Goal: Task Accomplishment & Management: Use online tool/utility

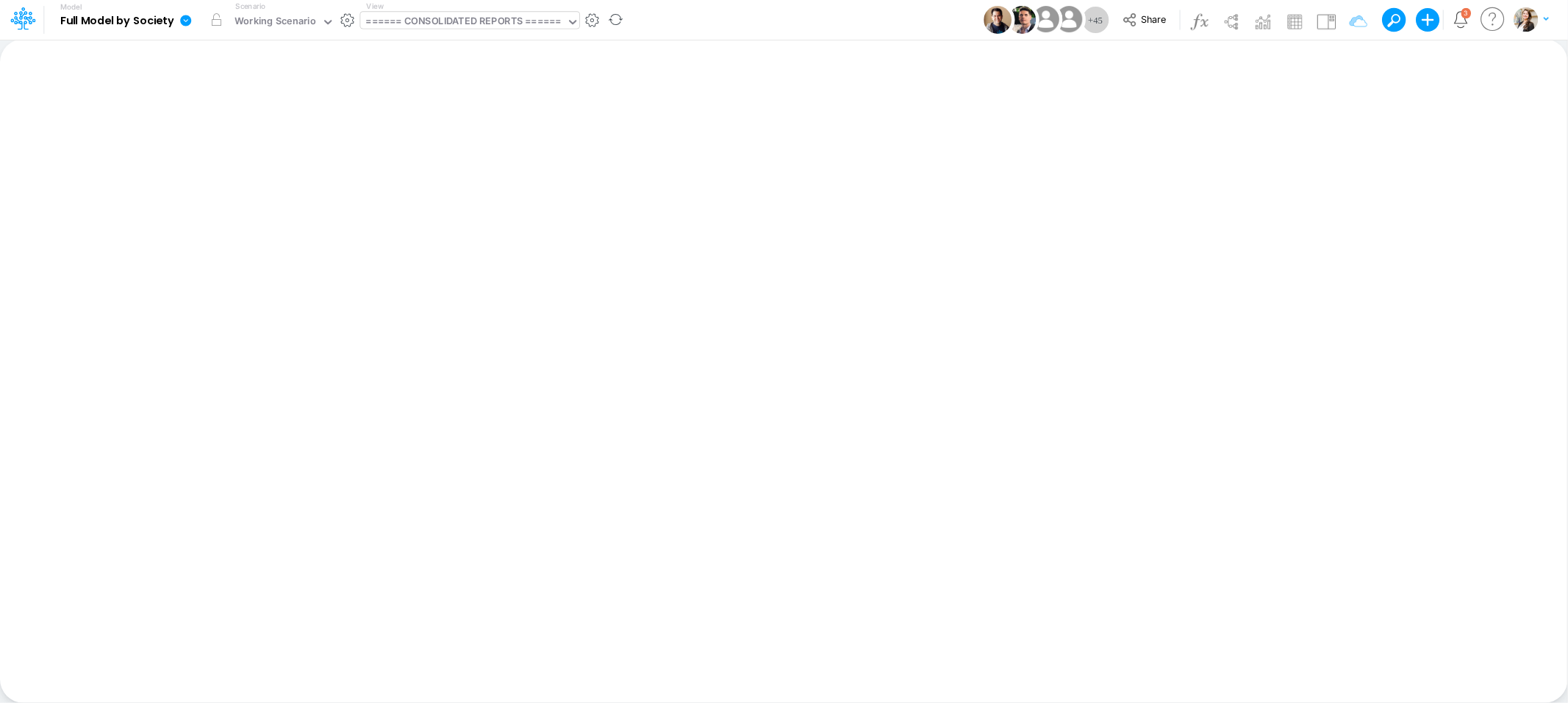
click at [441, 23] on div "====== CONSOLIDATED REPORTS ======" at bounding box center [463, 23] width 195 height 17
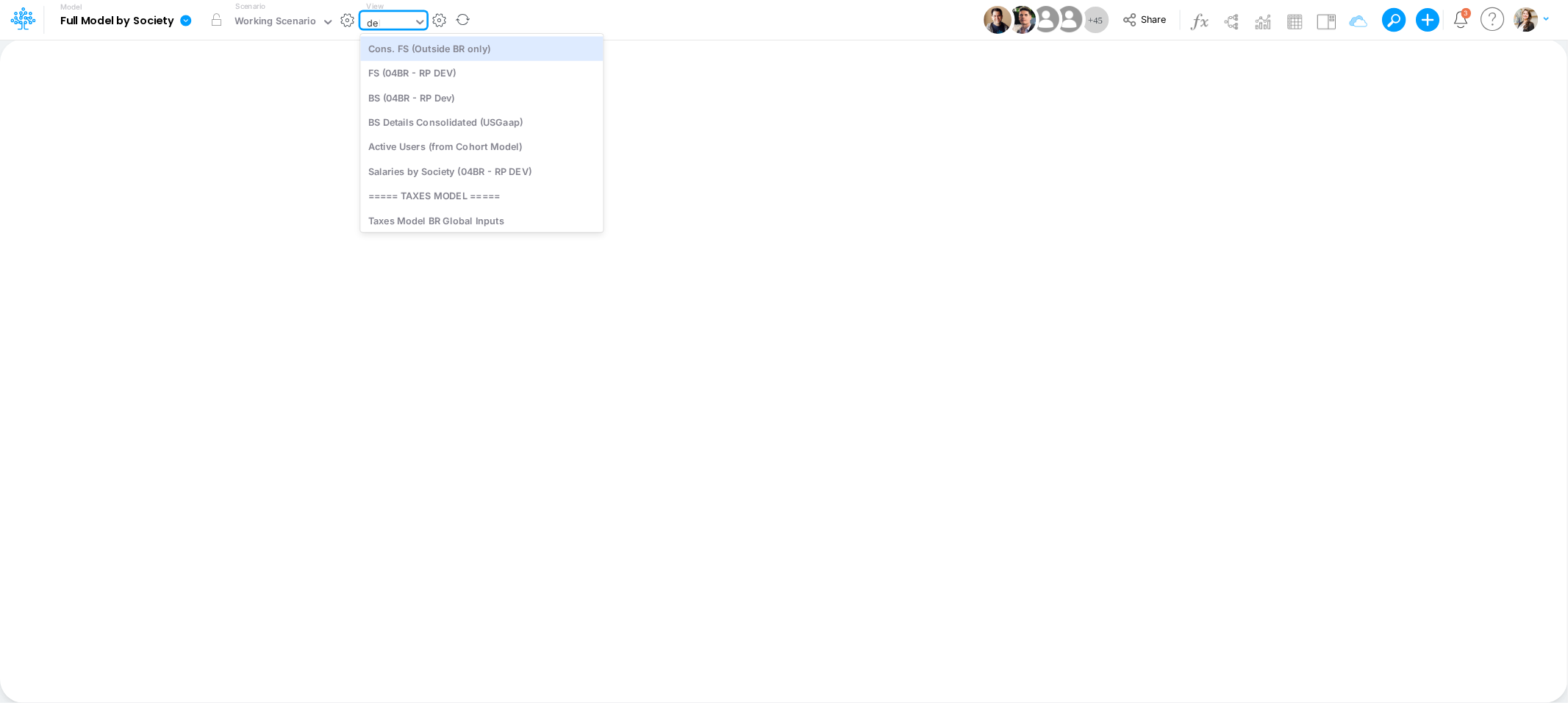
type input "debt"
click at [466, 55] on div "Debt Schedules - Loans" at bounding box center [459, 49] width 198 height 24
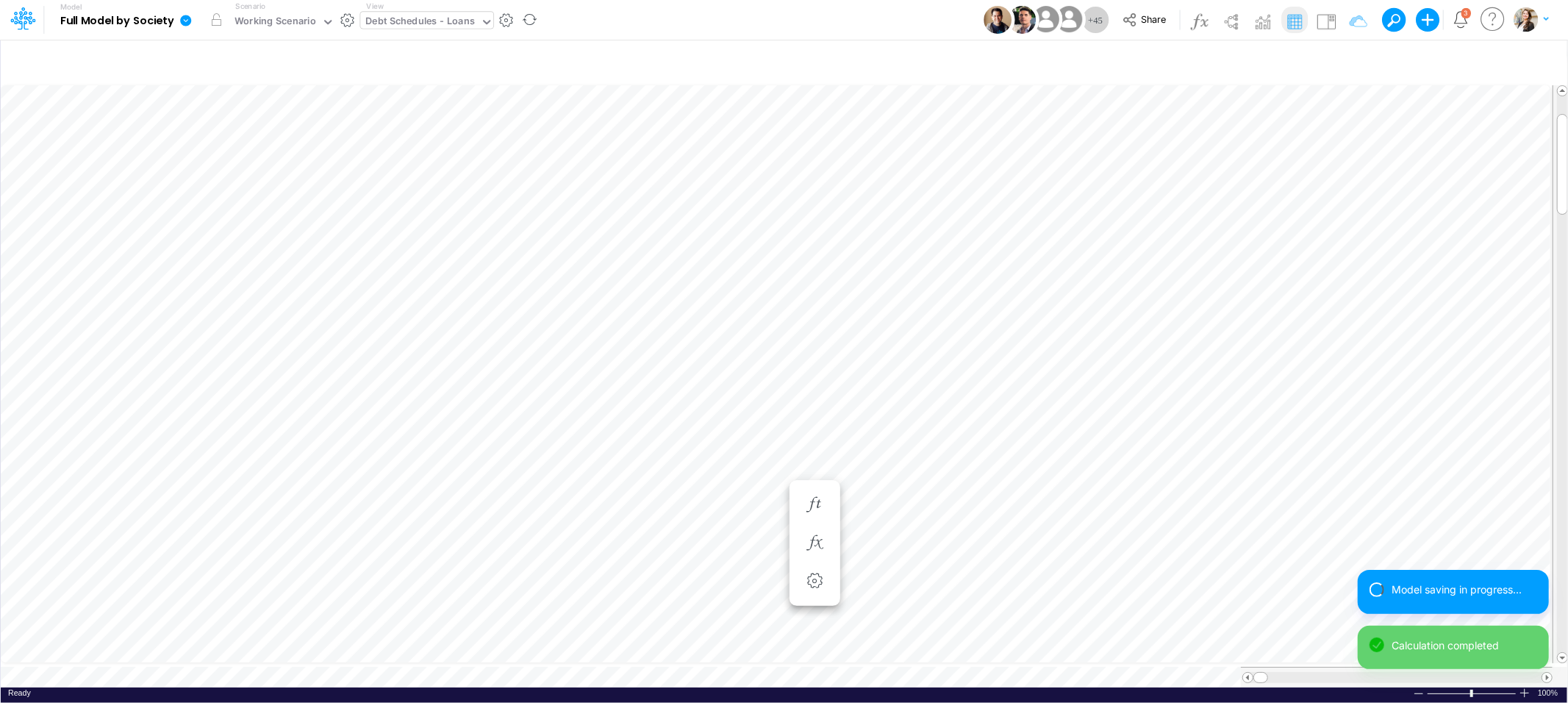
scroll to position [0, 1]
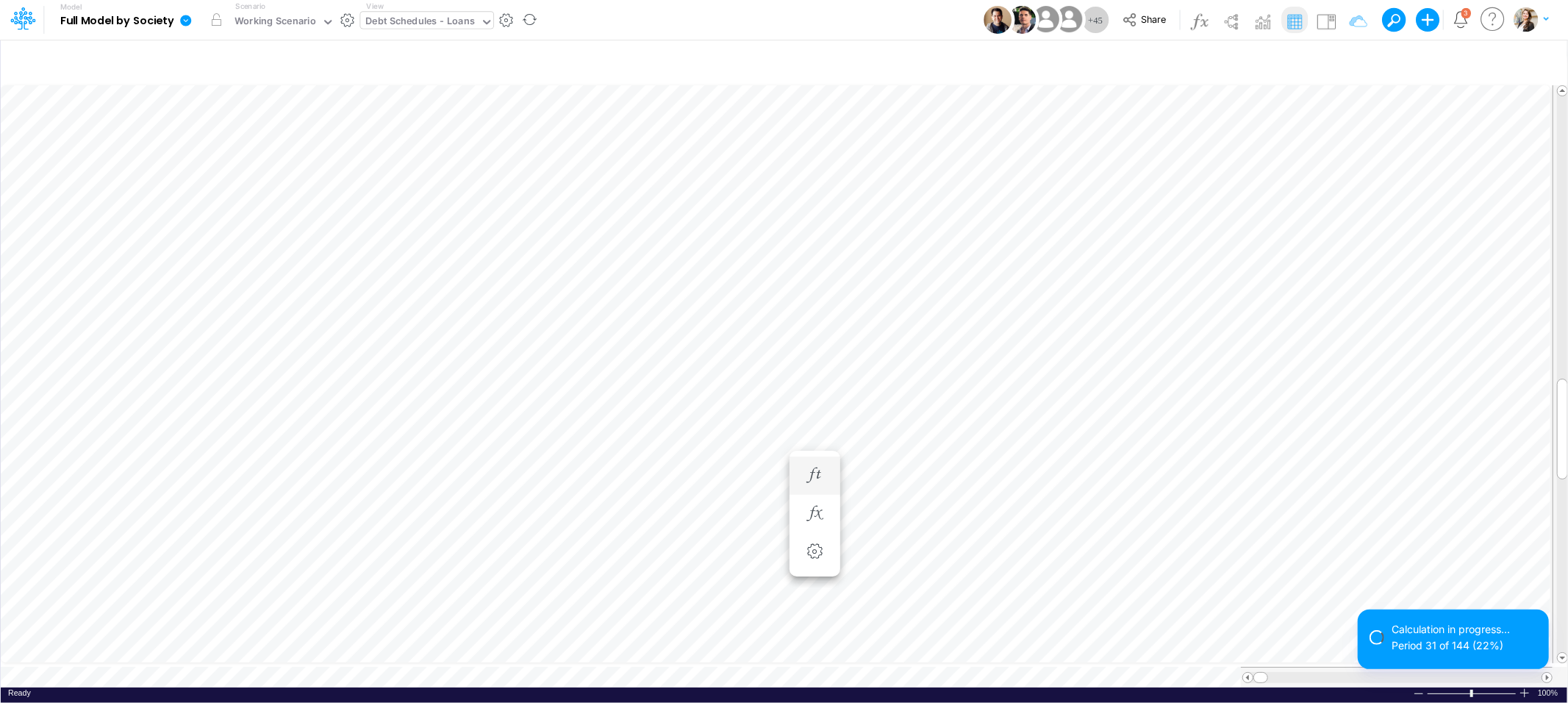
scroll to position [0, 1]
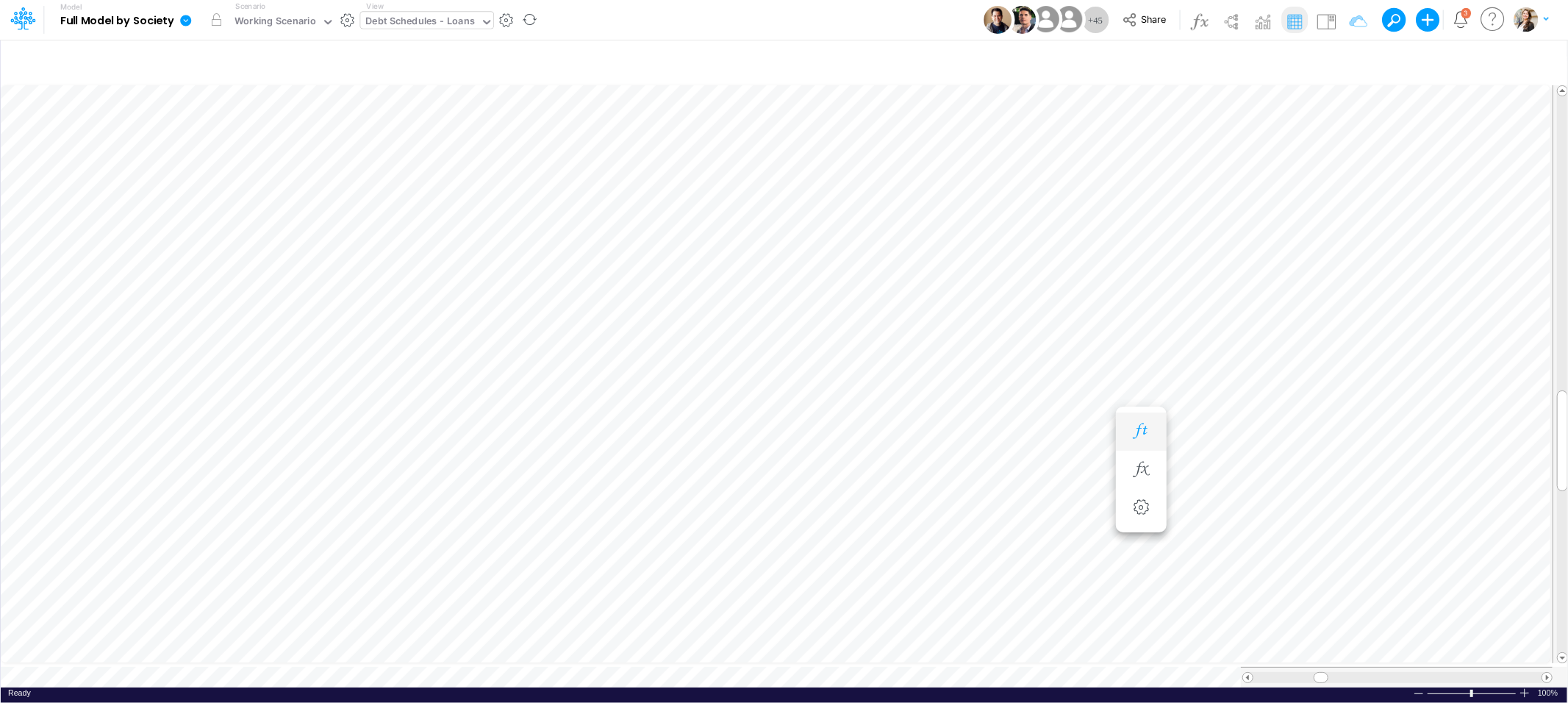
click at [1140, 425] on icon "button" at bounding box center [1141, 432] width 22 height 16
click at [1352, 58] on icon "button" at bounding box center [1349, 62] width 22 height 16
click at [1123, 156] on icon "button" at bounding box center [1125, 156] width 10 height 10
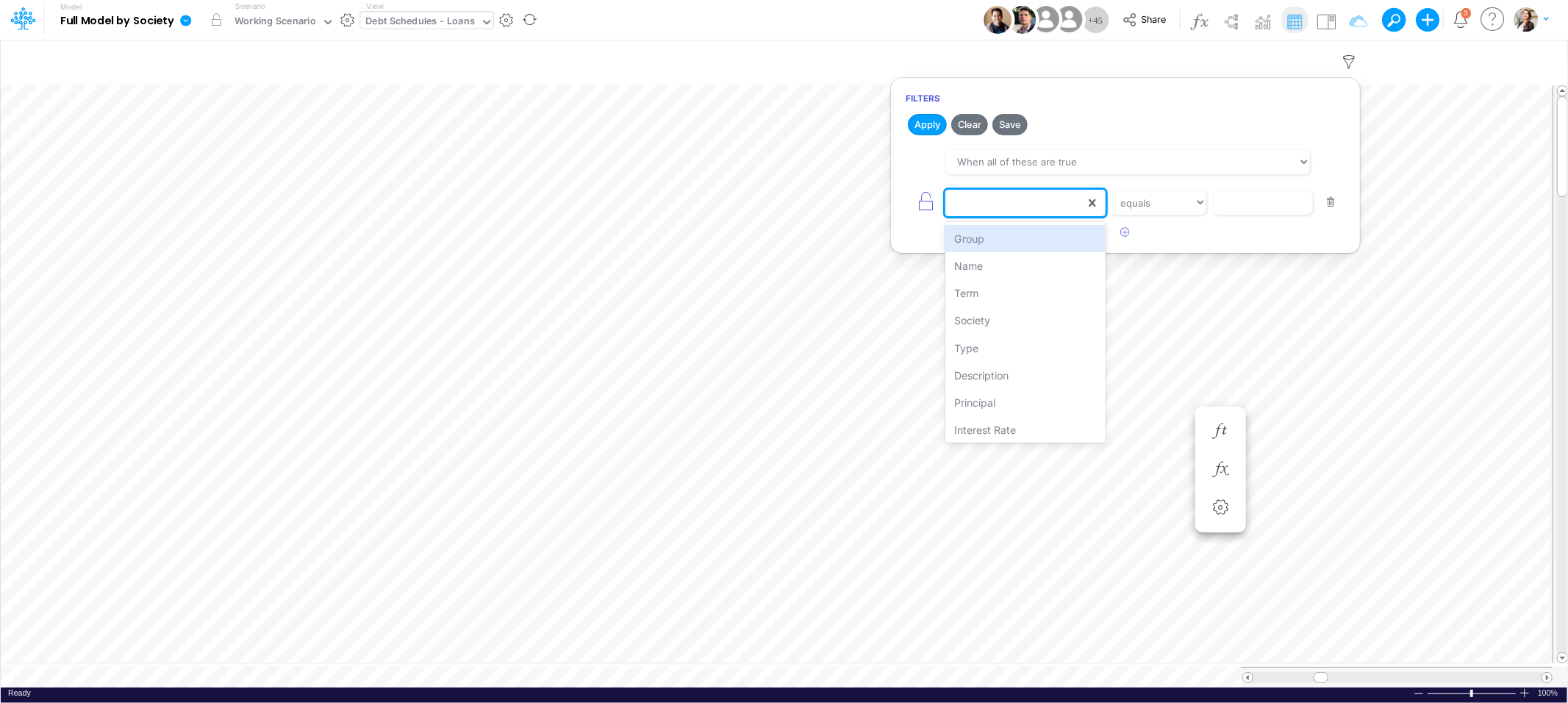
click at [979, 212] on div at bounding box center [1015, 203] width 140 height 25
click at [991, 368] on div "Description" at bounding box center [1025, 374] width 159 height 27
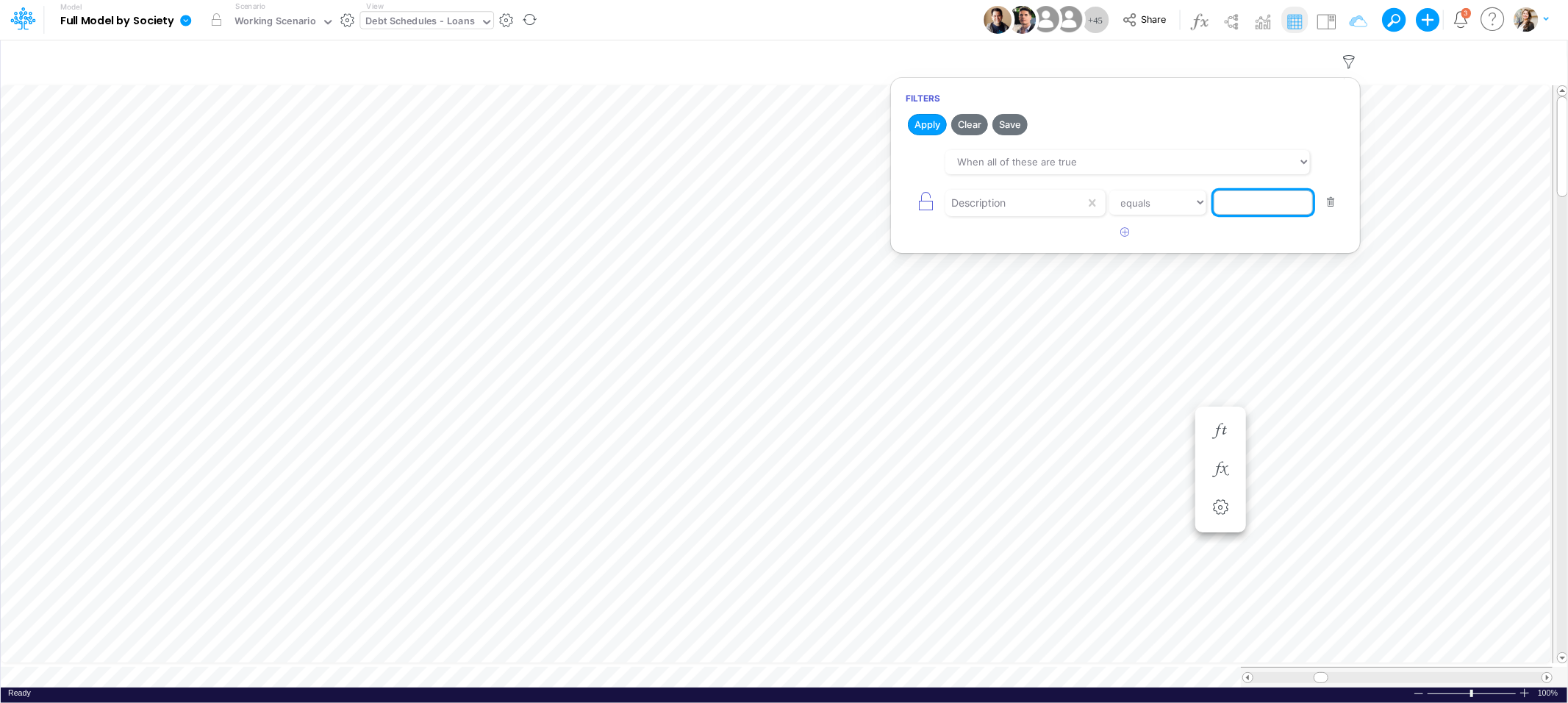
click at [1241, 200] on input "text" at bounding box center [1263, 203] width 99 height 25
click at [1116, 206] on select "equals not equal starts with ends with contains" at bounding box center [1158, 203] width 99 height 25
select select "contains"
click at [1109, 191] on select "equals not equal starts with ends with contains" at bounding box center [1158, 203] width 99 height 25
click at [1233, 203] on input "text" at bounding box center [1263, 203] width 99 height 25
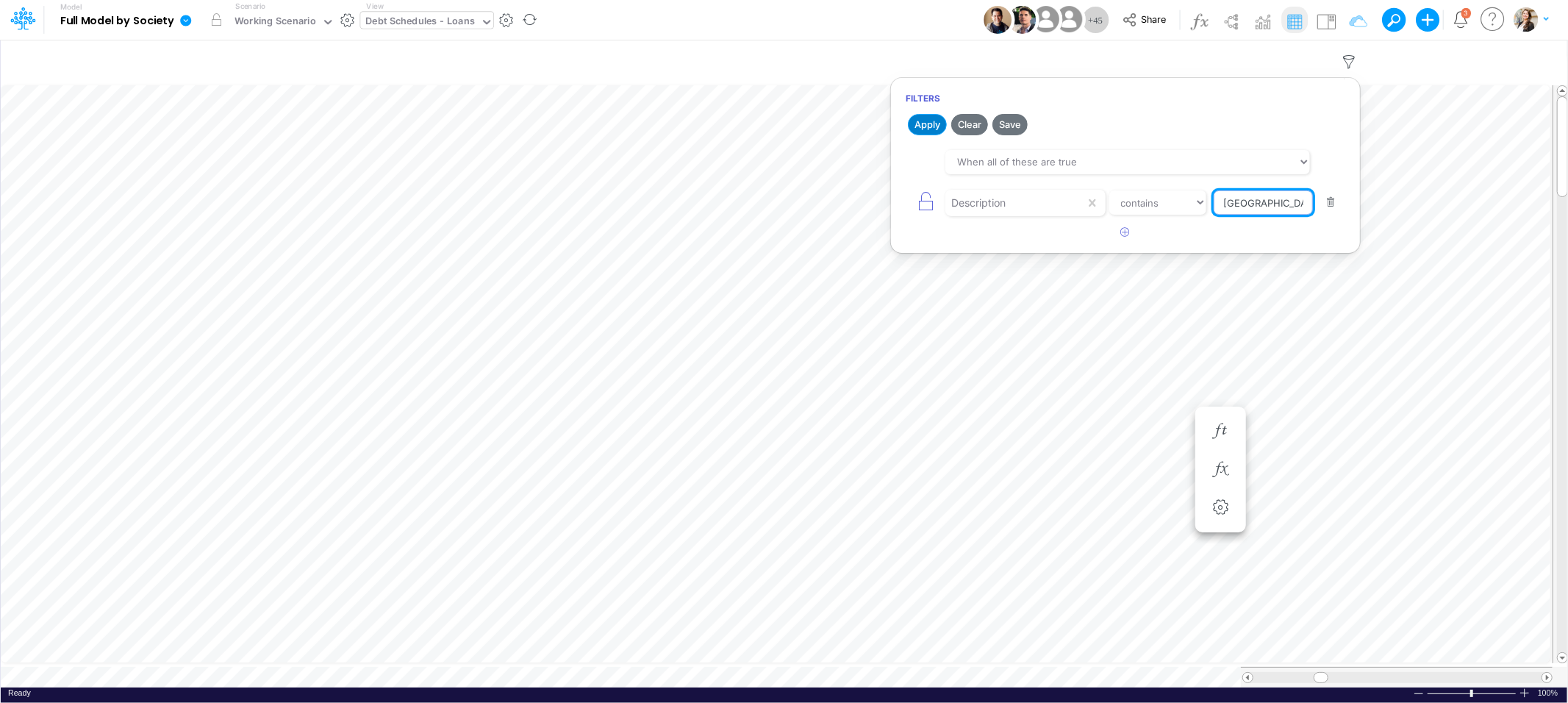
type input "Brasil"
click at [923, 128] on button "Apply" at bounding box center [927, 124] width 39 height 22
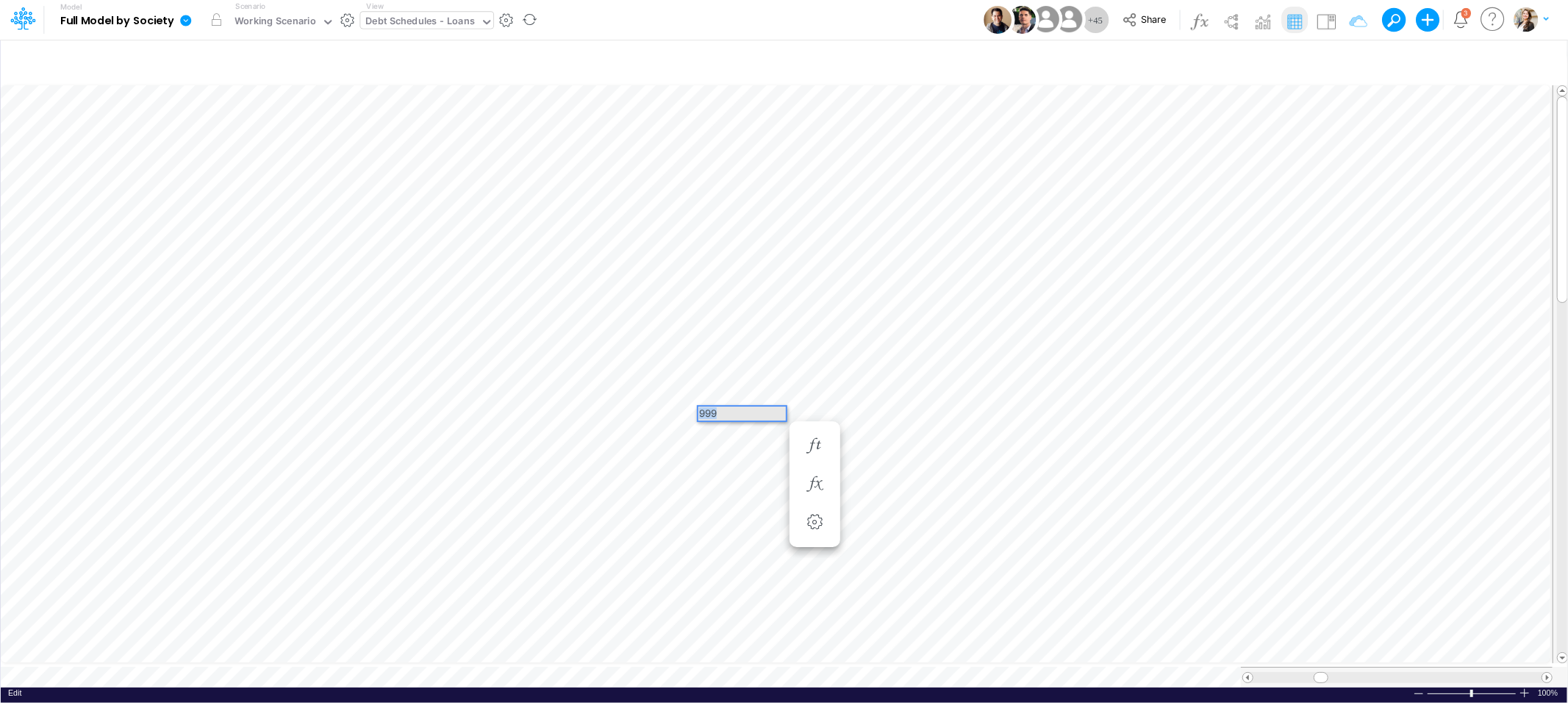
click at [771, 414] on div "999" at bounding box center [742, 413] width 88 height 14
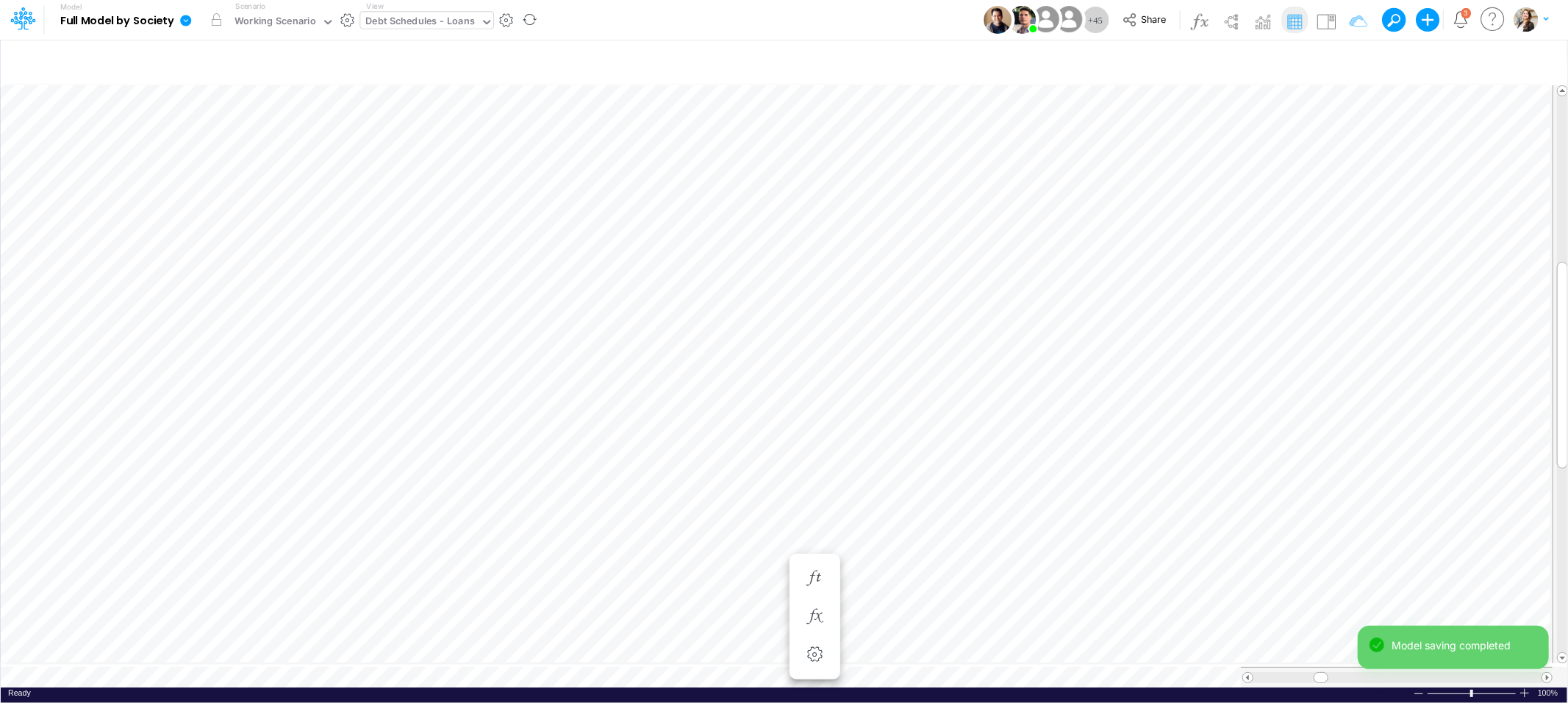
scroll to position [0, 1]
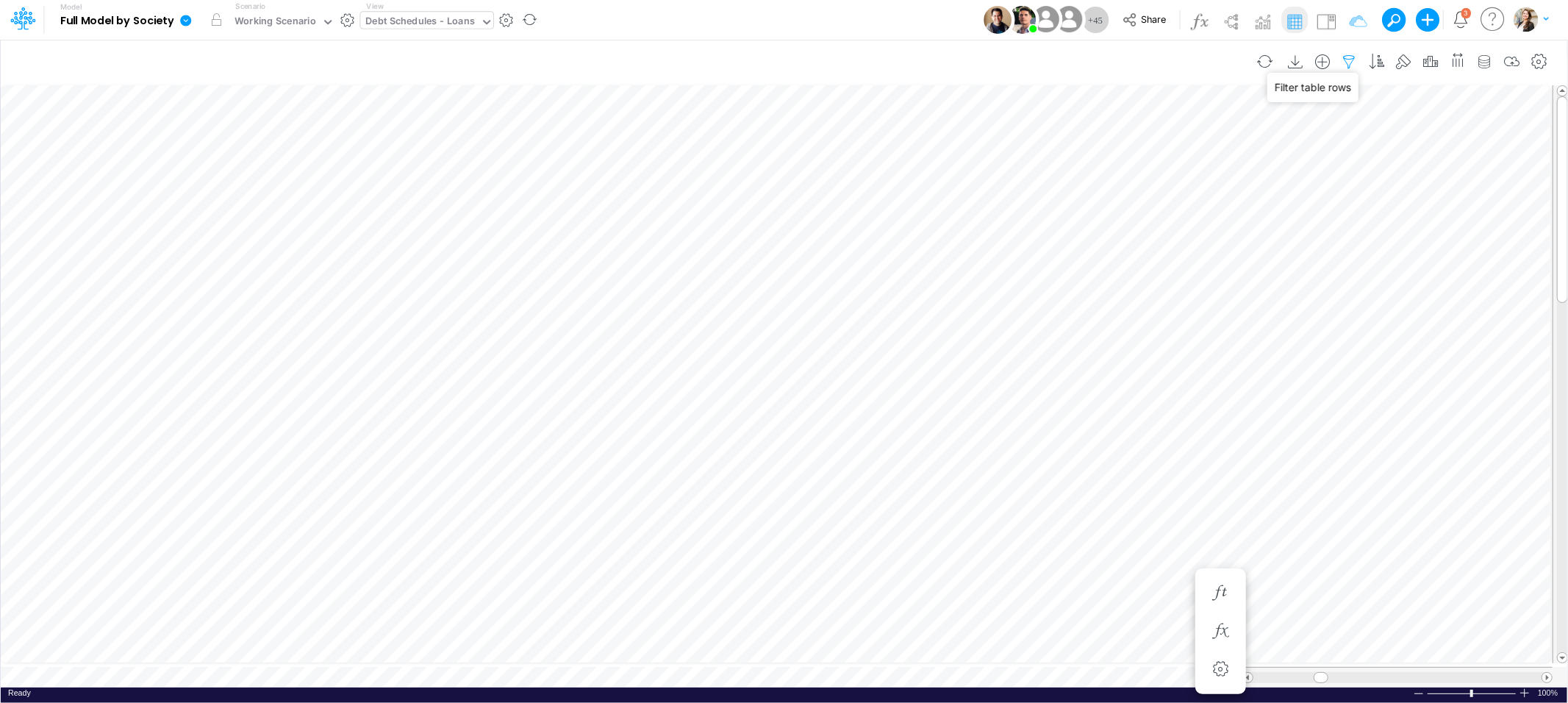
click at [1346, 61] on icon "button" at bounding box center [1349, 62] width 22 height 16
select select "contains"
click at [1335, 202] on button "button" at bounding box center [1331, 202] width 29 height 20
click at [921, 127] on button "Apply" at bounding box center [927, 124] width 39 height 22
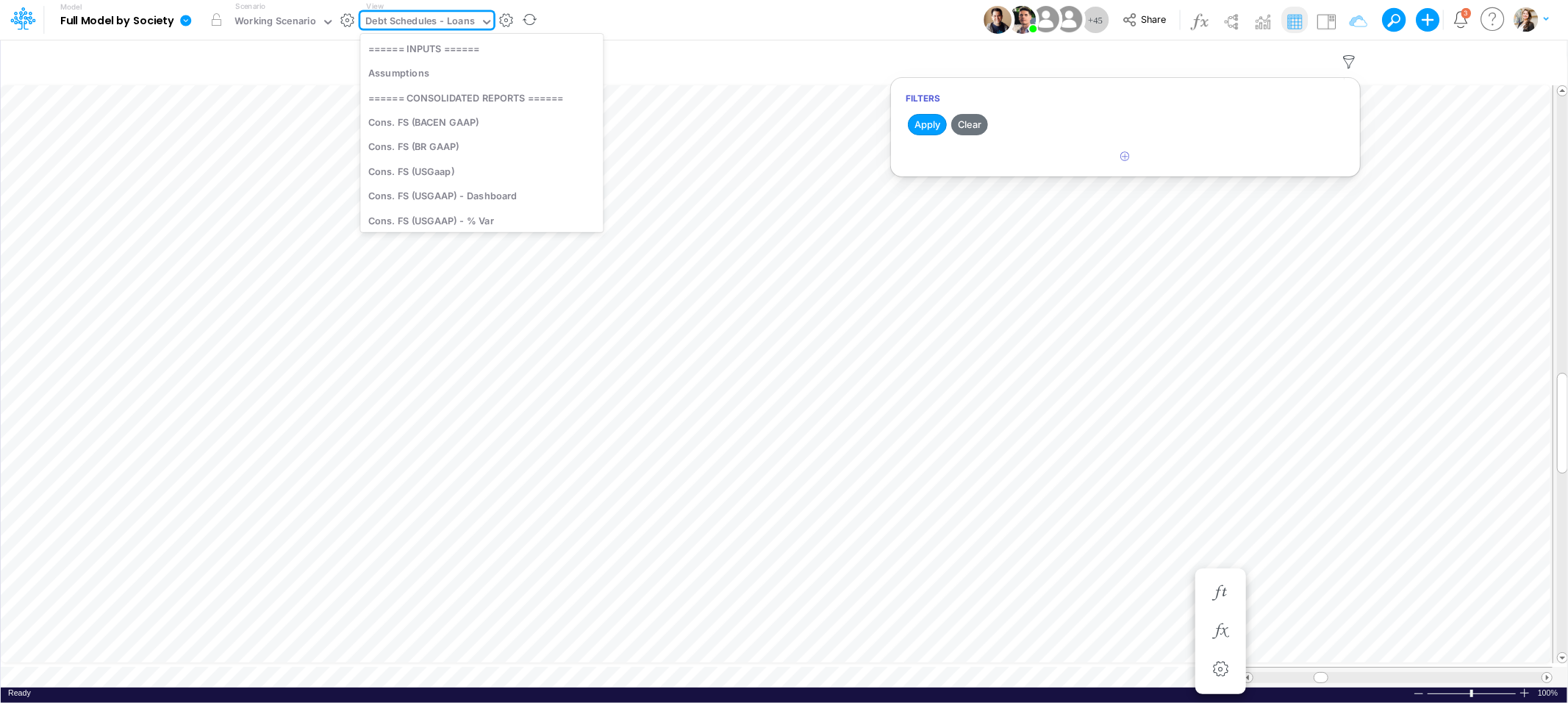
click at [388, 26] on div "Debt Schedules - Loans" at bounding box center [420, 23] width 109 height 17
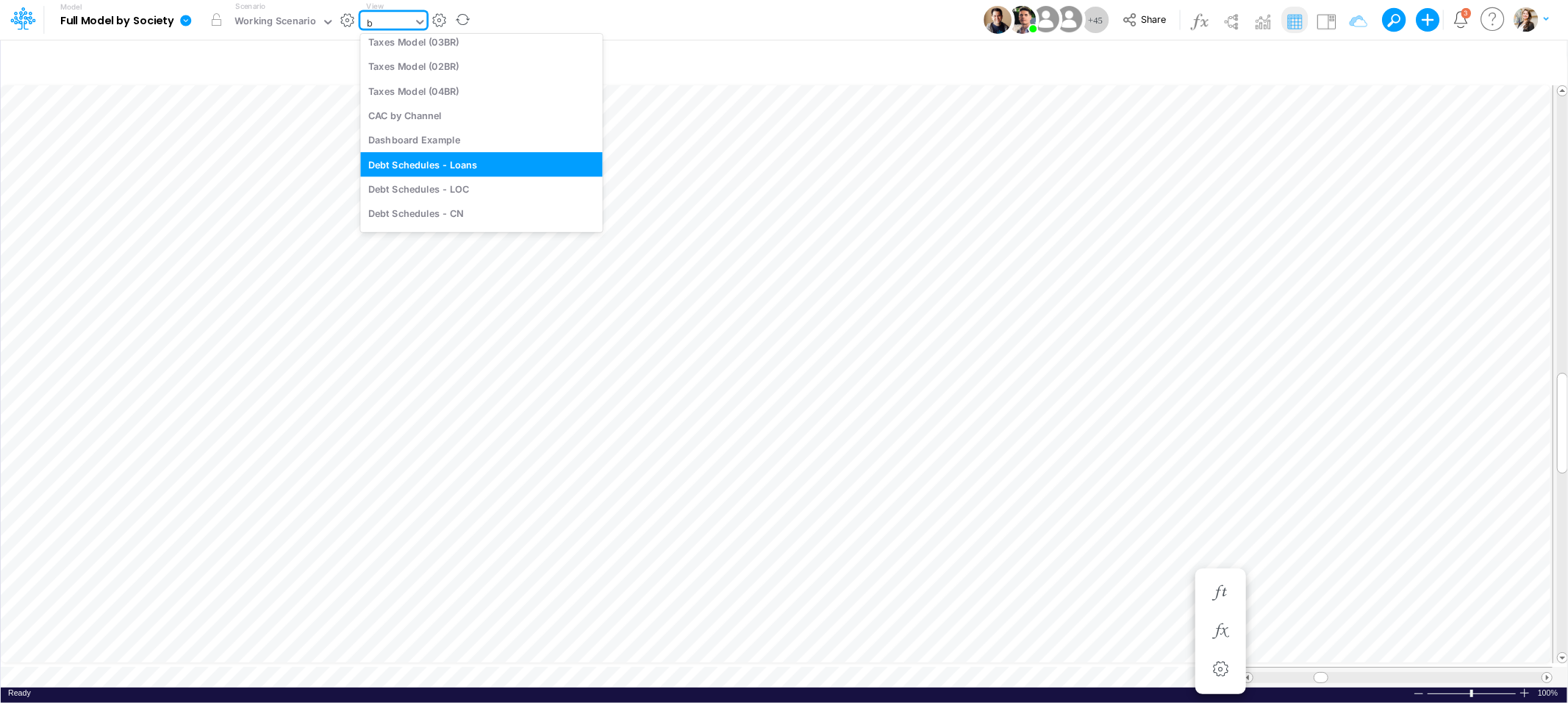
type input "bs"
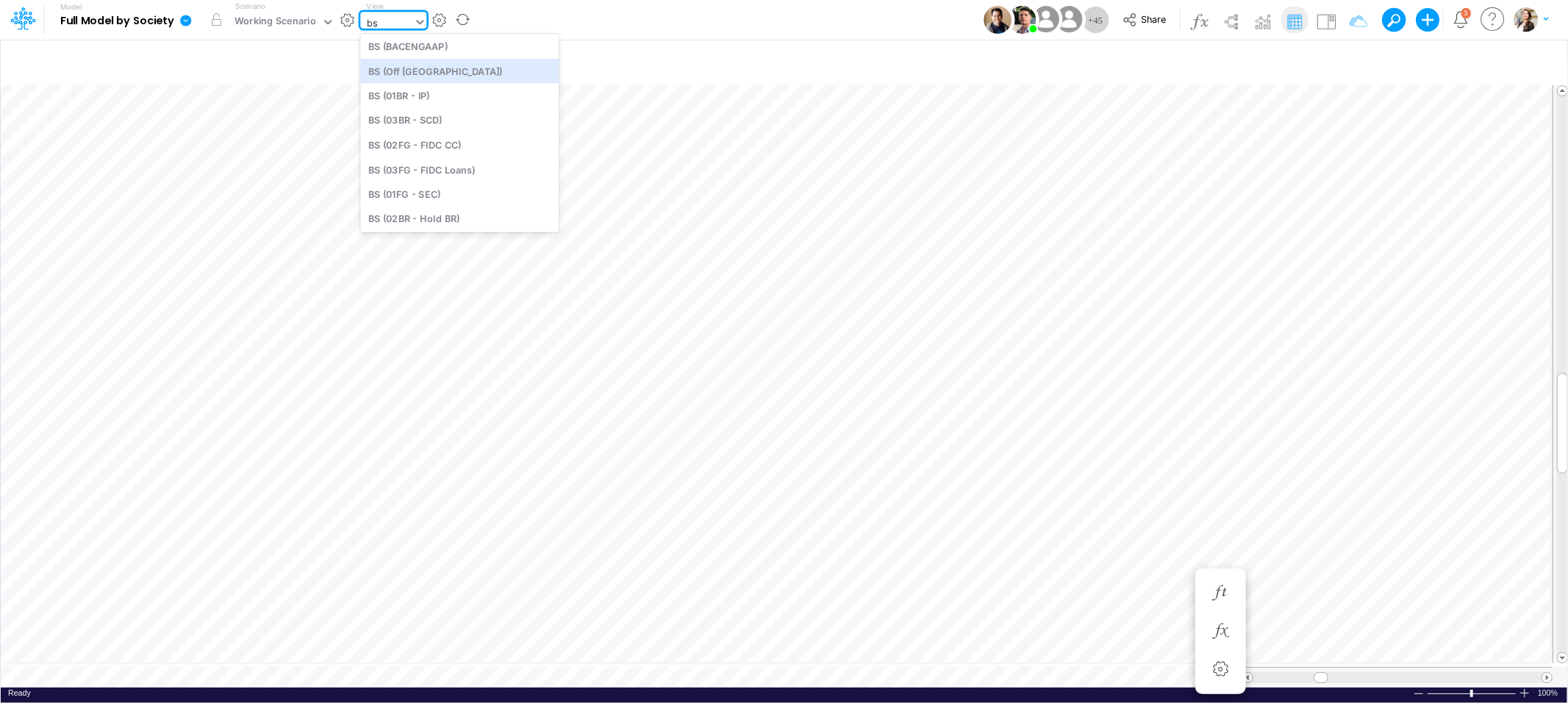
scroll to position [0, 0]
click at [427, 73] on div "BS (USGAAP)" at bounding box center [459, 73] width 198 height 24
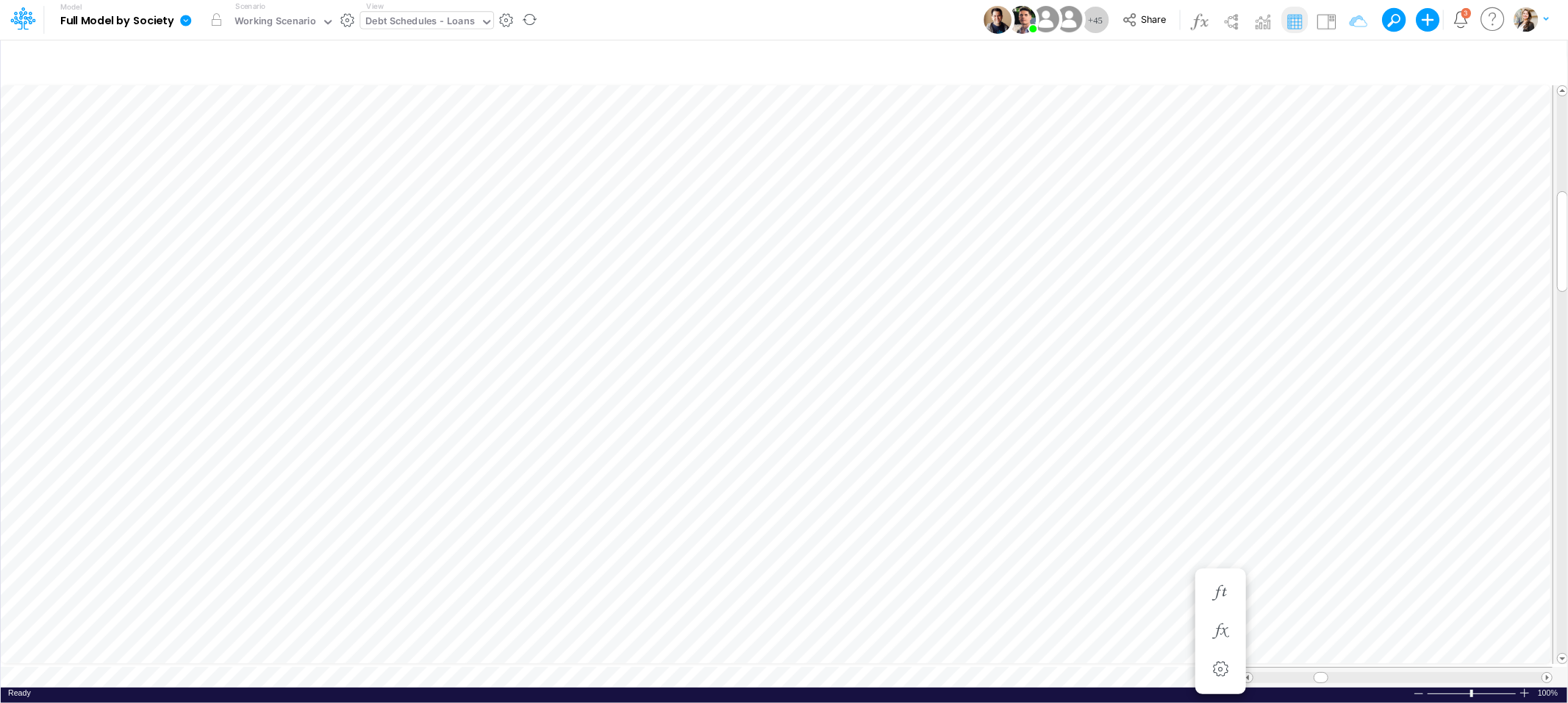
scroll to position [0, 1]
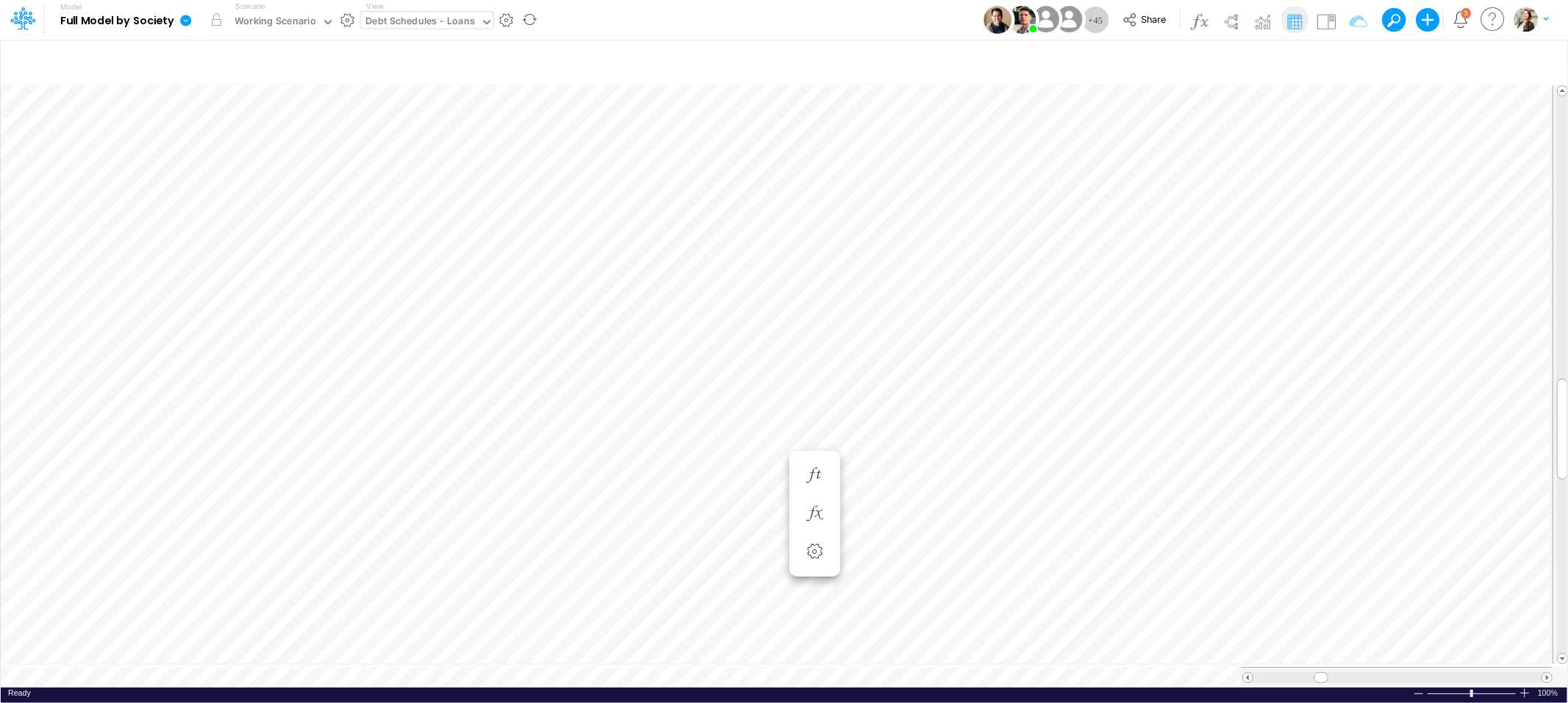
scroll to position [0, 1]
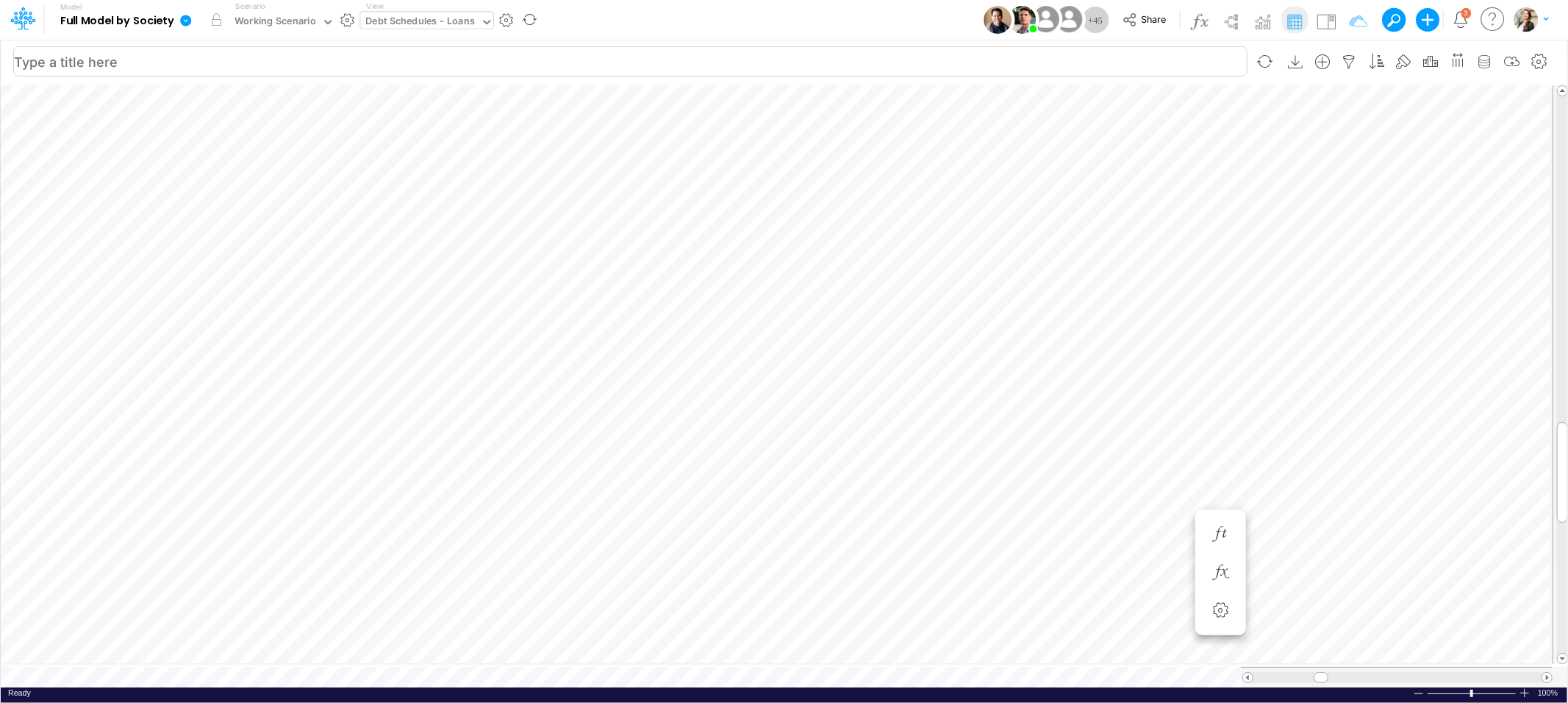
scroll to position [0, 1]
click at [777, 219] on div "8" at bounding box center [742, 222] width 88 height 14
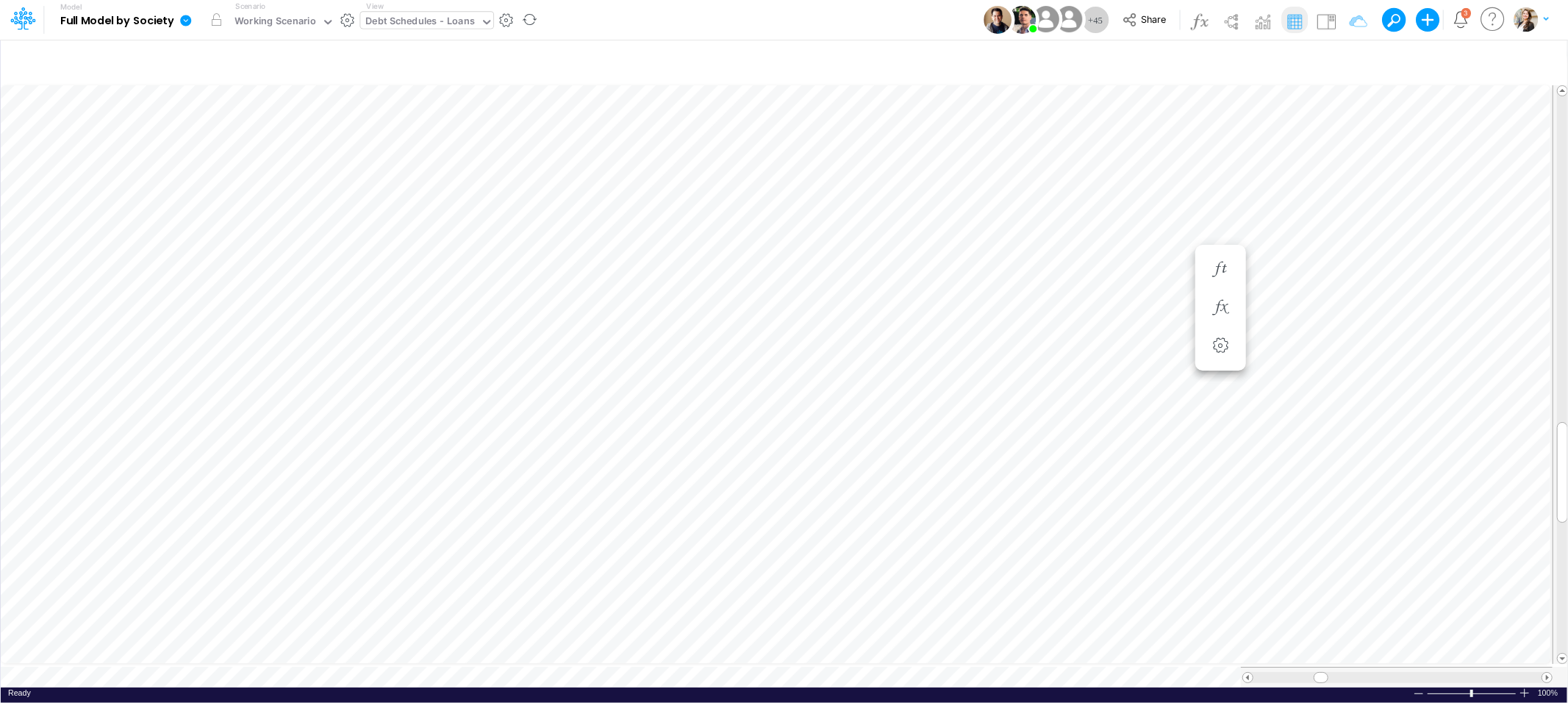
scroll to position [0, 1]
click at [185, 23] on icon at bounding box center [185, 20] width 11 height 11
click at [216, 157] on button "View model info" at bounding box center [260, 153] width 158 height 23
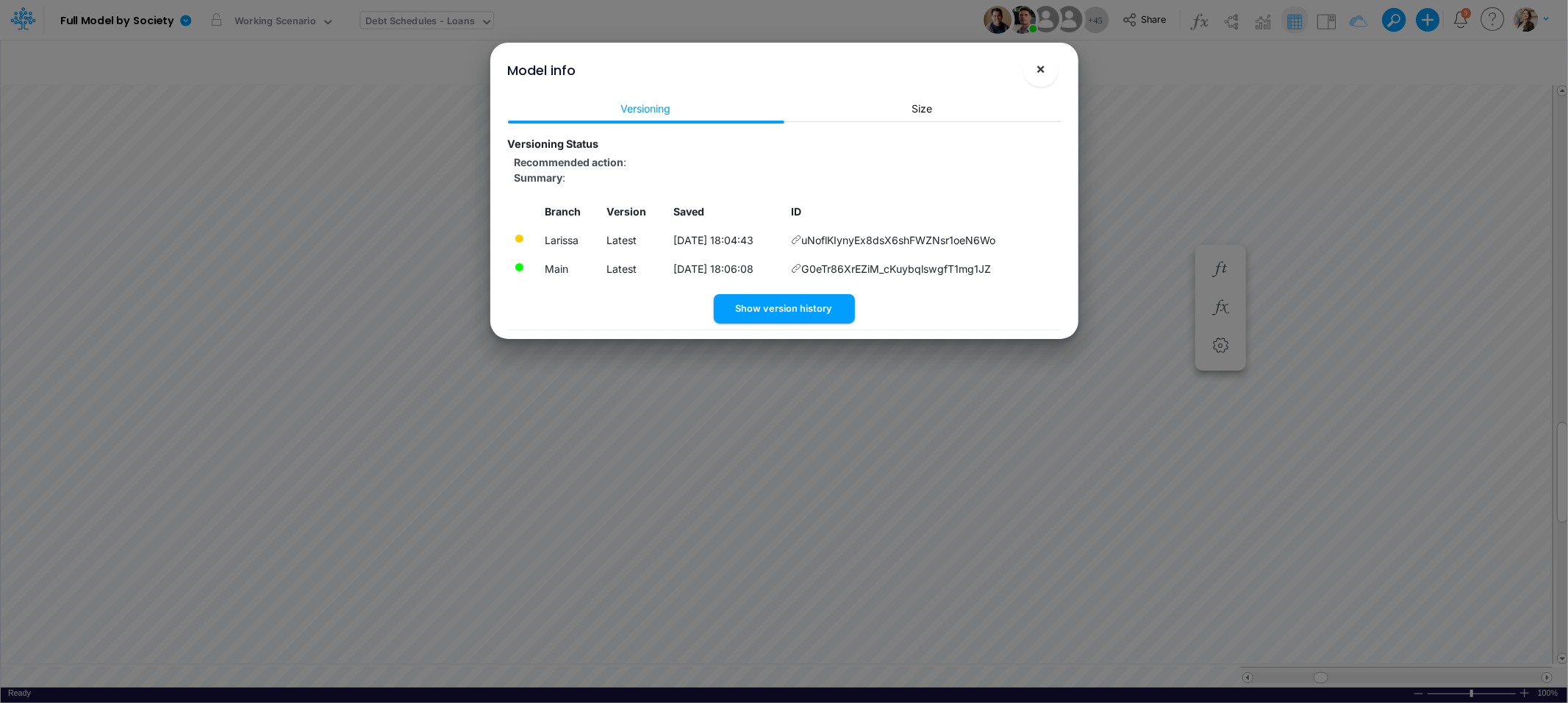
click at [1048, 69] on button "×" at bounding box center [1041, 68] width 36 height 36
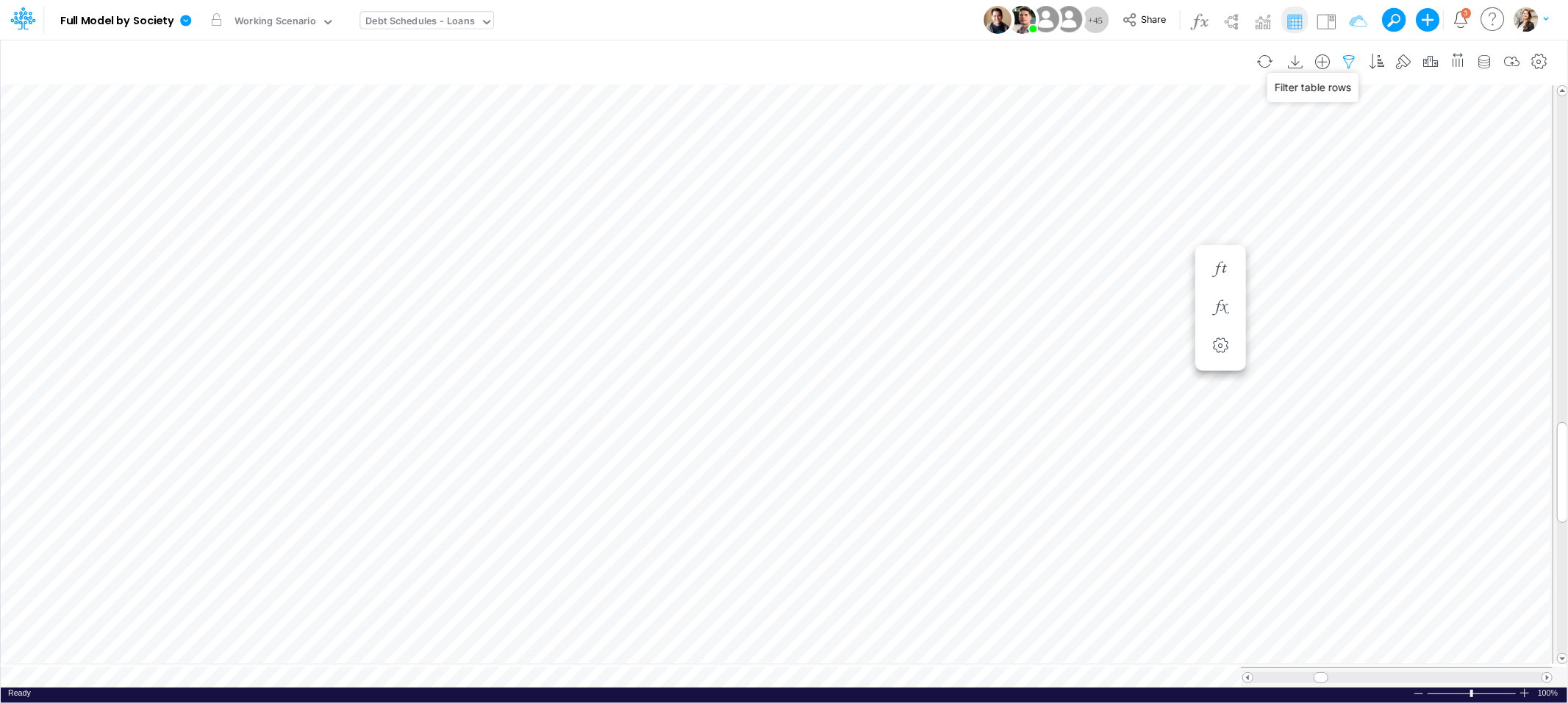
click at [1348, 61] on icon "button" at bounding box center [1349, 62] width 22 height 16
click at [188, 23] on icon at bounding box center [185, 20] width 11 height 11
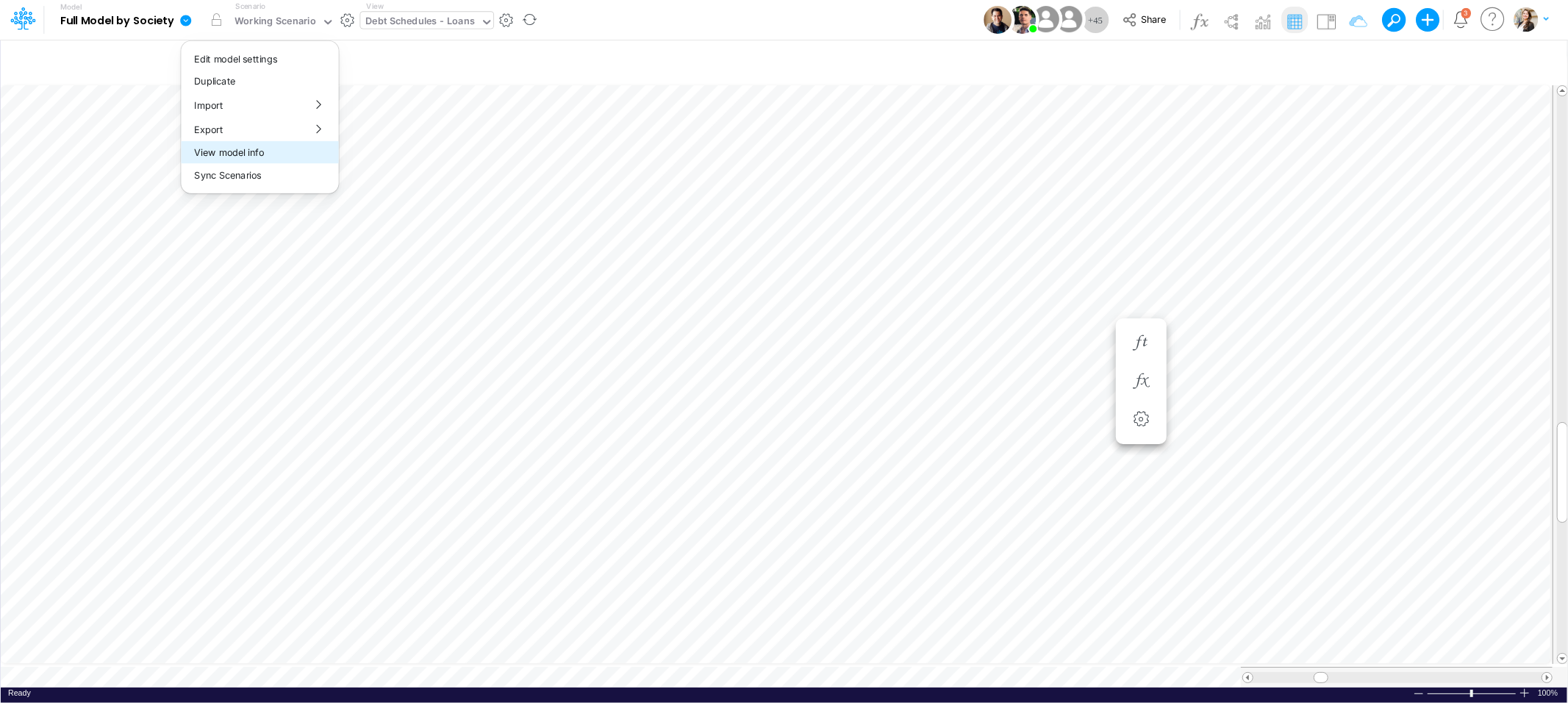
click at [216, 149] on button "View model info" at bounding box center [260, 153] width 158 height 23
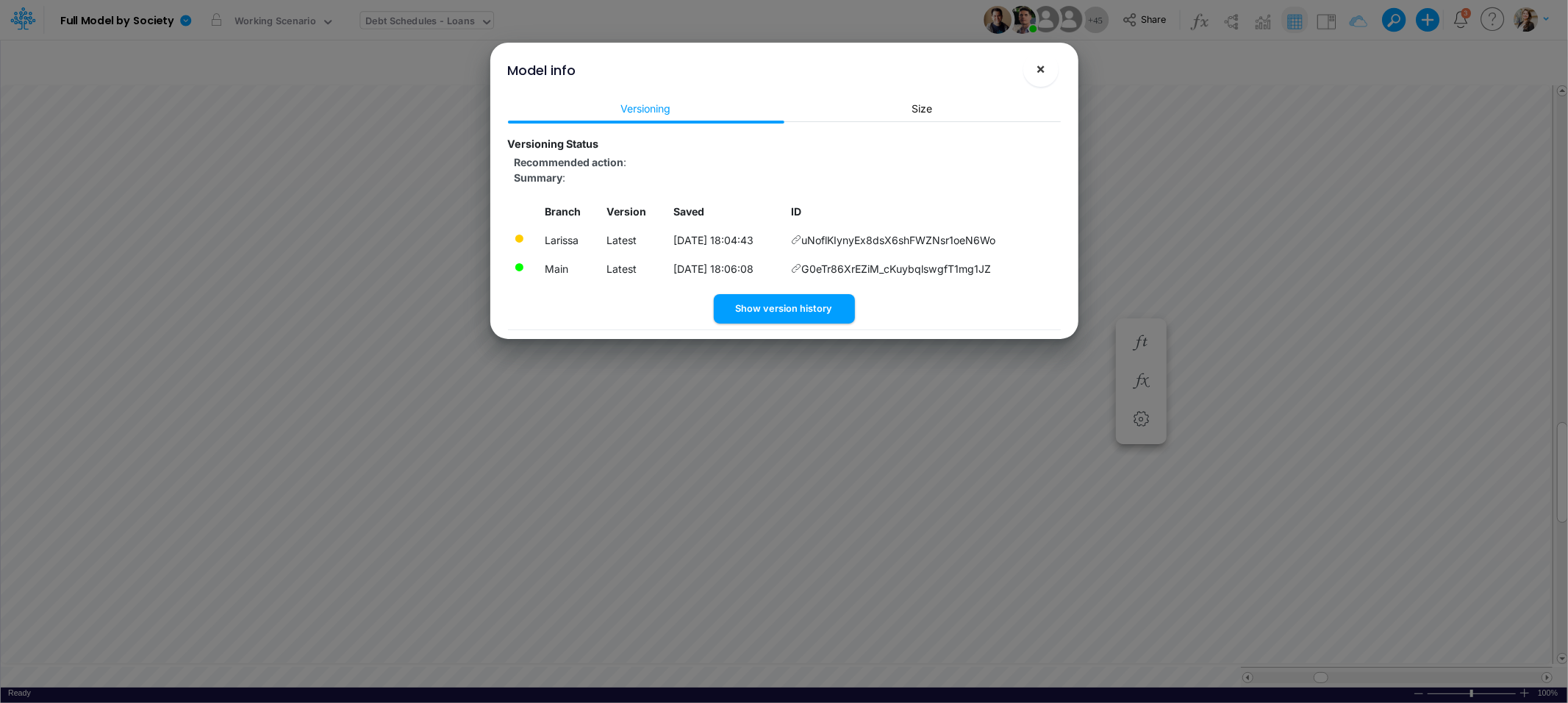
click at [1041, 75] on span "×" at bounding box center [1040, 68] width 10 height 17
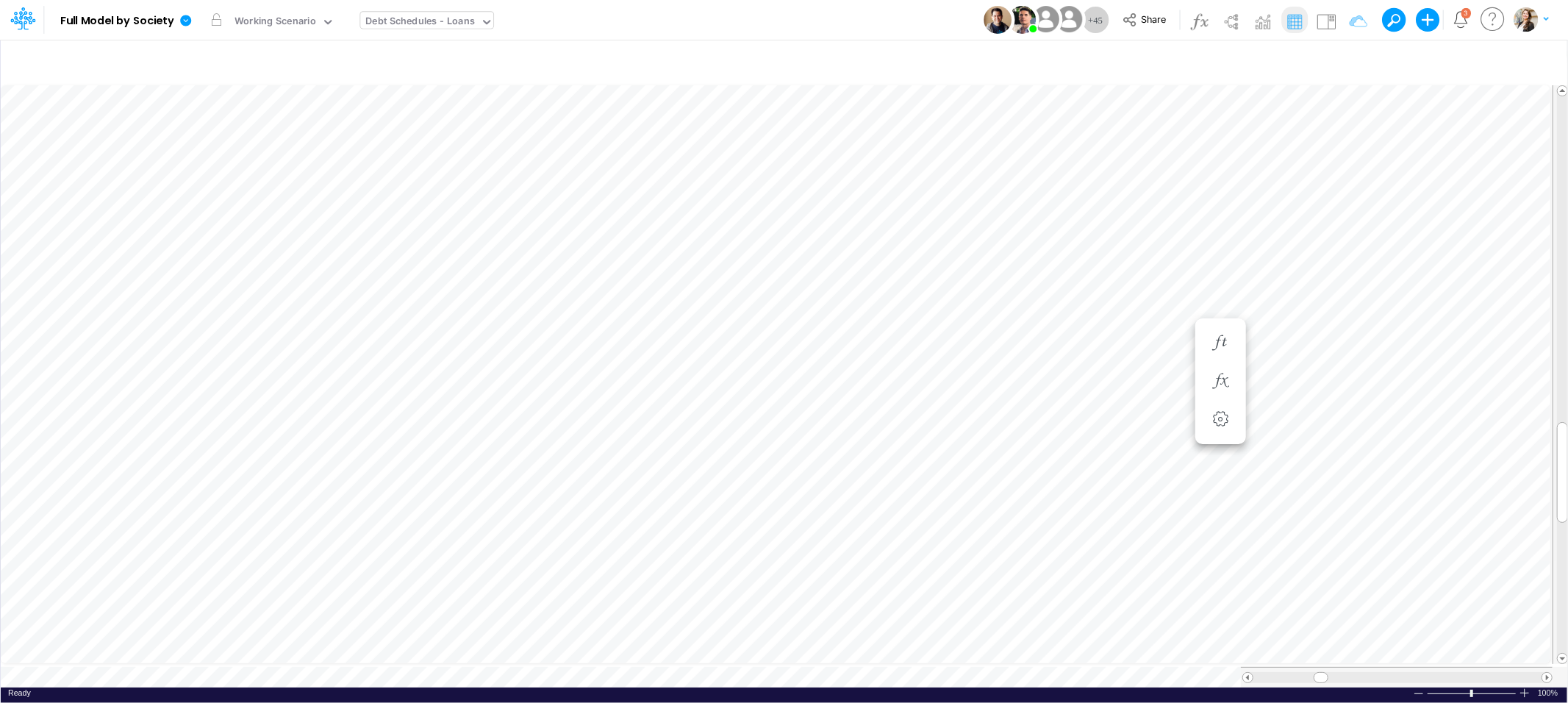
scroll to position [0, 1]
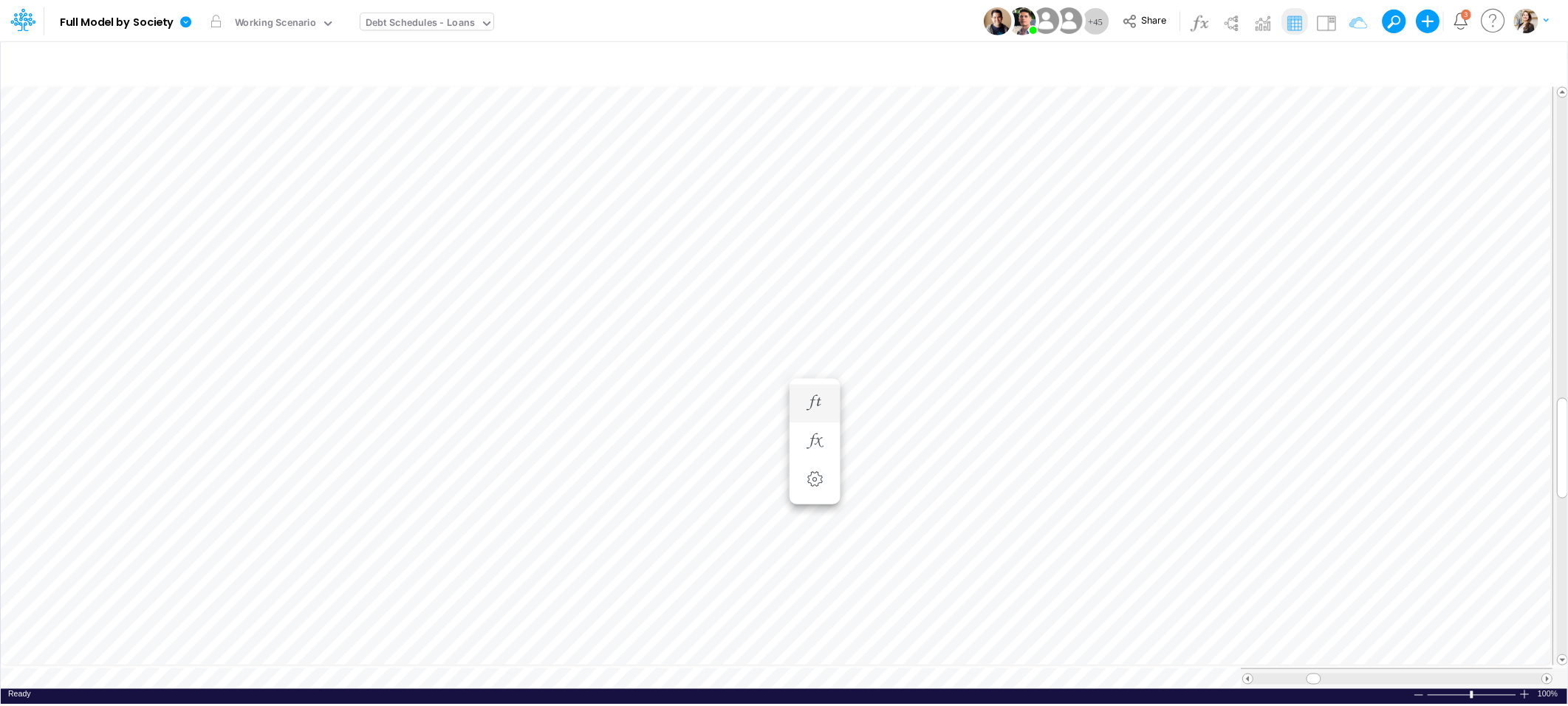
scroll to position [0, 1]
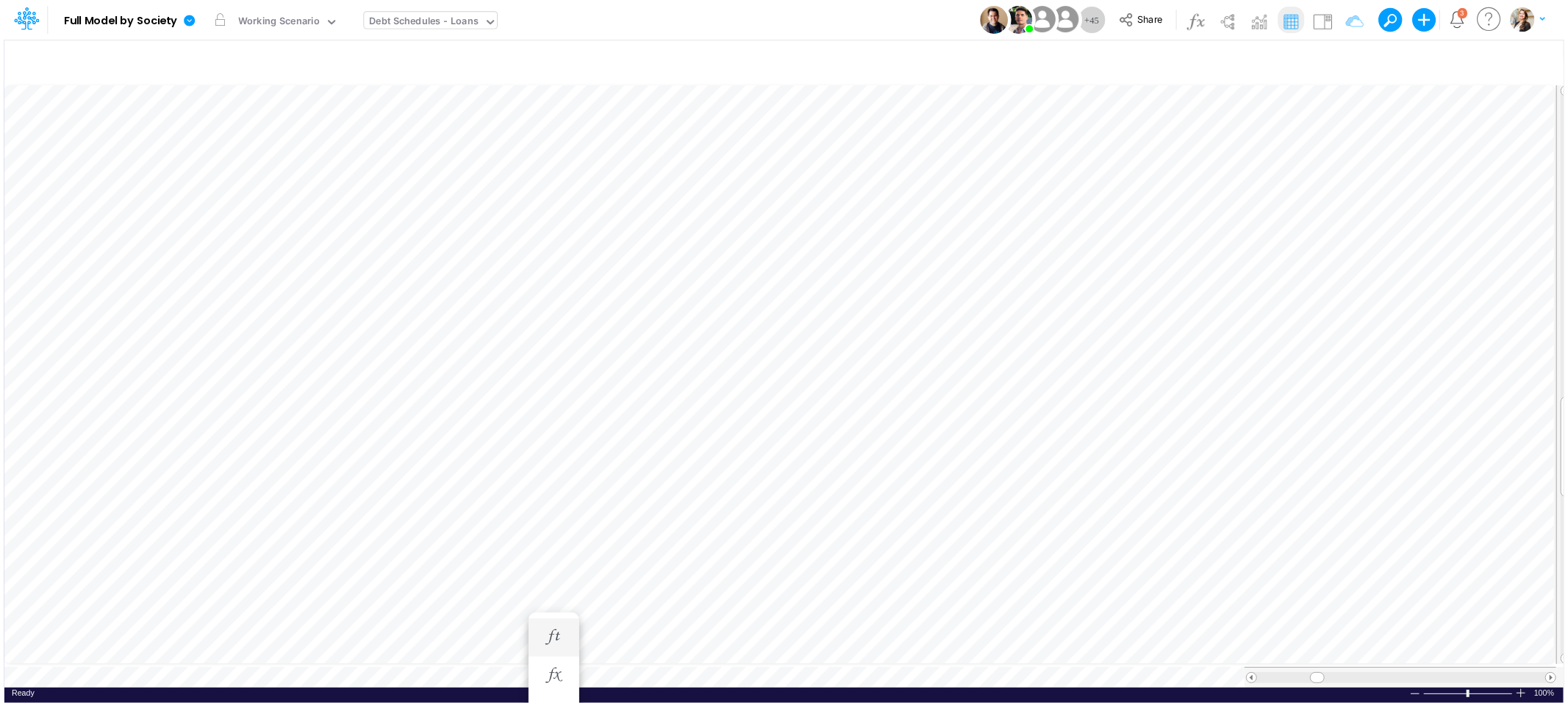
scroll to position [0, 1]
click at [1329, 25] on img at bounding box center [1325, 21] width 23 height 23
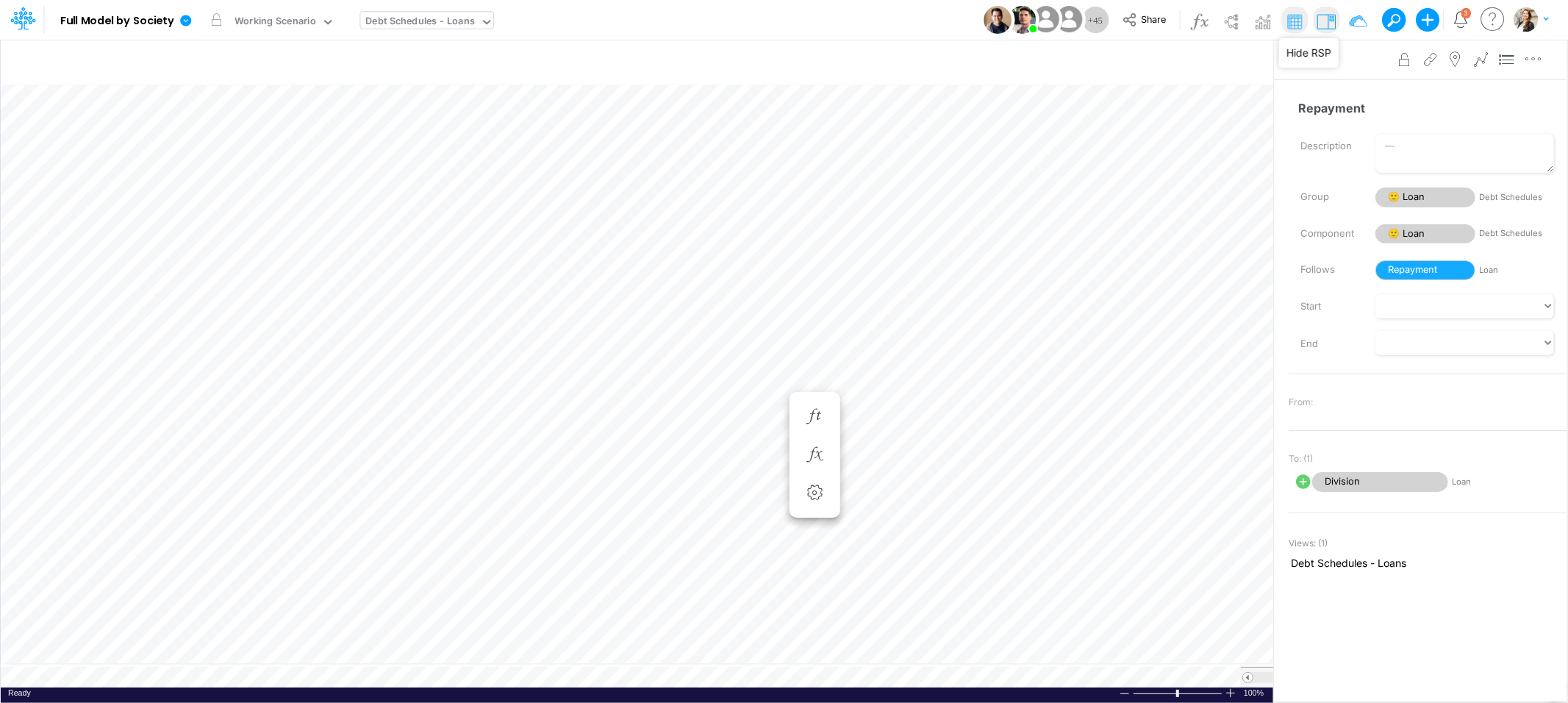
click at [1329, 25] on img at bounding box center [1325, 21] width 23 height 23
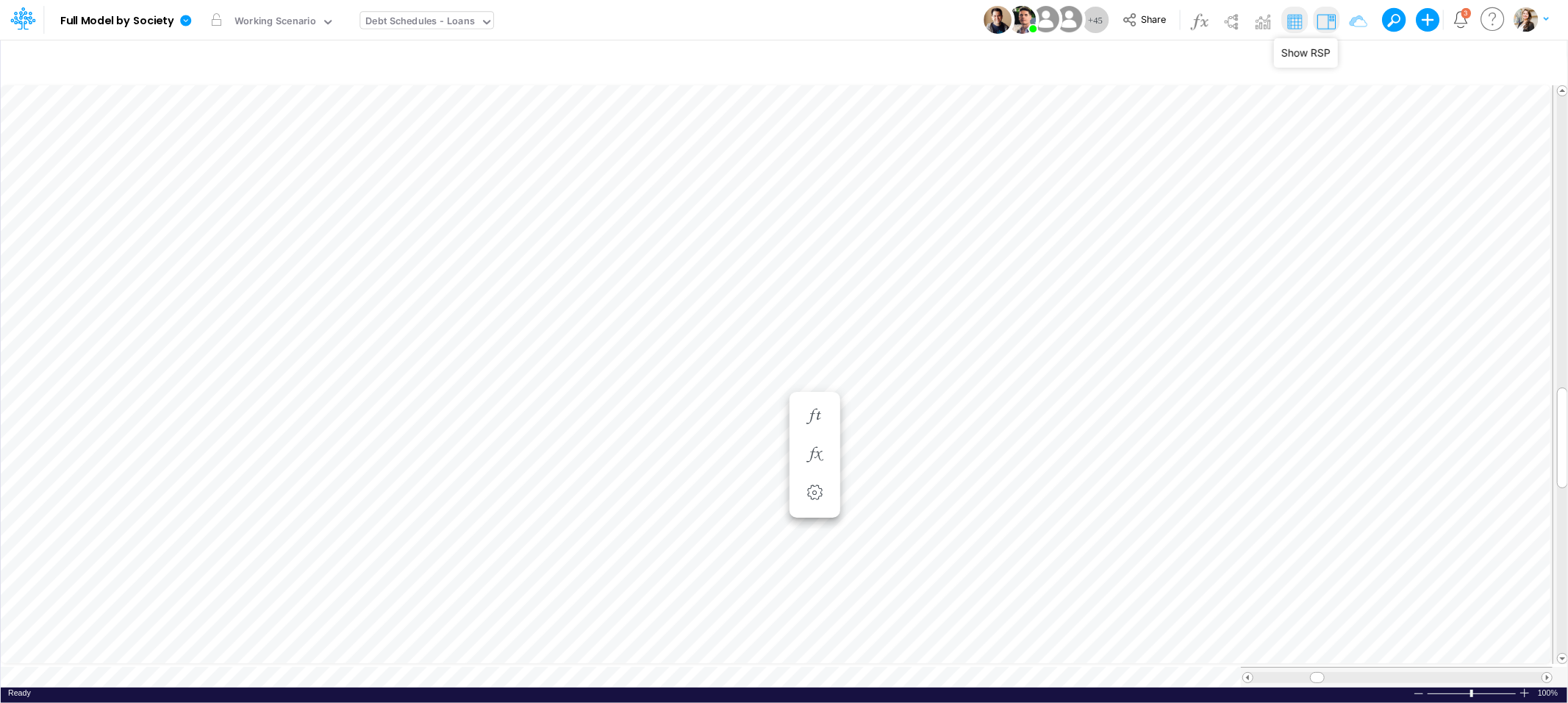
click at [1331, 25] on img at bounding box center [1325, 21] width 23 height 23
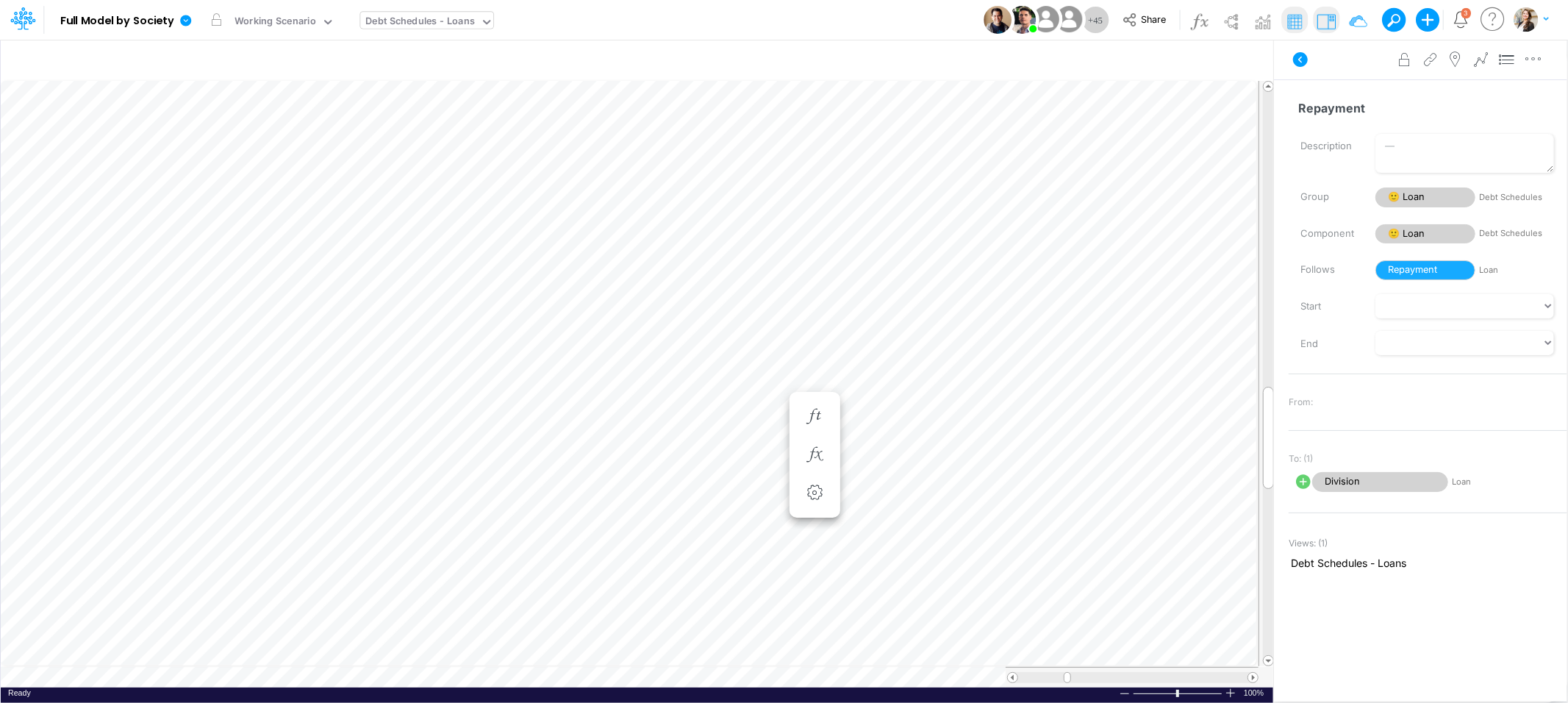
scroll to position [0, 1]
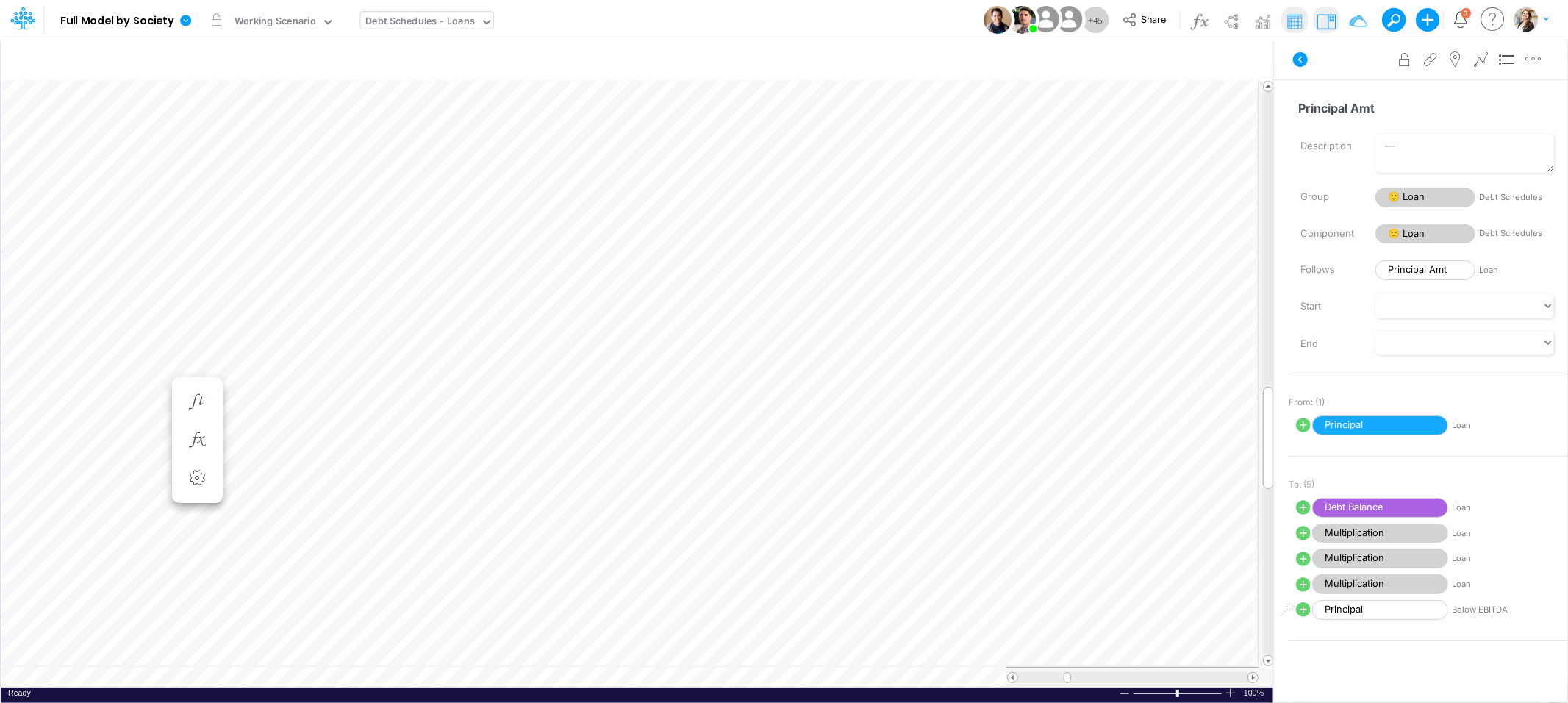
click at [1300, 426] on icon at bounding box center [1304, 425] width 17 height 17
select select "Change"
select select "1"
select select "Multiply"
select select "Add"
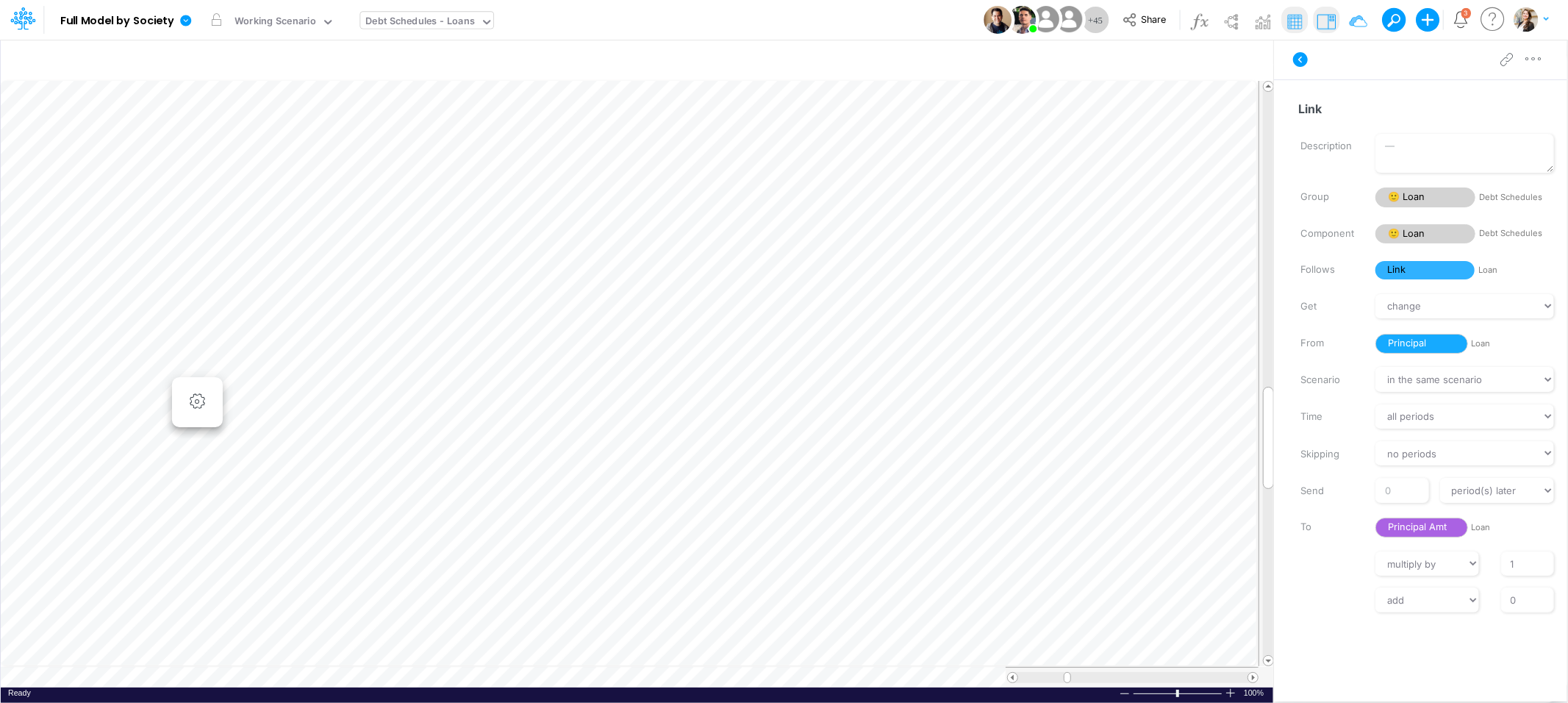
scroll to position [0, 1]
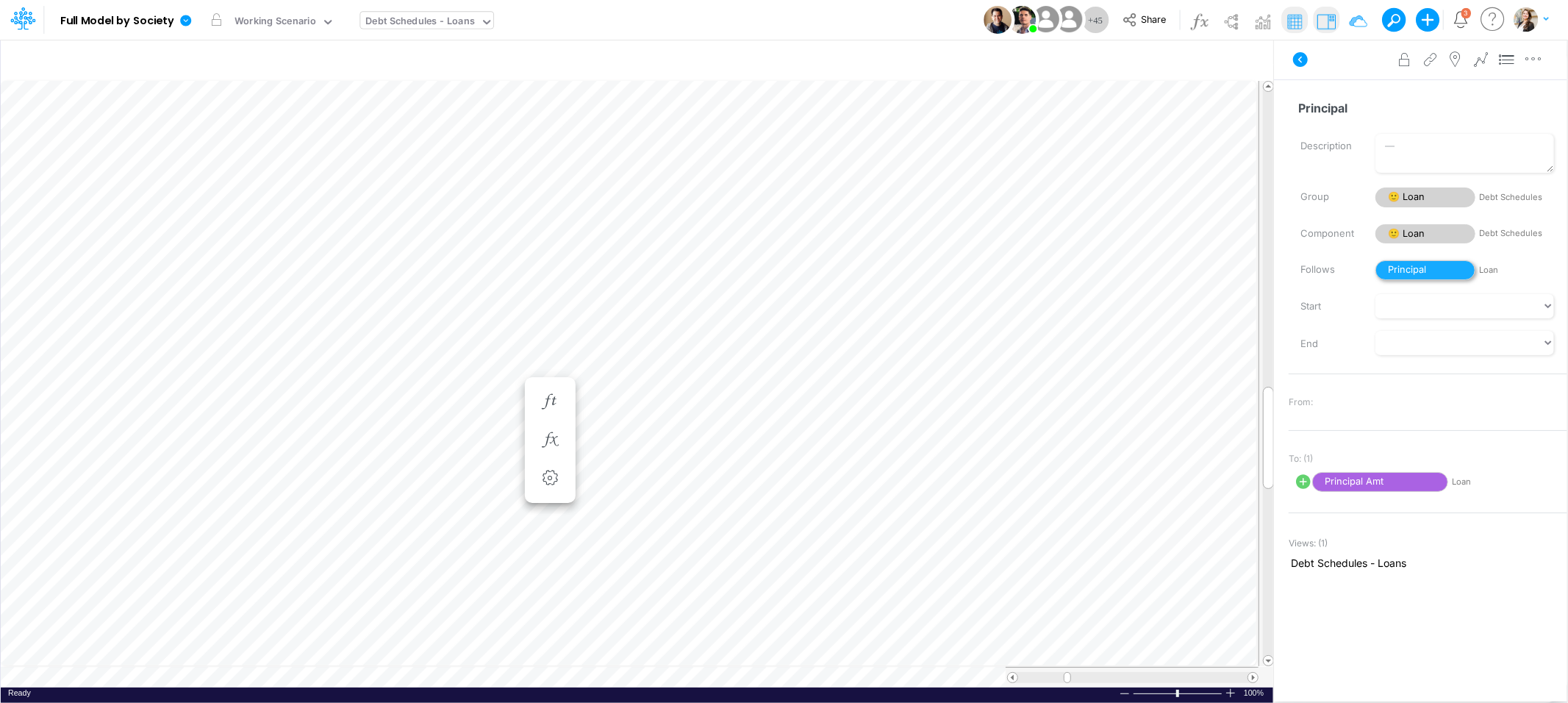
click at [1415, 275] on span "Principal" at bounding box center [1425, 270] width 100 height 20
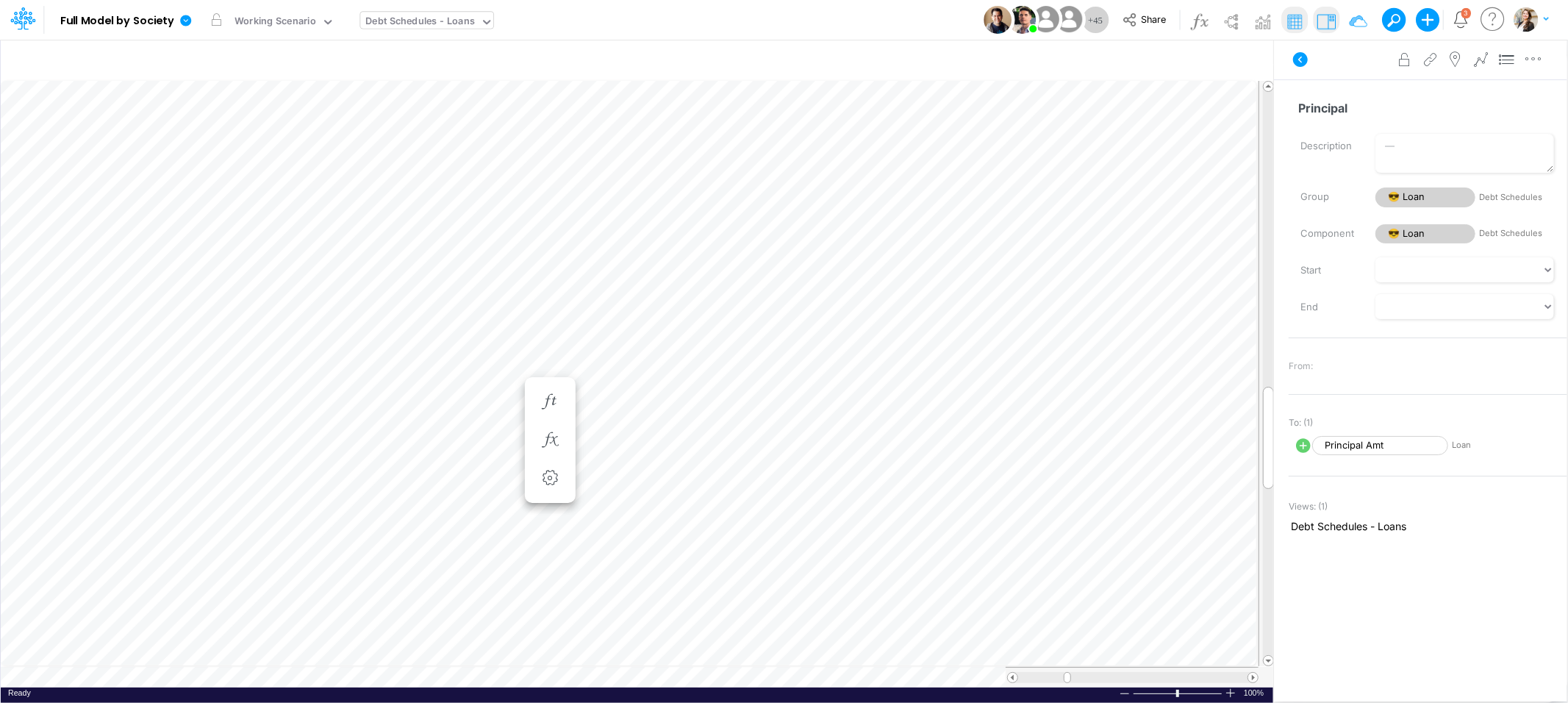
click at [1298, 449] on icon at bounding box center [1303, 445] width 15 height 15
select select "Change"
select select "1"
select select "Multiply"
select select "Add"
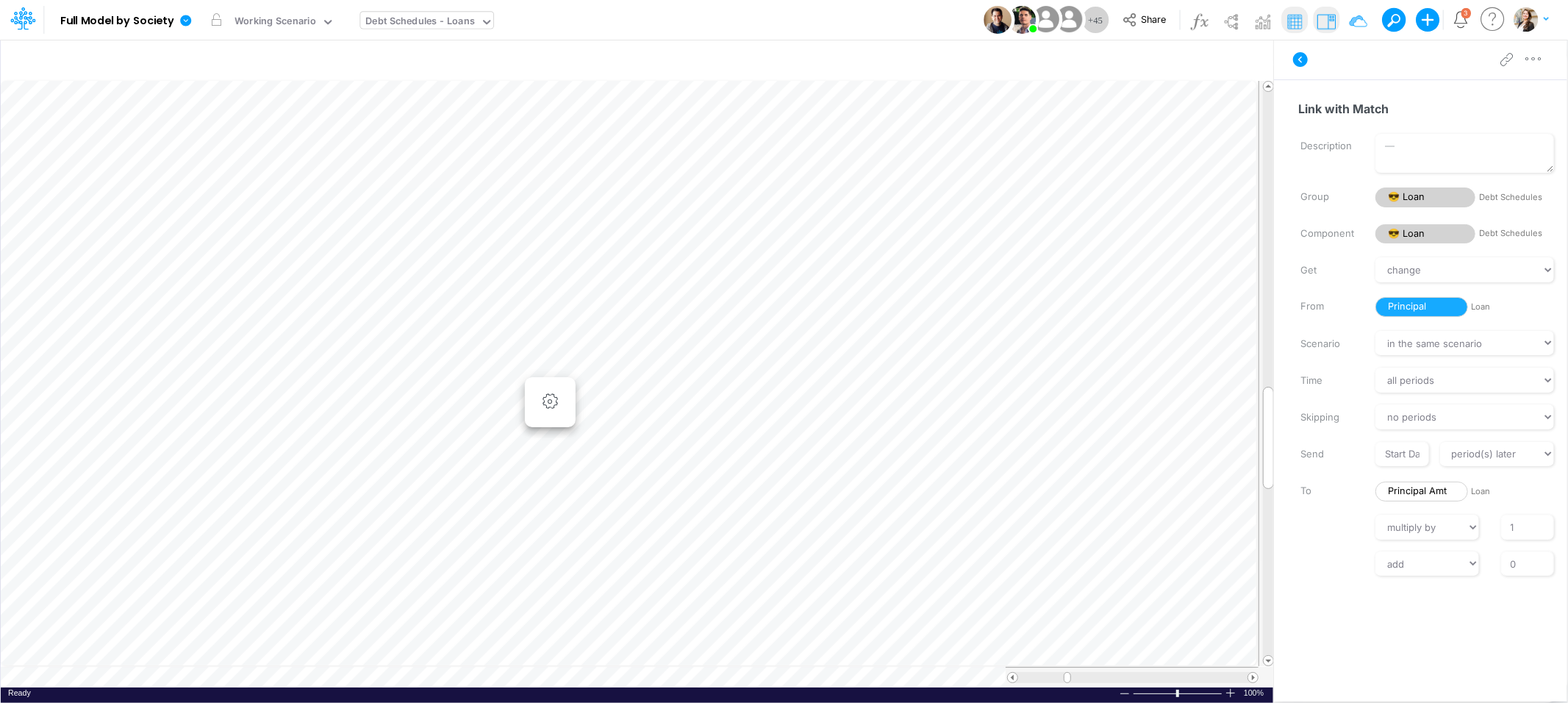
scroll to position [0, 1]
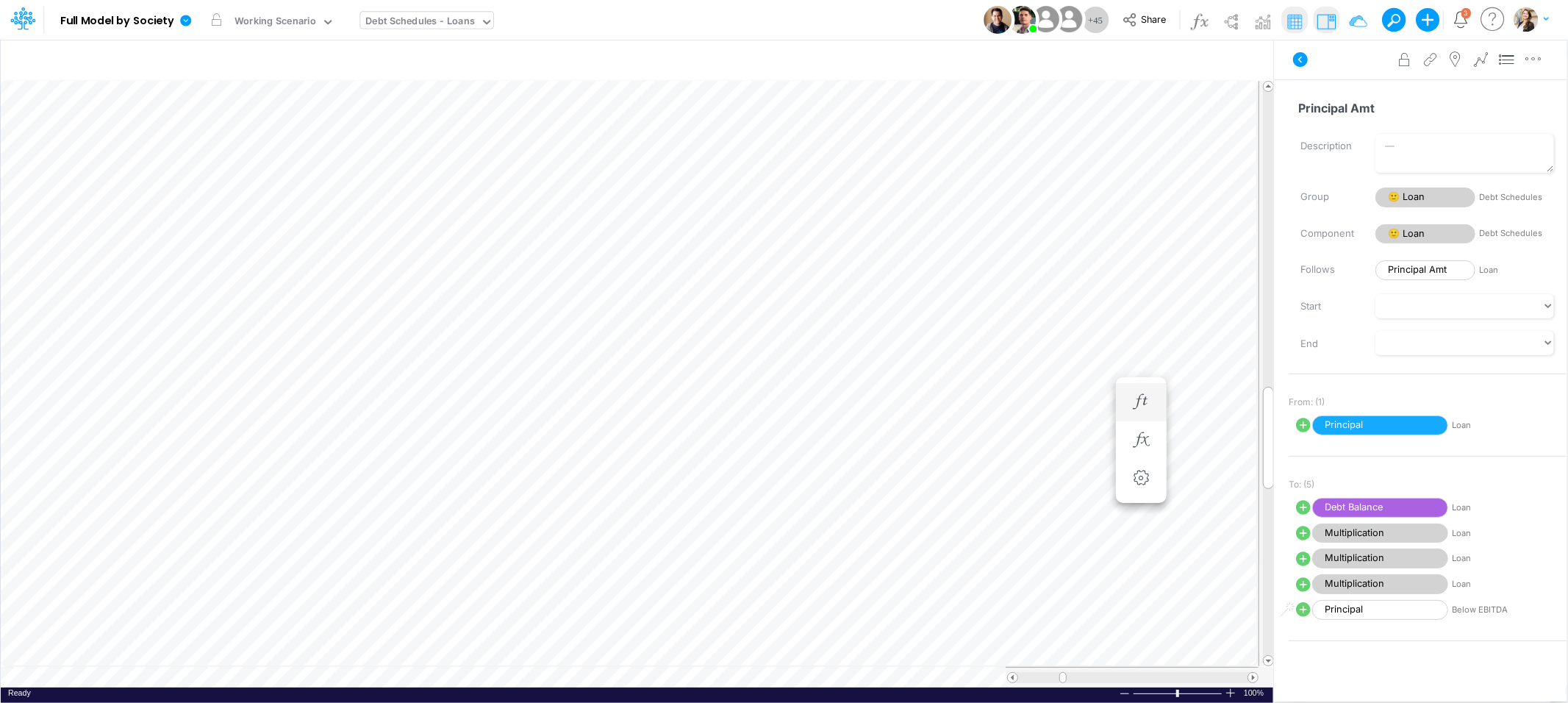
scroll to position [0, 1]
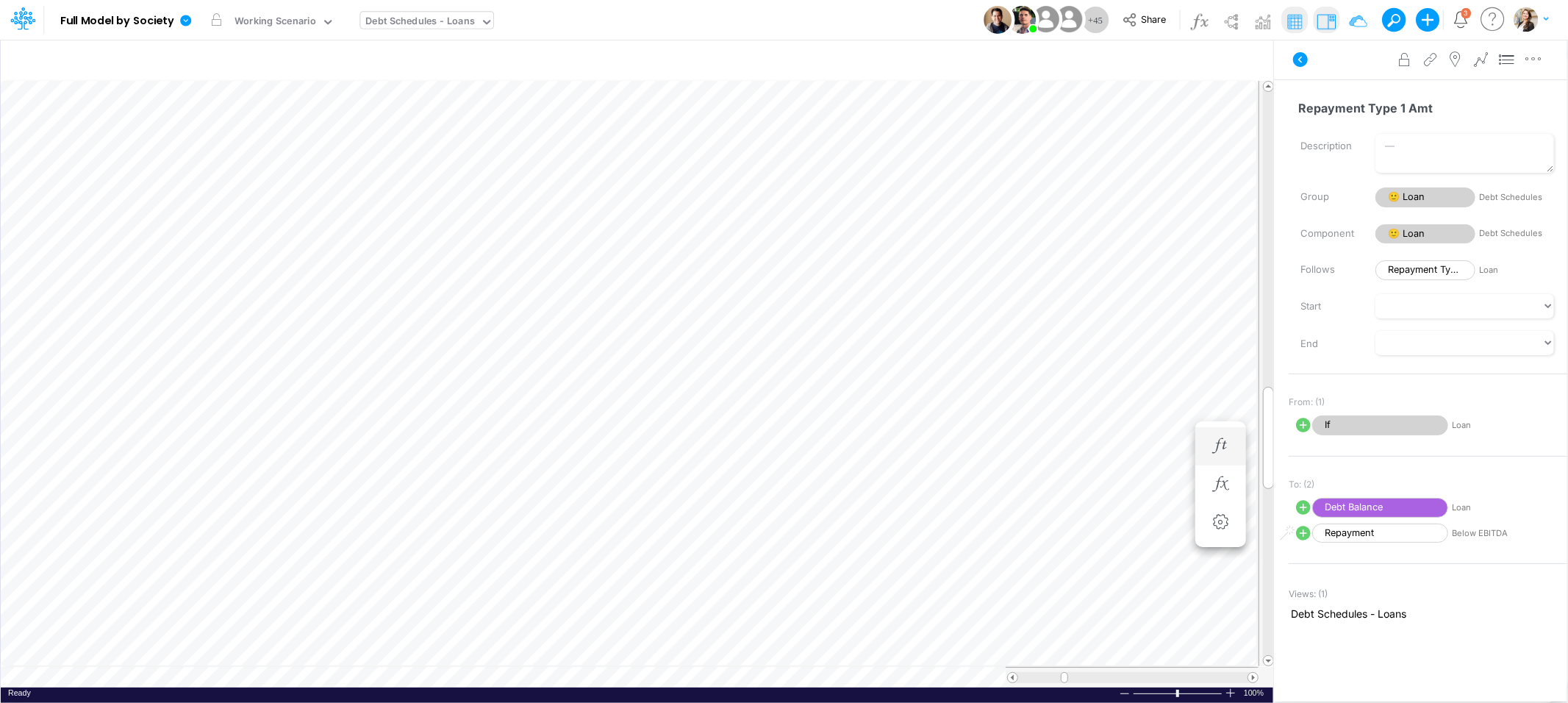
scroll to position [0, 1]
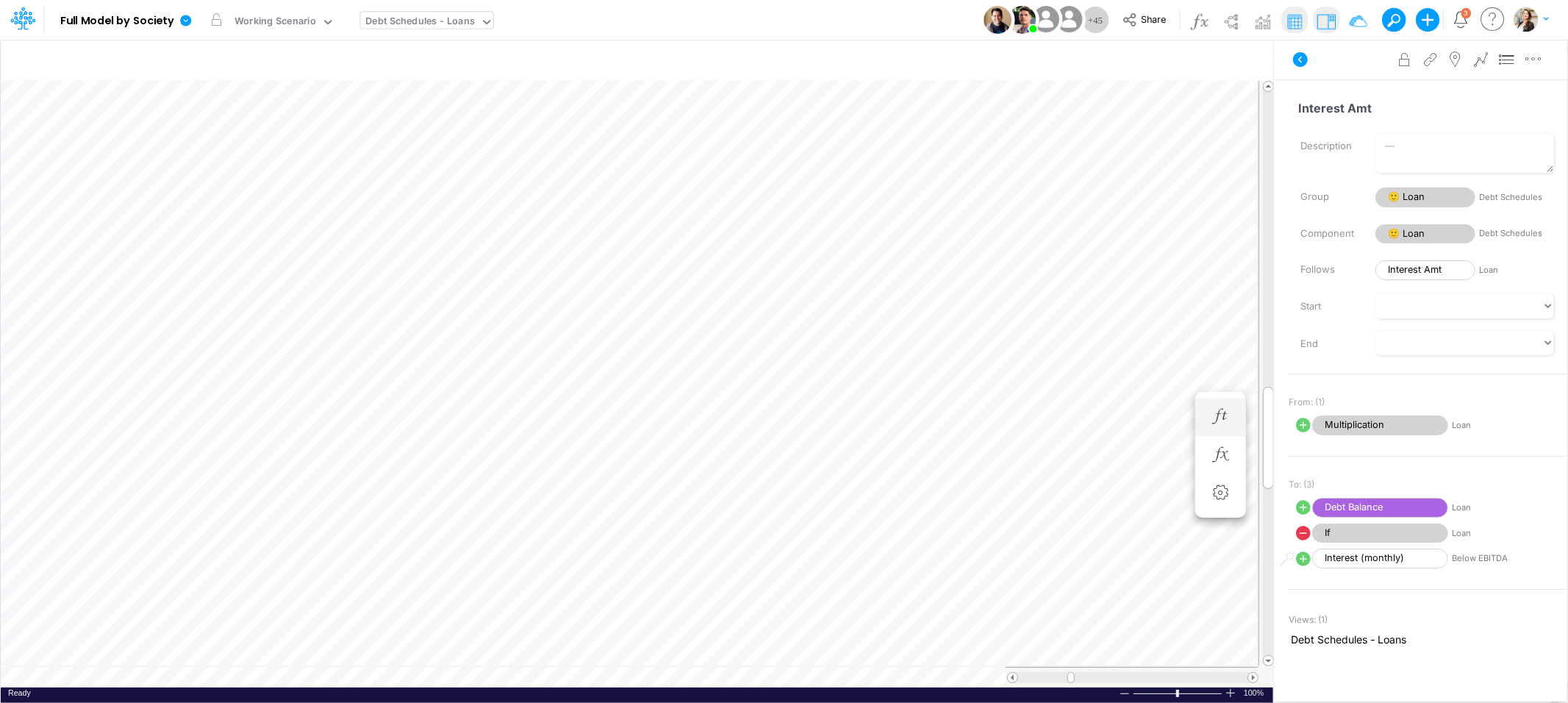
scroll to position [0, 1]
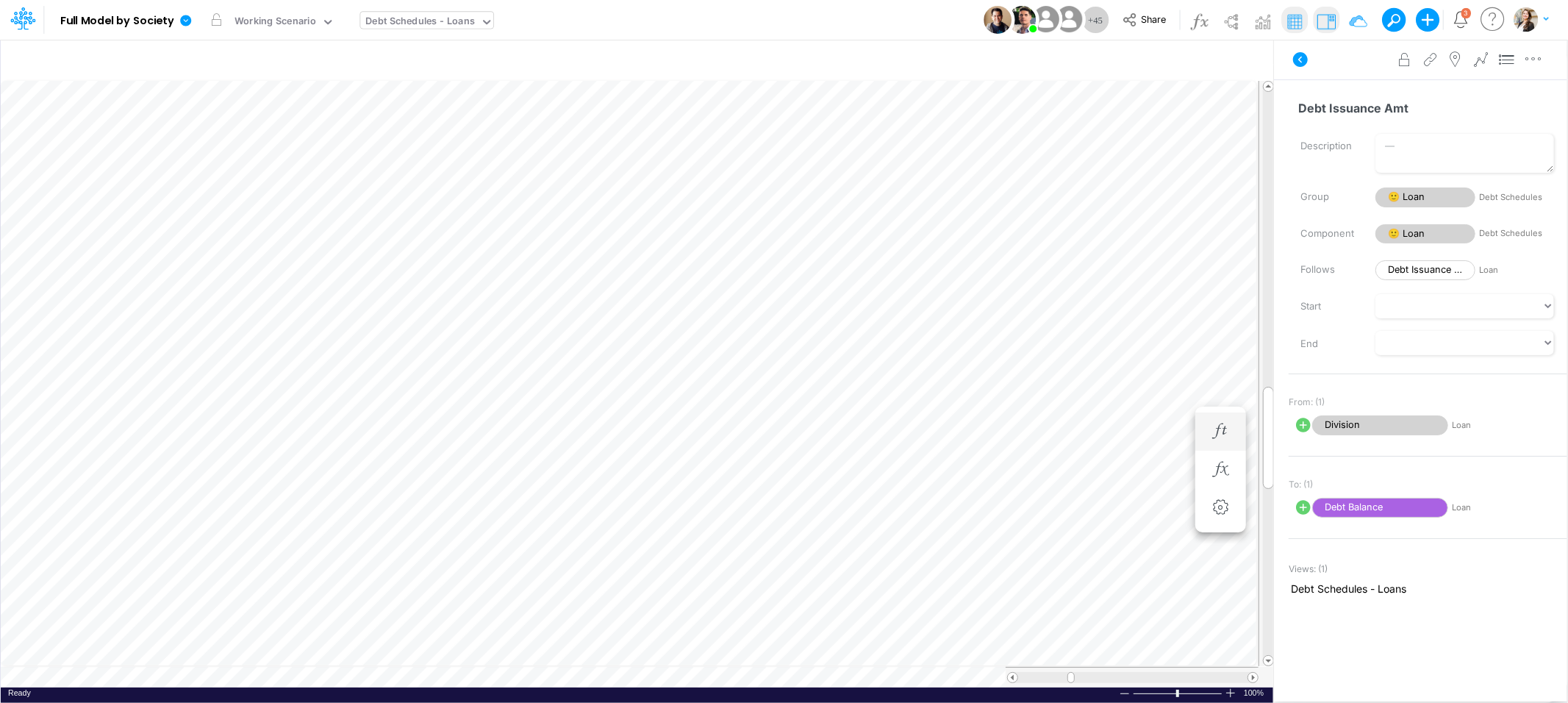
scroll to position [0, 1]
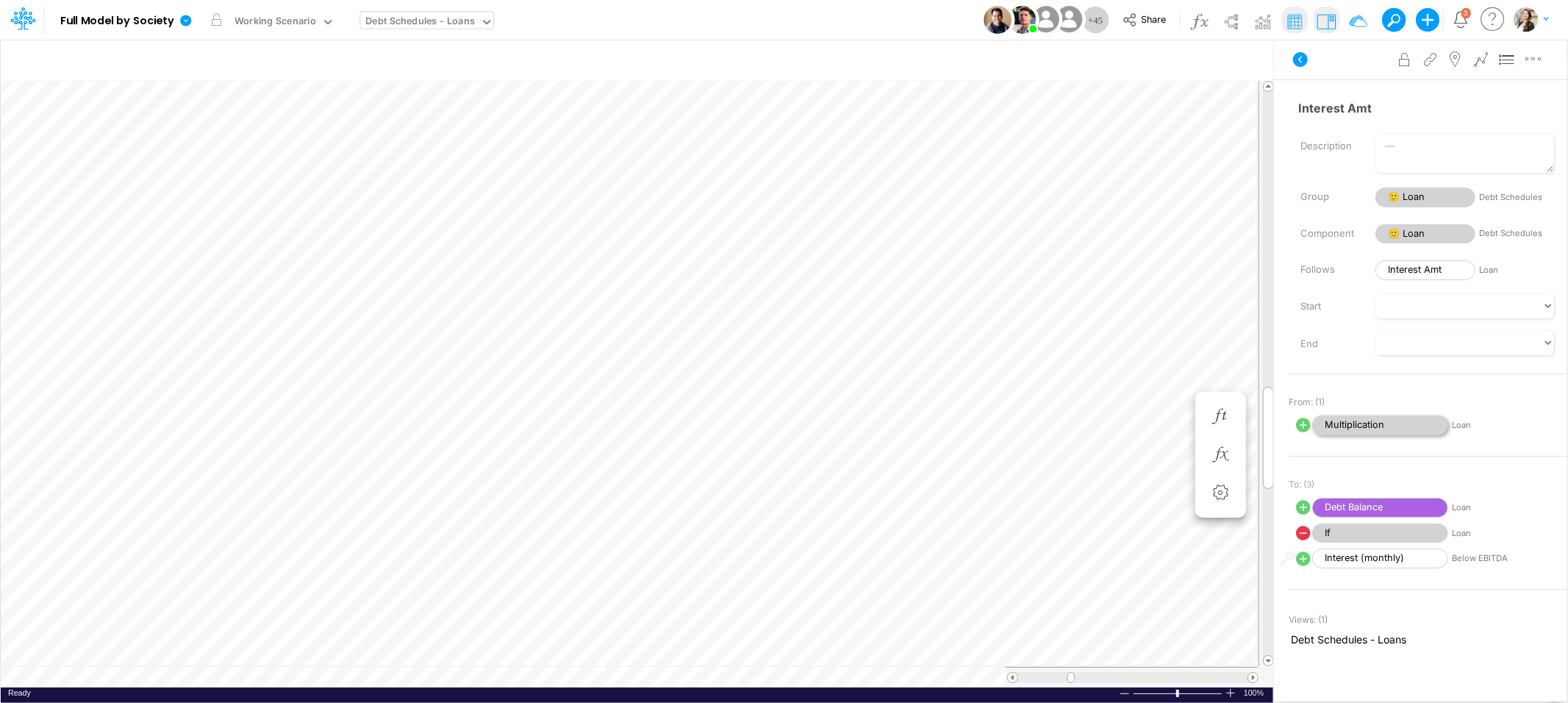
click at [1353, 424] on span "Multiplication" at bounding box center [1380, 425] width 136 height 20
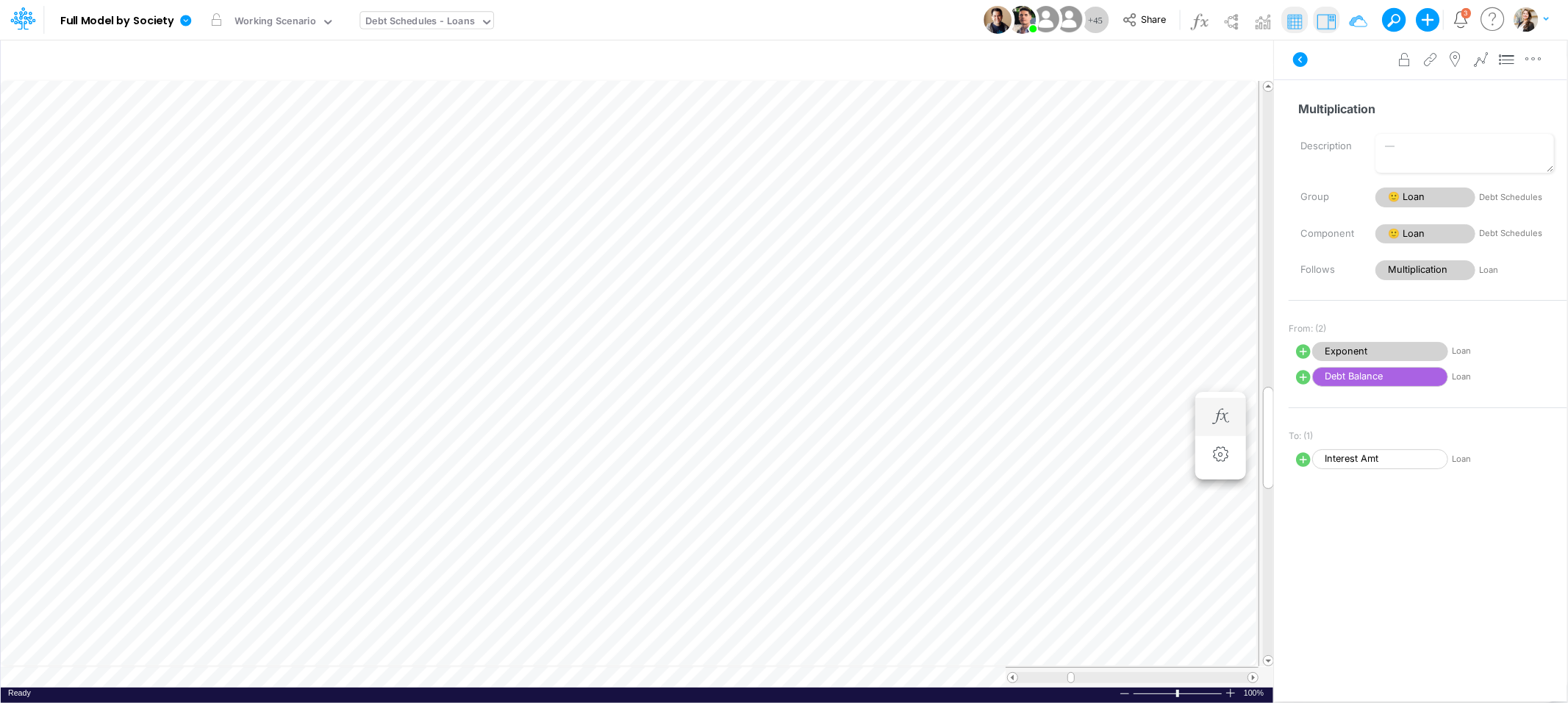
scroll to position [0, 1]
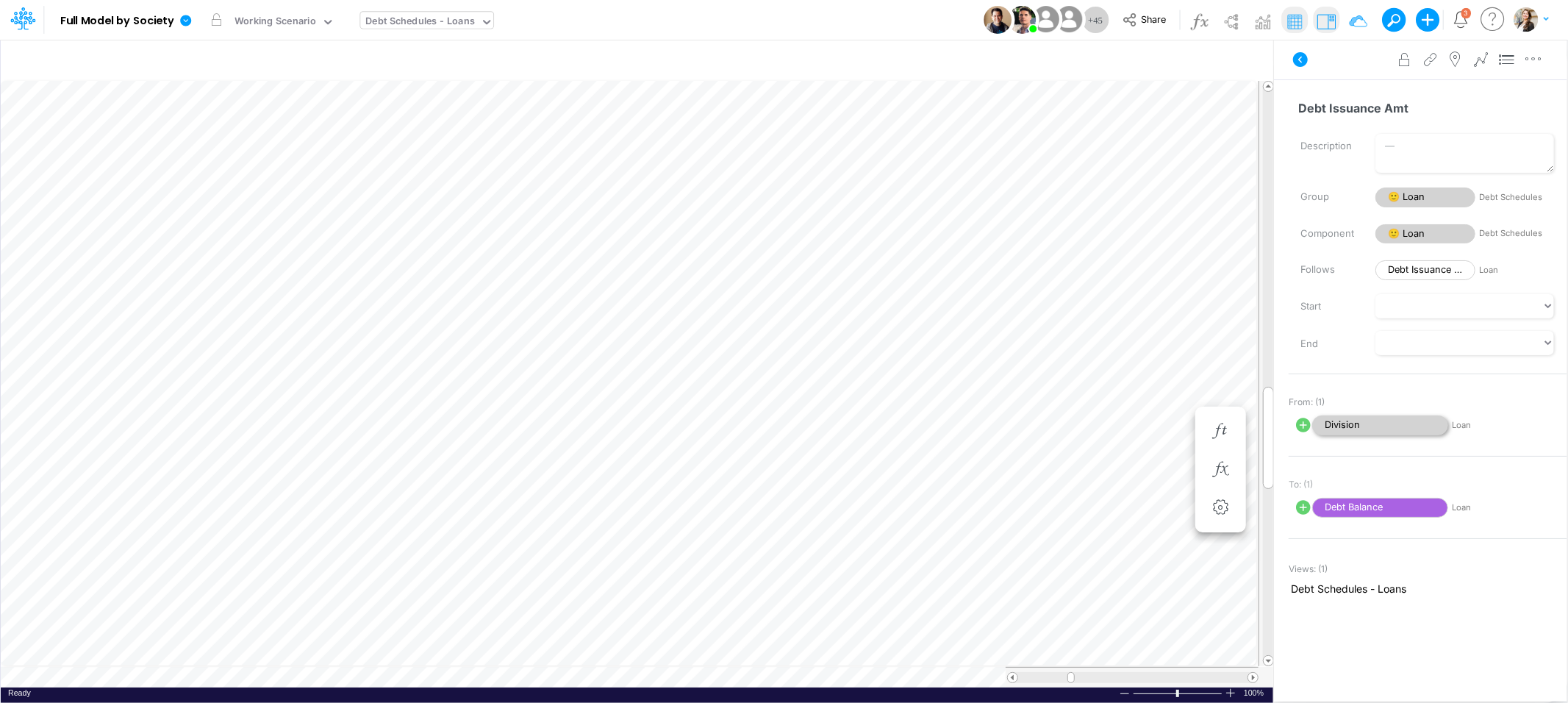
click at [1360, 421] on span "Division" at bounding box center [1380, 425] width 136 height 20
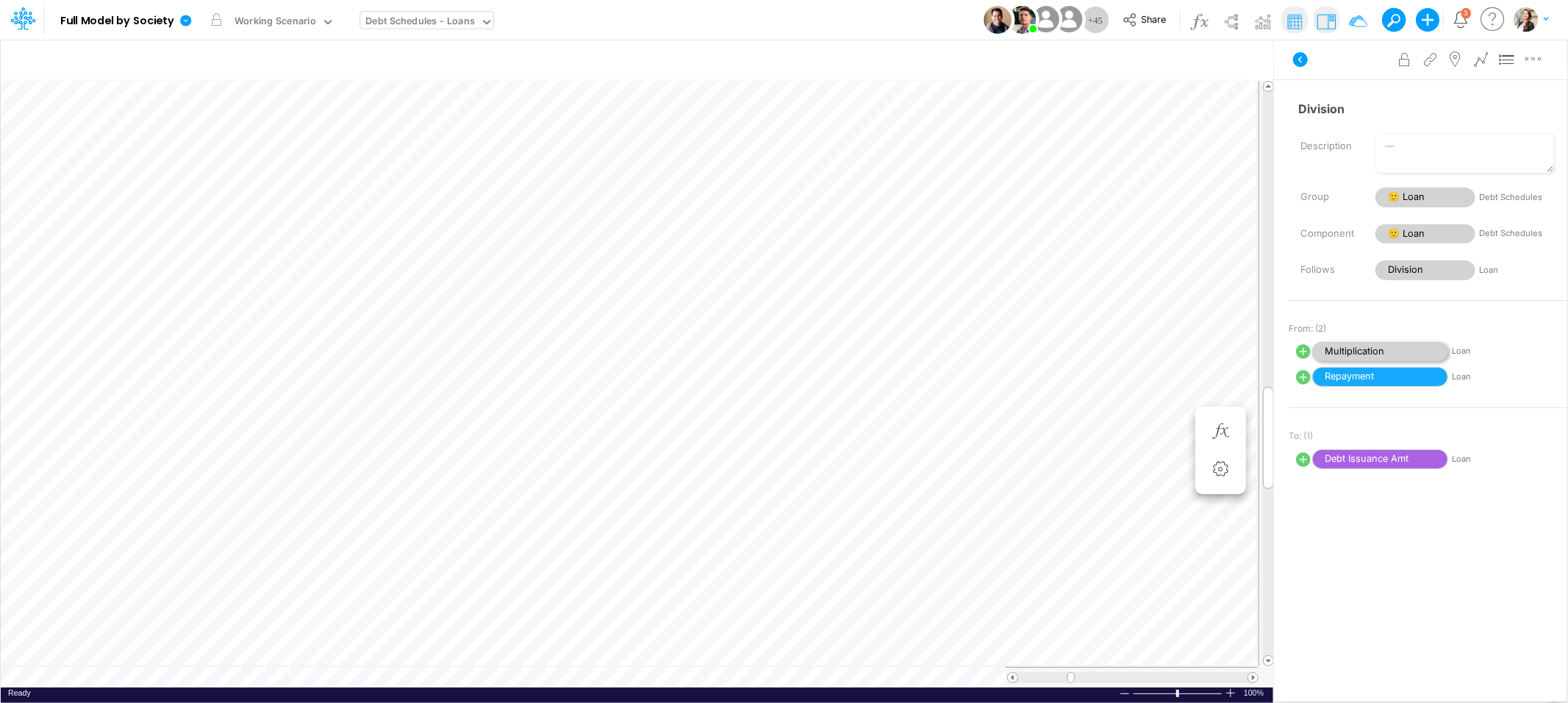
click at [1342, 357] on span "Multiplication" at bounding box center [1380, 351] width 136 height 20
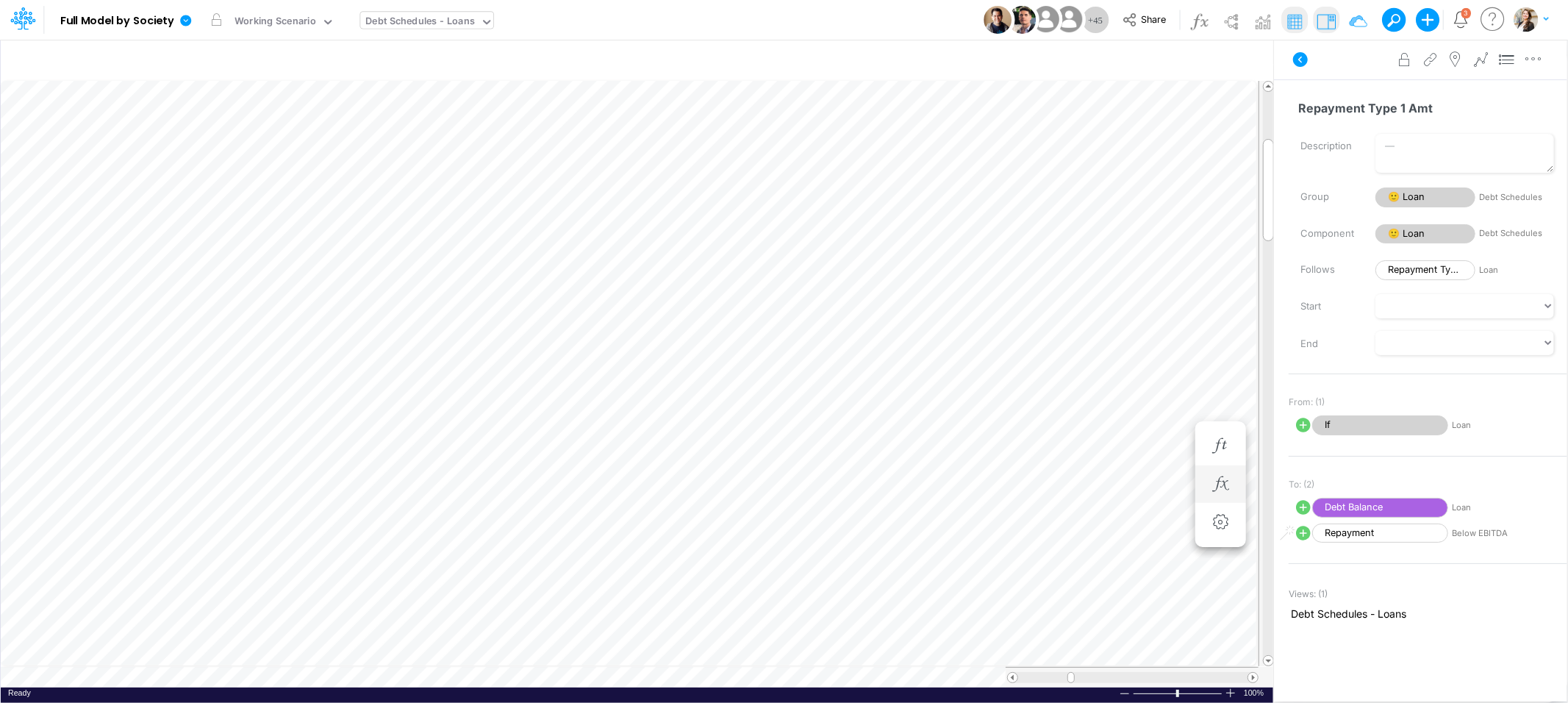
scroll to position [0, 1]
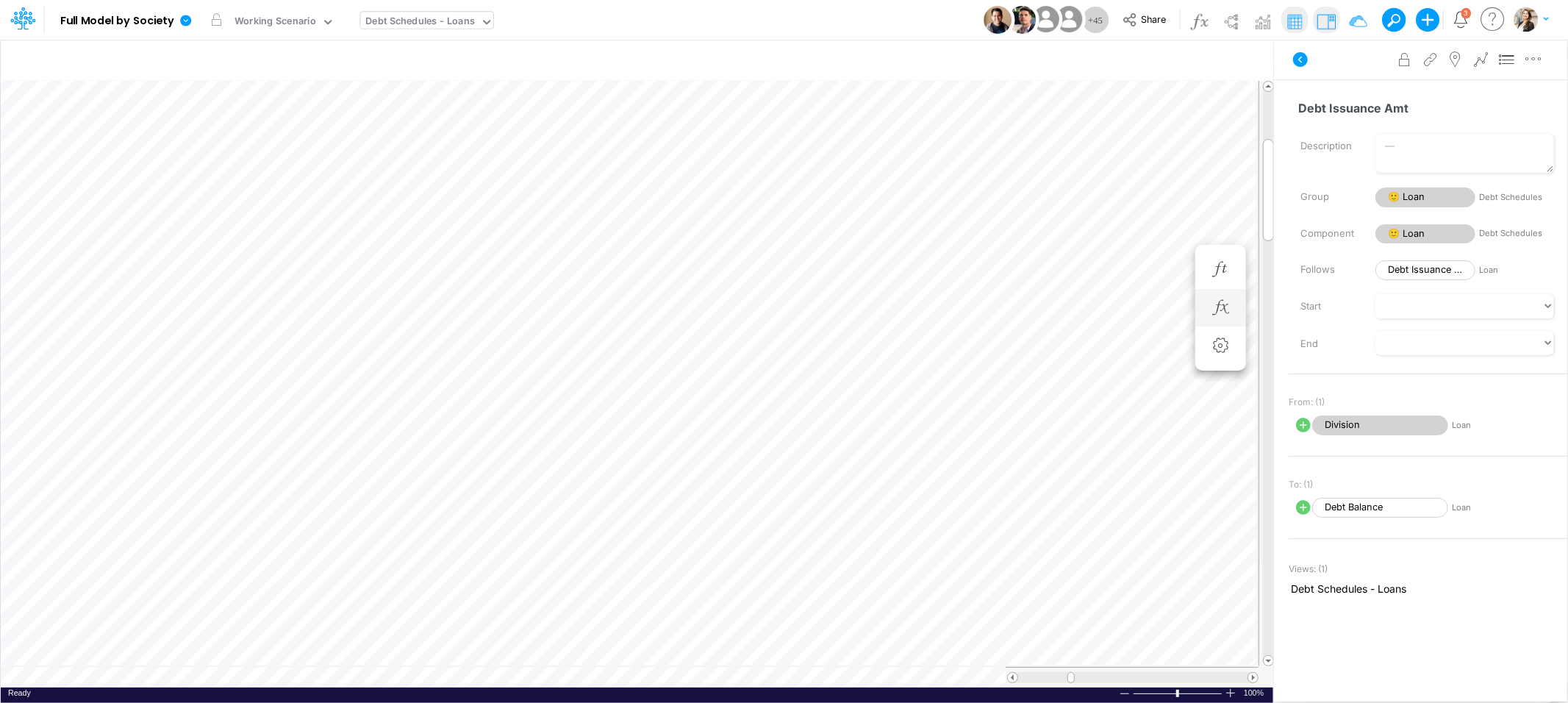
scroll to position [0, 1]
click at [1344, 431] on span "If" at bounding box center [1380, 425] width 136 height 20
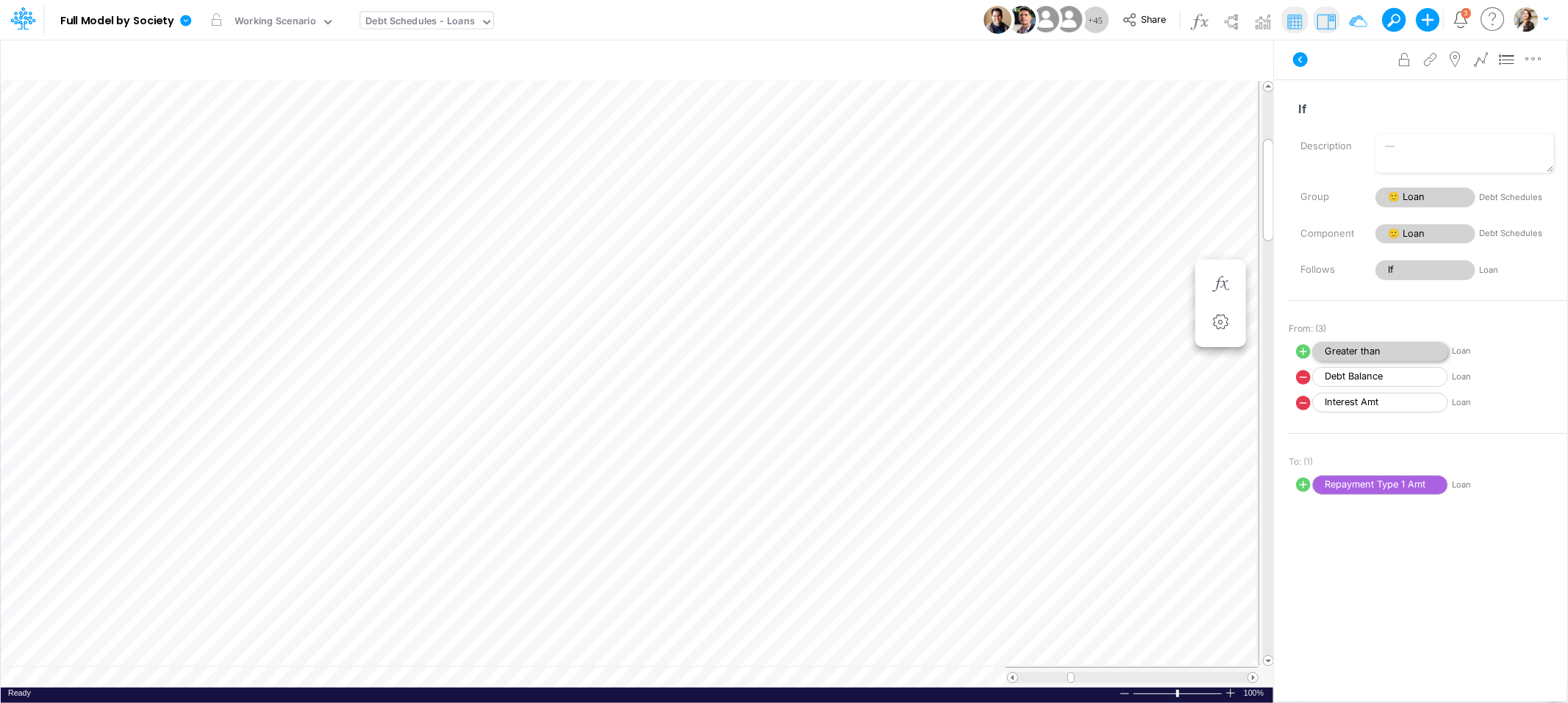
click at [1344, 356] on span "Greater than" at bounding box center [1380, 351] width 136 height 20
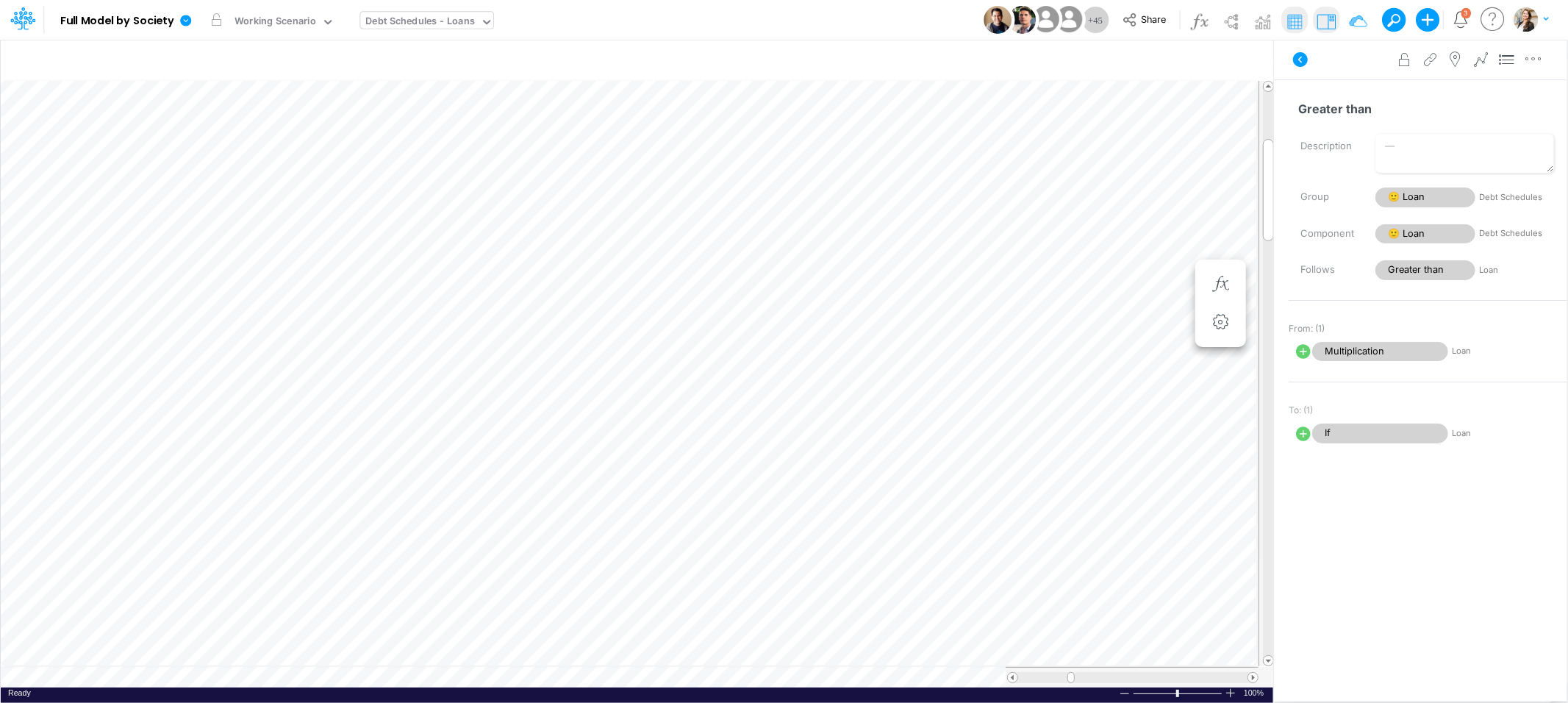
click at [1344, 356] on span "Multiplication" at bounding box center [1380, 351] width 136 height 20
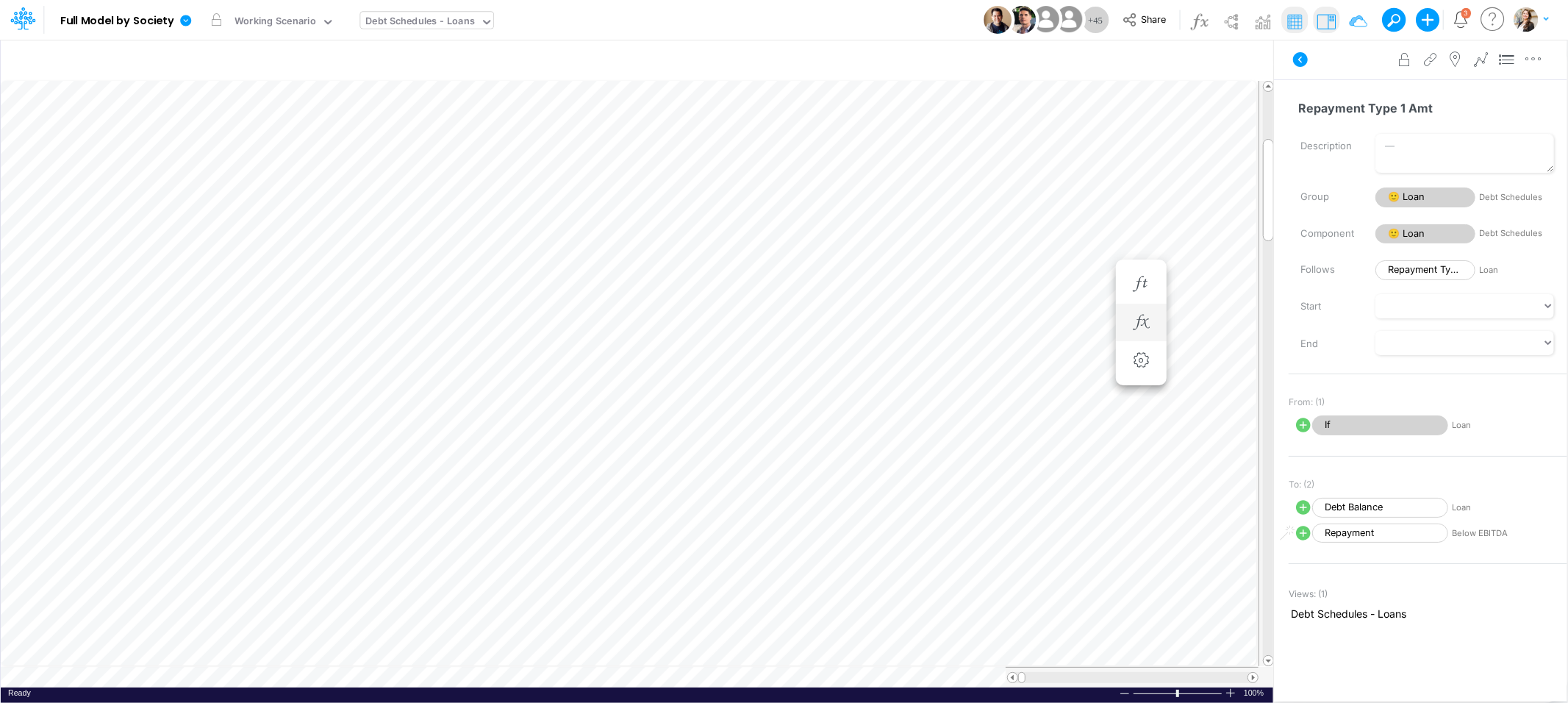
scroll to position [0, 1]
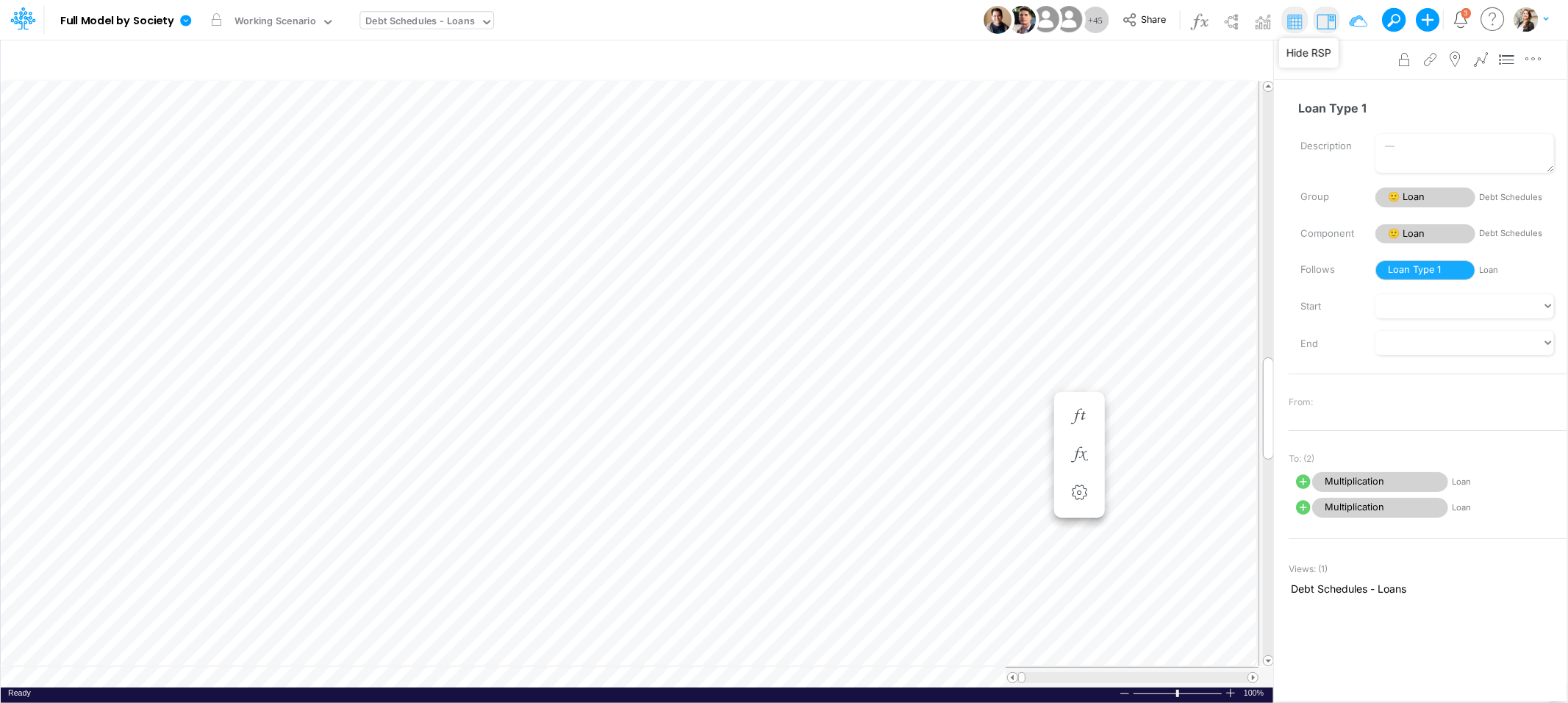
click at [1327, 20] on img at bounding box center [1325, 21] width 23 height 23
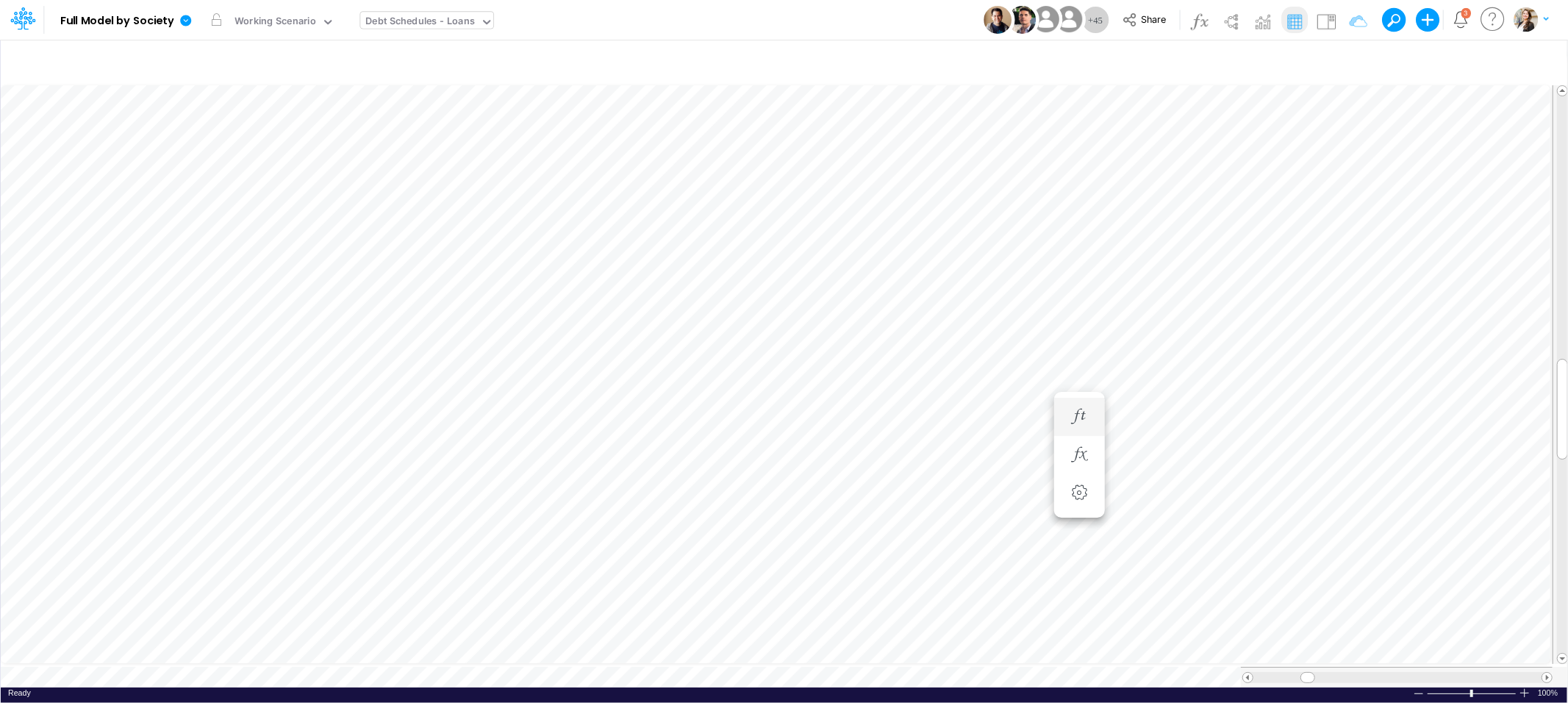
scroll to position [0, 1]
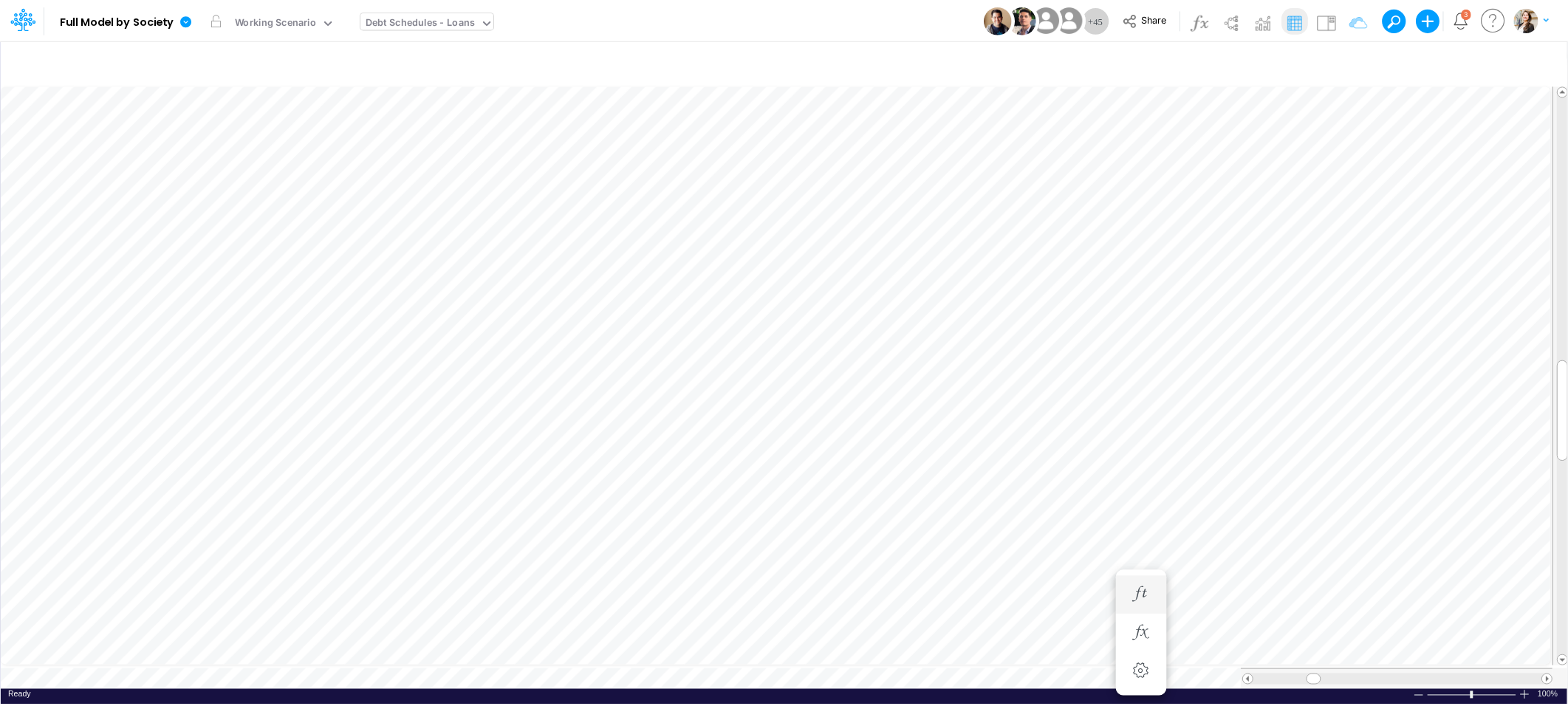
scroll to position [0, 1]
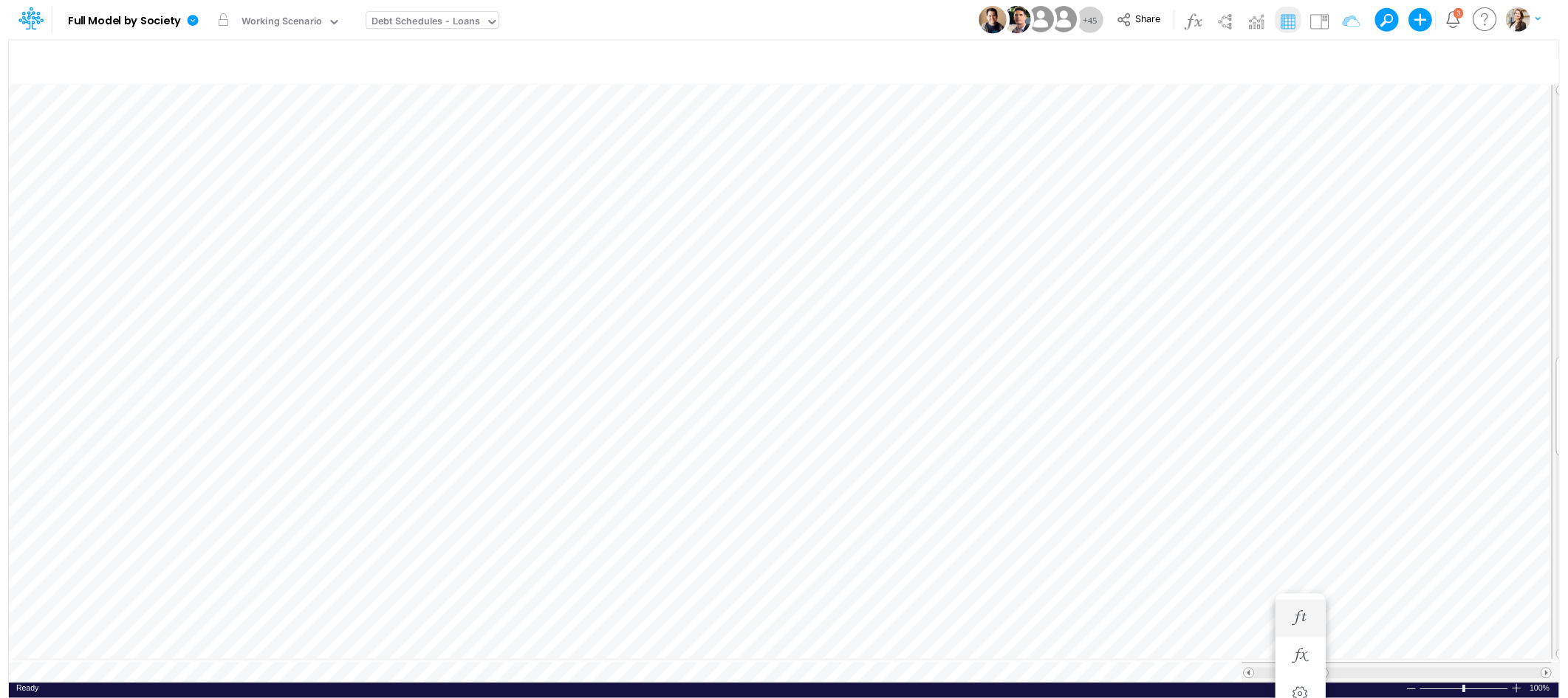
scroll to position [0, 1]
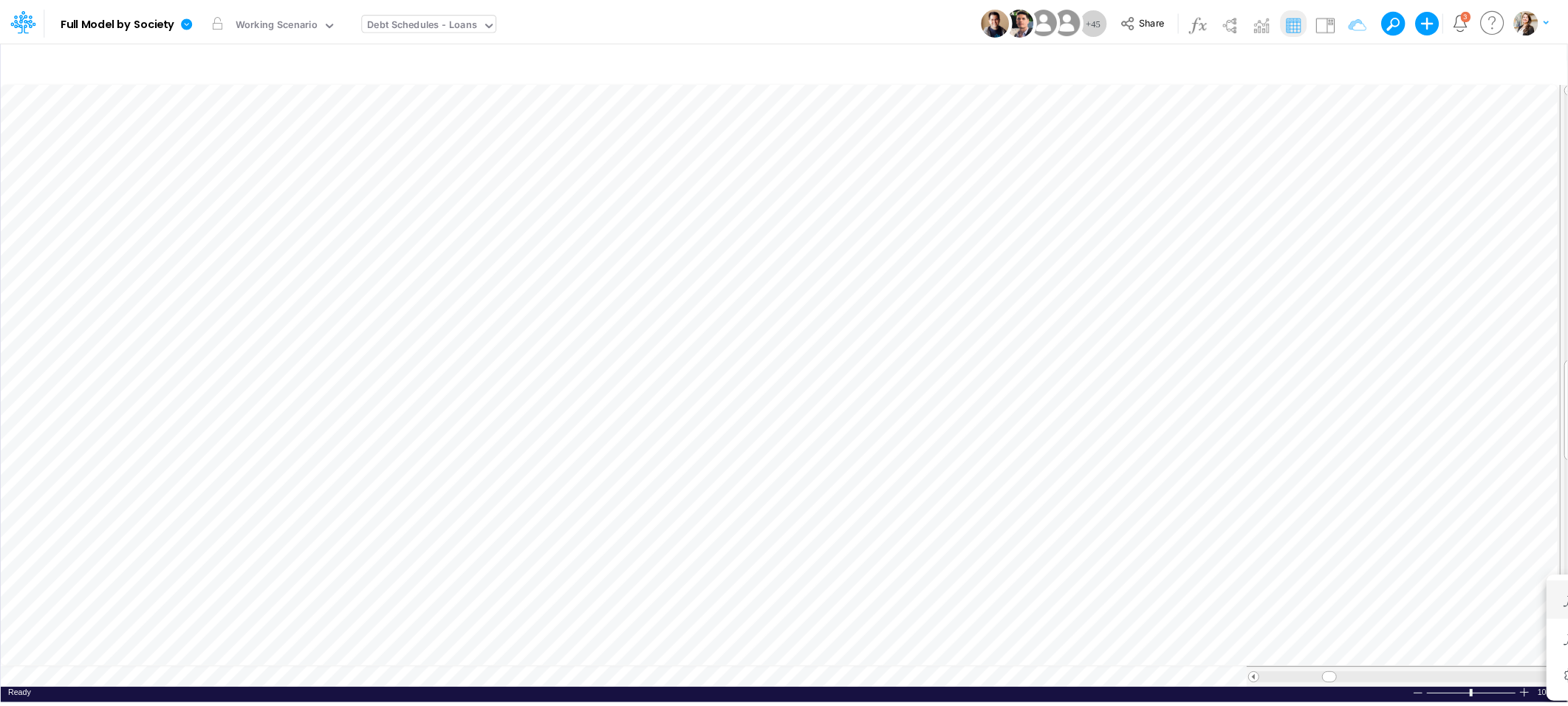
scroll to position [0, 1]
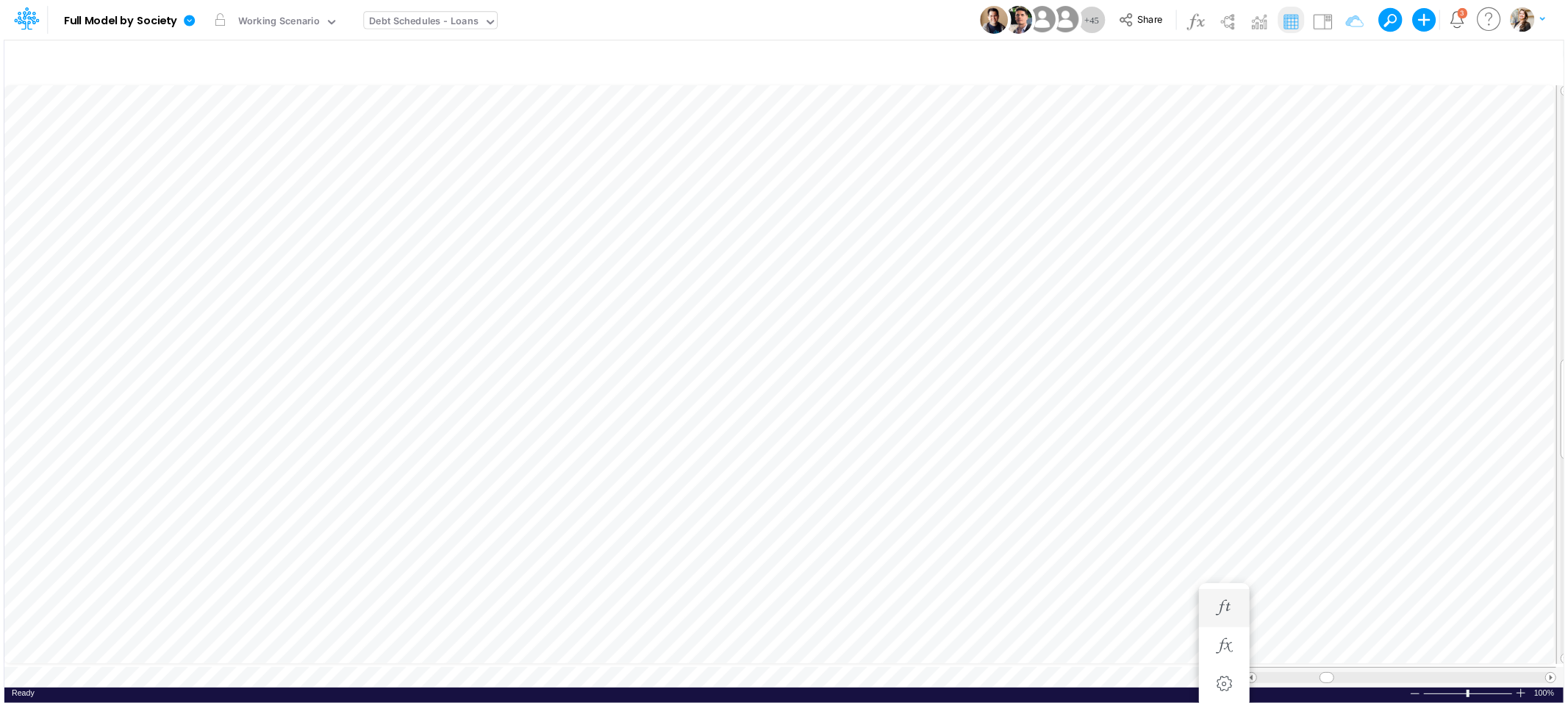
scroll to position [0, 1]
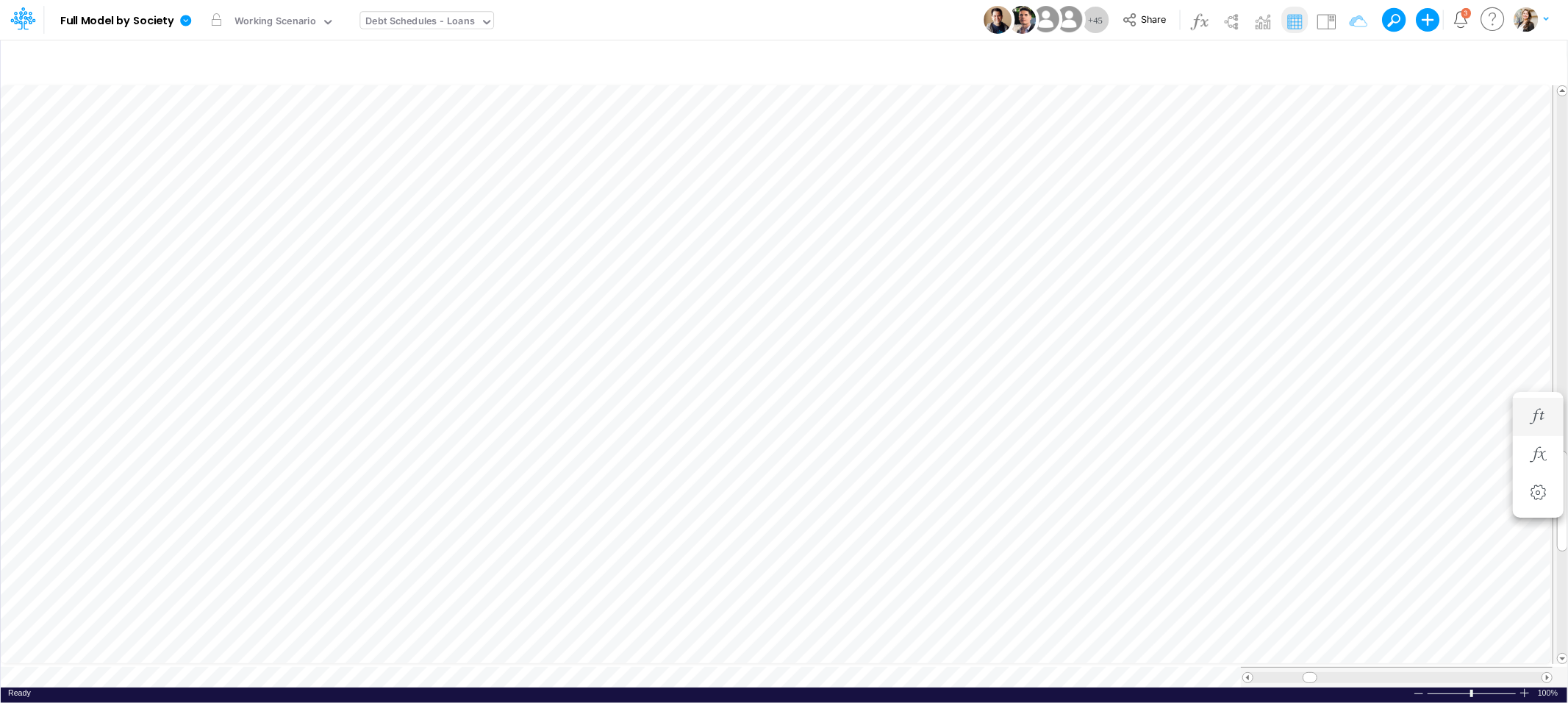
scroll to position [0, 1]
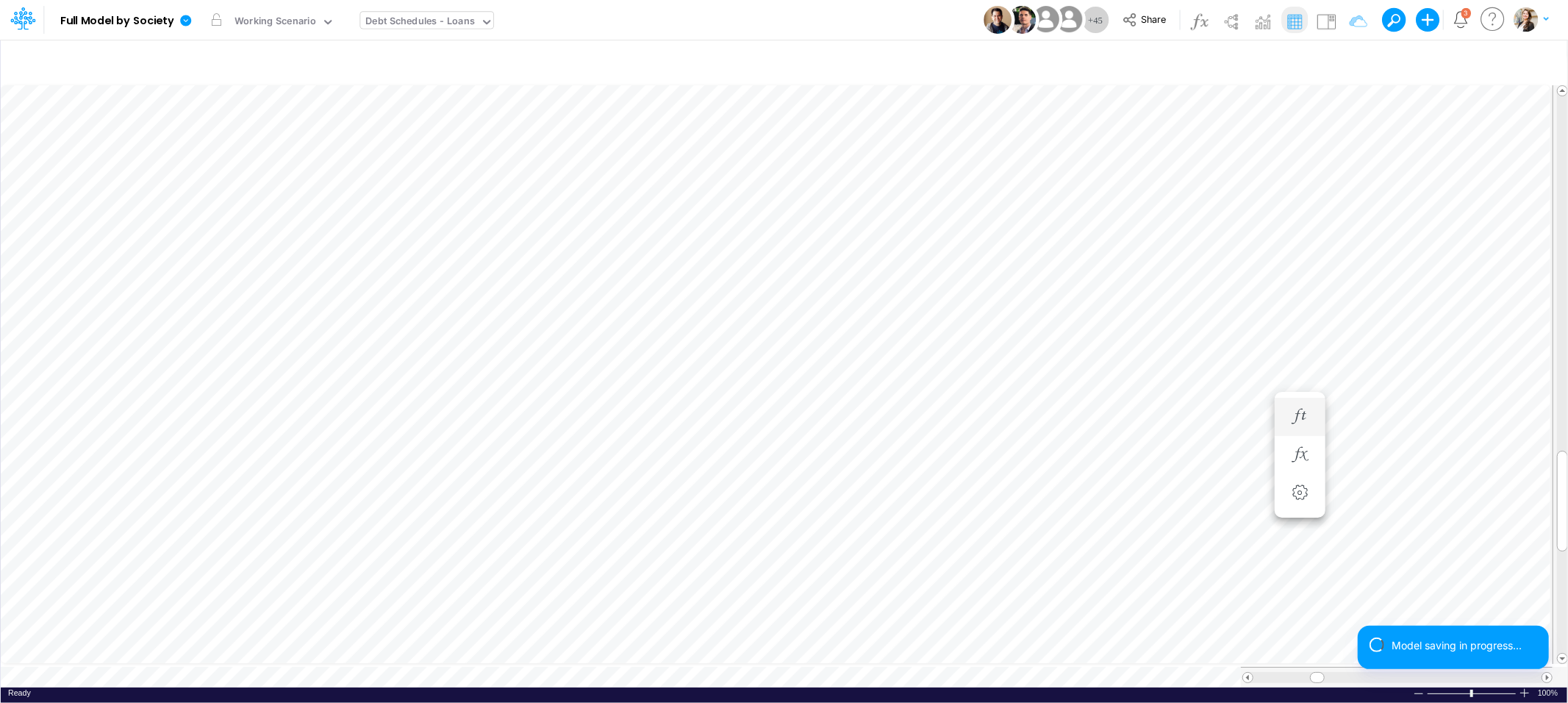
scroll to position [0, 1]
click at [1068, 419] on icon "button" at bounding box center [1061, 417] width 22 height 16
click at [1224, 462] on icon "button" at bounding box center [1220, 455] width 22 height 16
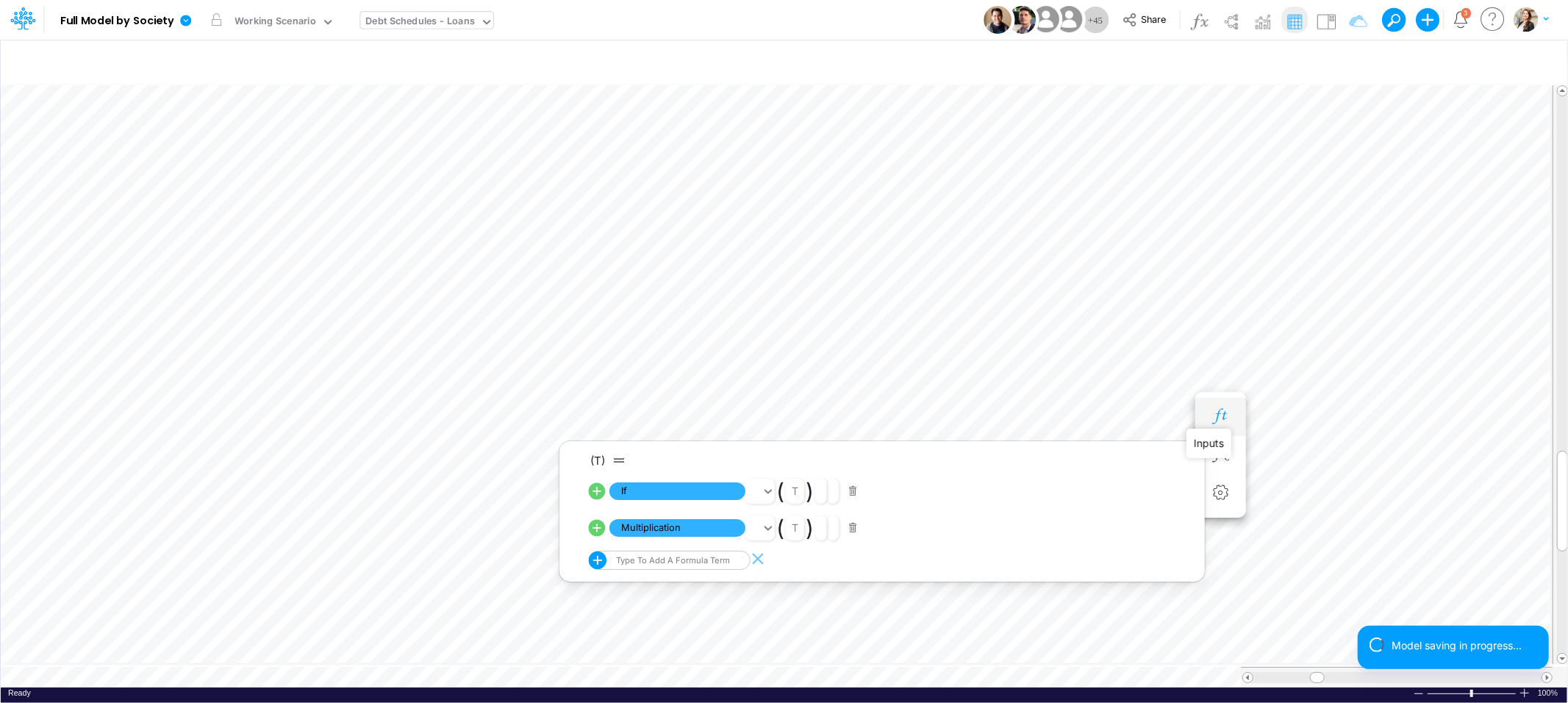
click at [1218, 424] on icon "button" at bounding box center [1220, 417] width 22 height 16
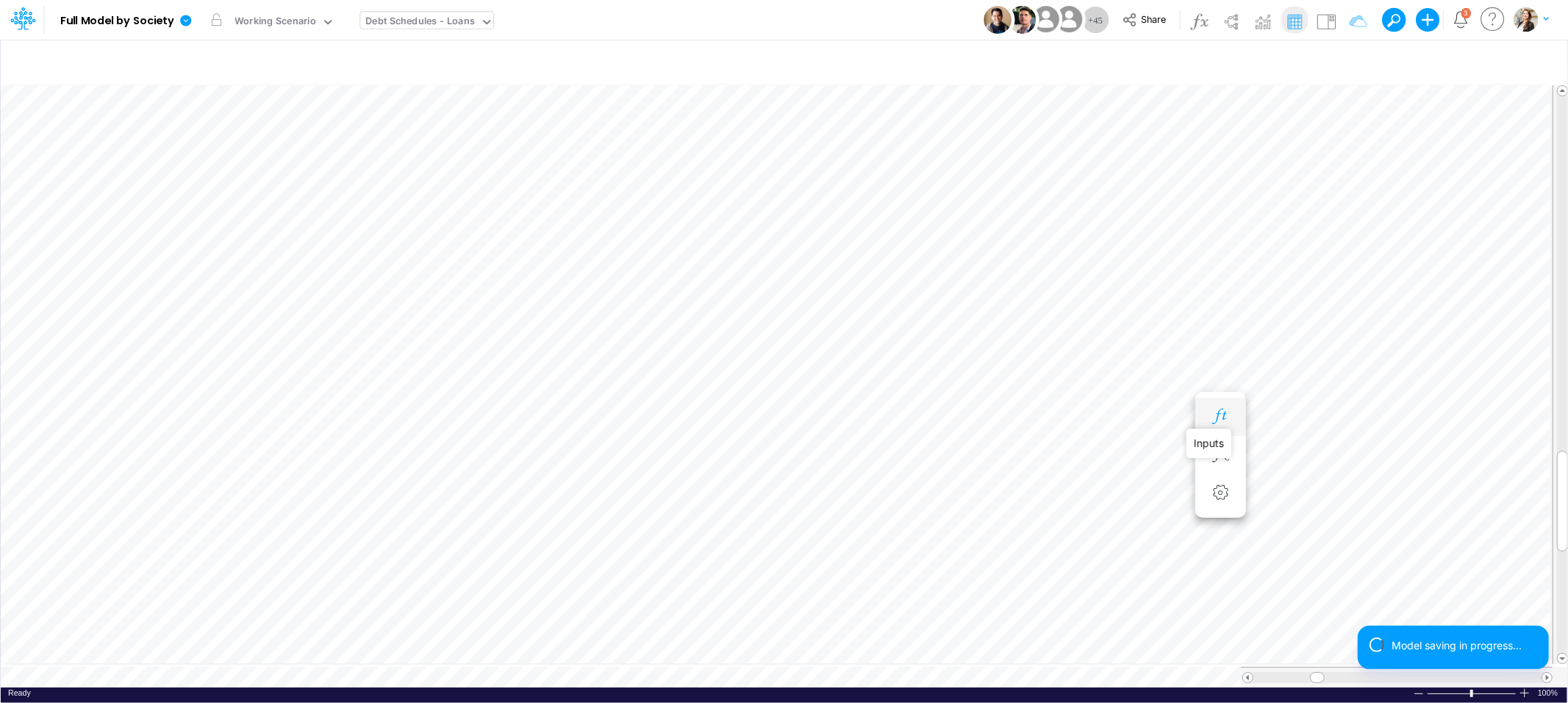
click at [1224, 416] on icon "button" at bounding box center [1220, 417] width 22 height 16
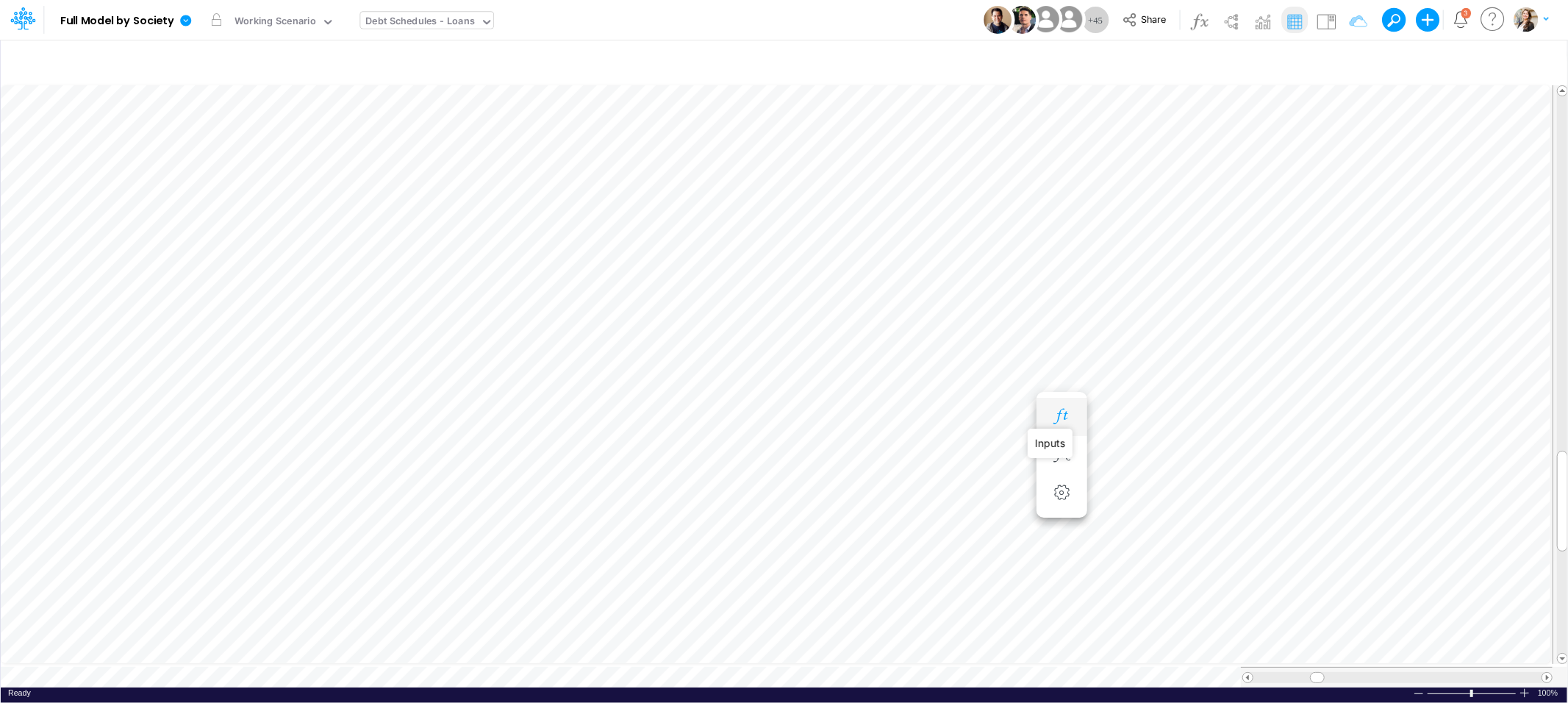
click at [1069, 412] on icon "button" at bounding box center [1061, 417] width 22 height 16
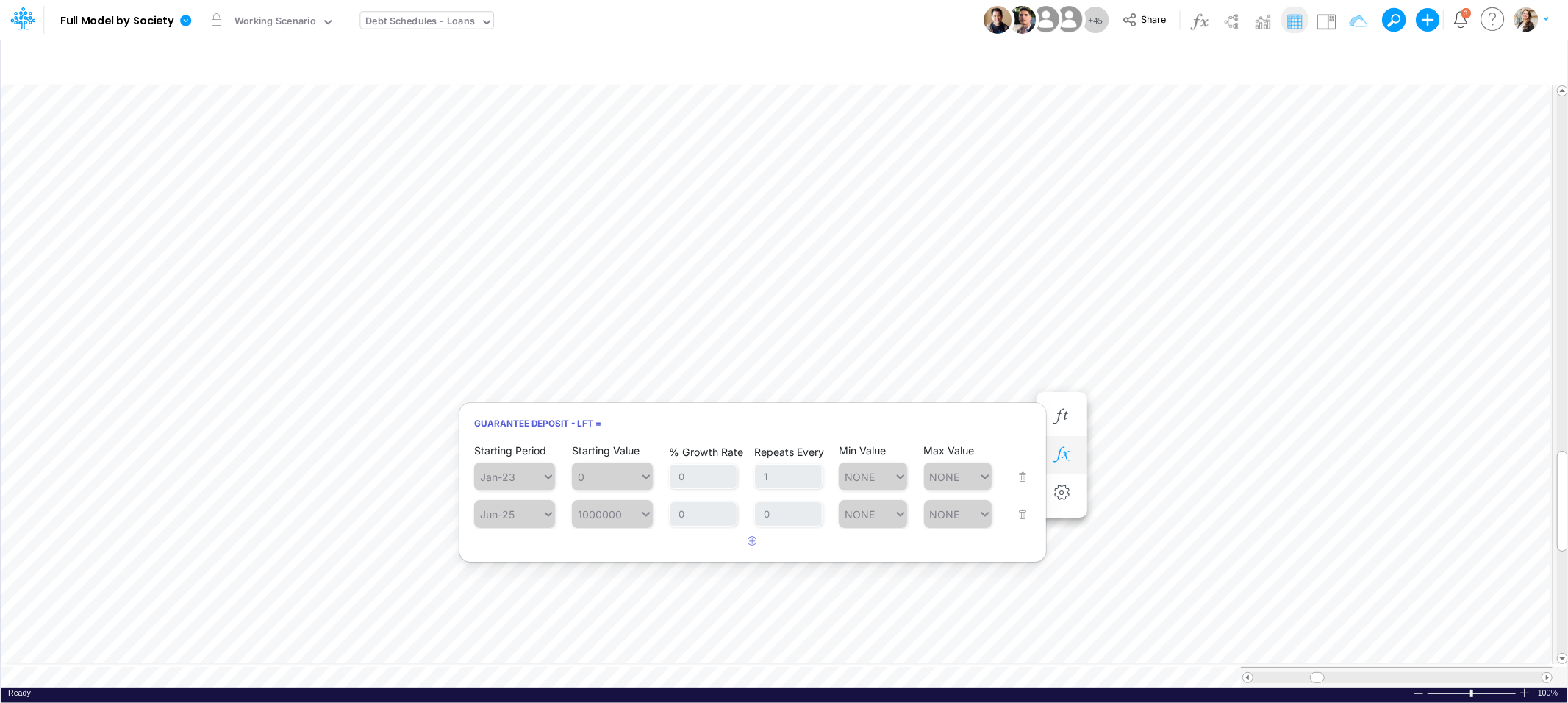
click at [1073, 459] on button "button" at bounding box center [1061, 455] width 27 height 29
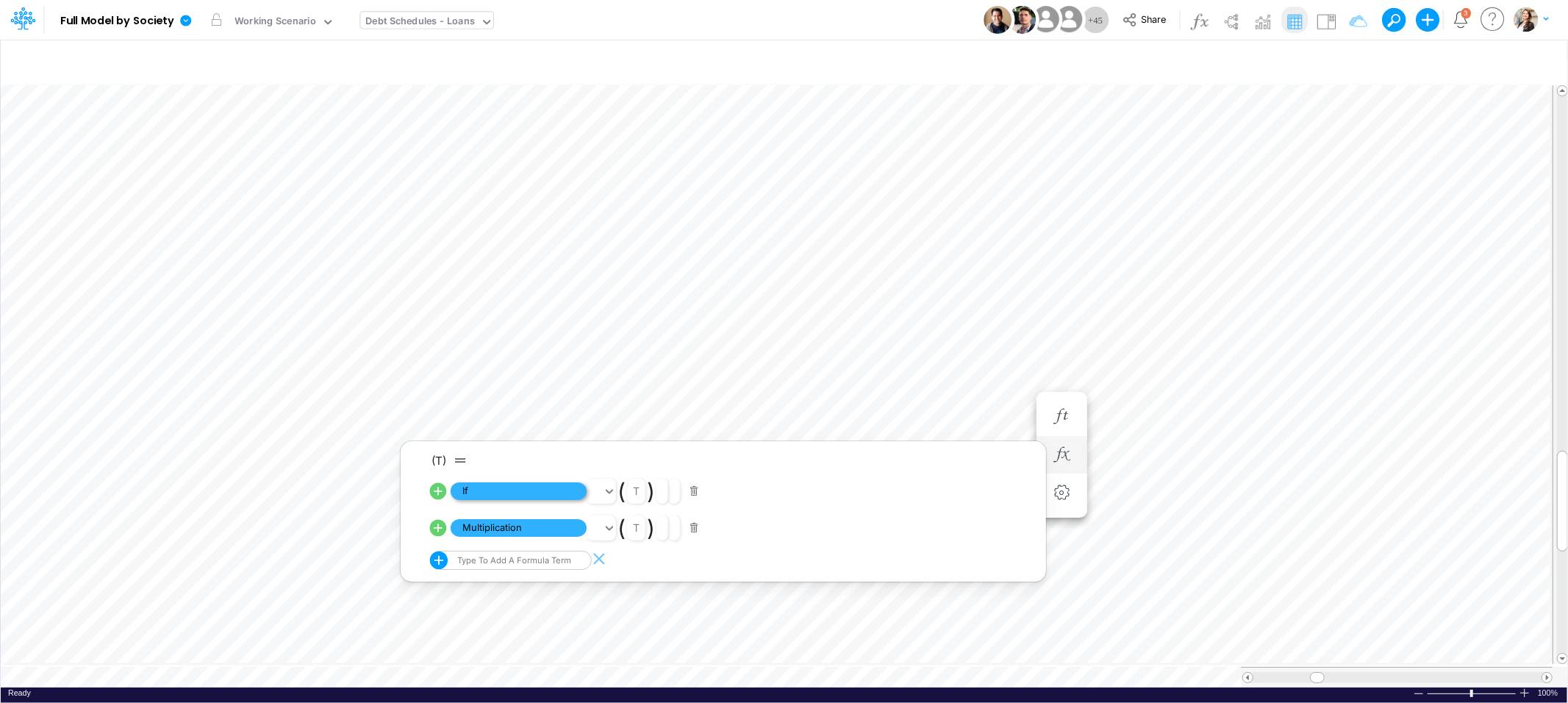
click at [507, 488] on span "If" at bounding box center [518, 491] width 136 height 18
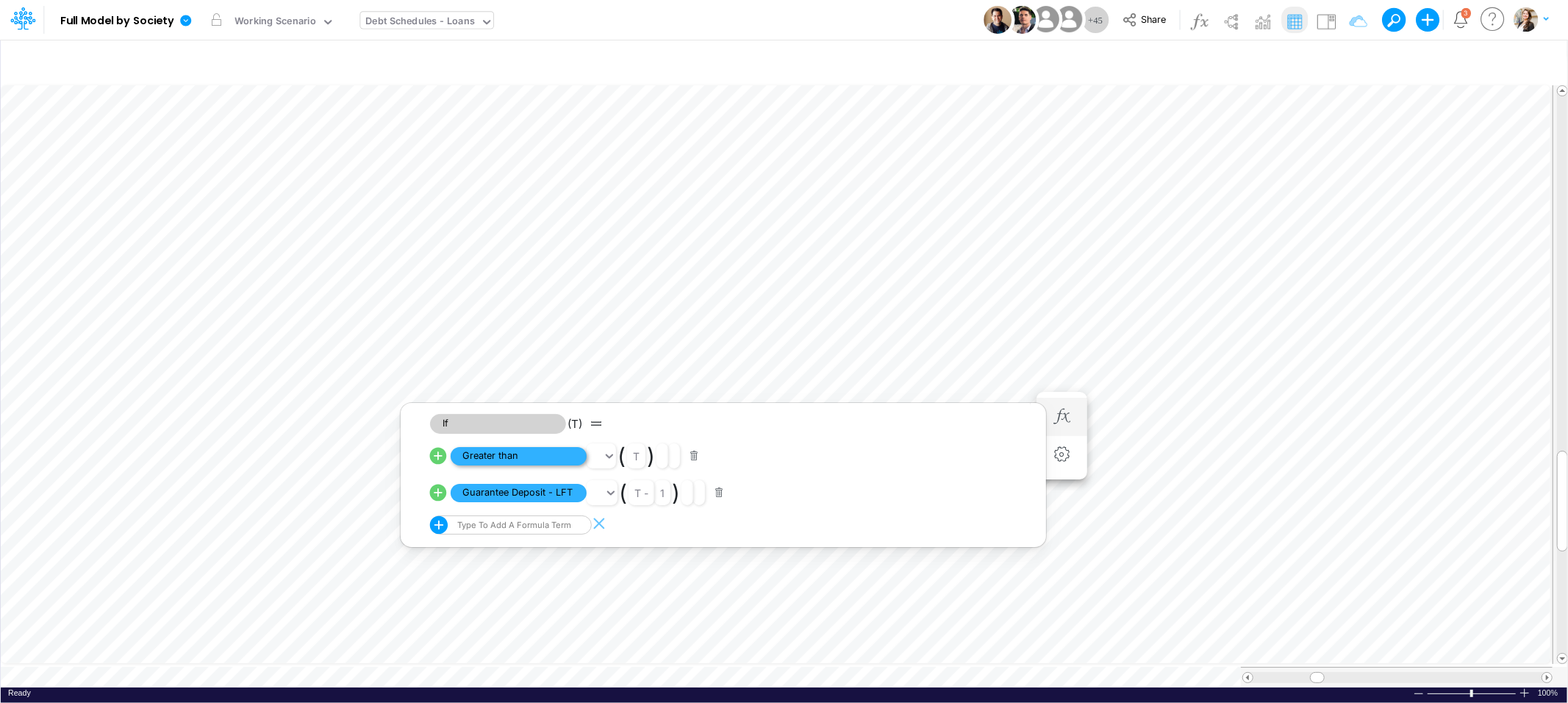
click at [548, 459] on span "Greater than" at bounding box center [518, 456] width 136 height 18
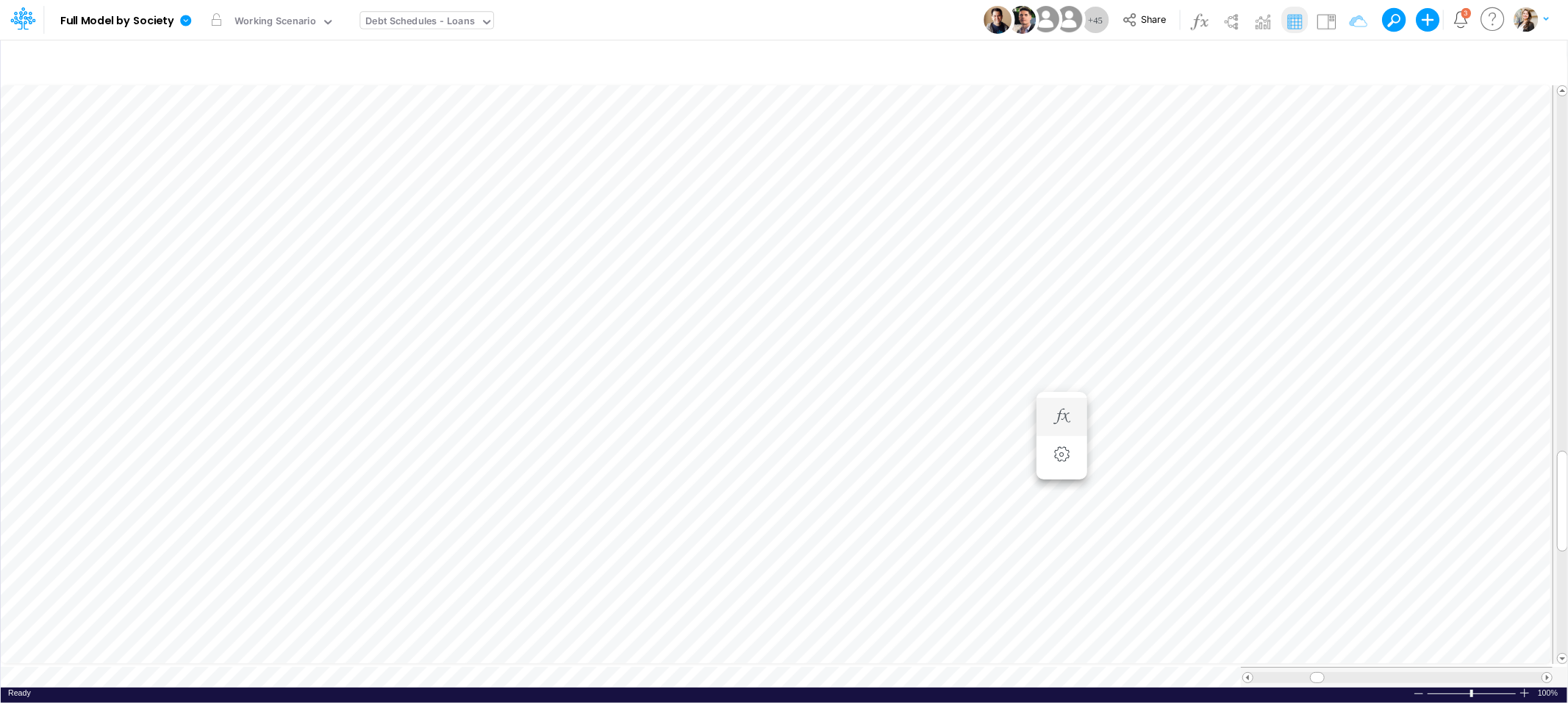
scroll to position [0, 1]
click at [1138, 458] on icon "button" at bounding box center [1141, 455] width 22 height 16
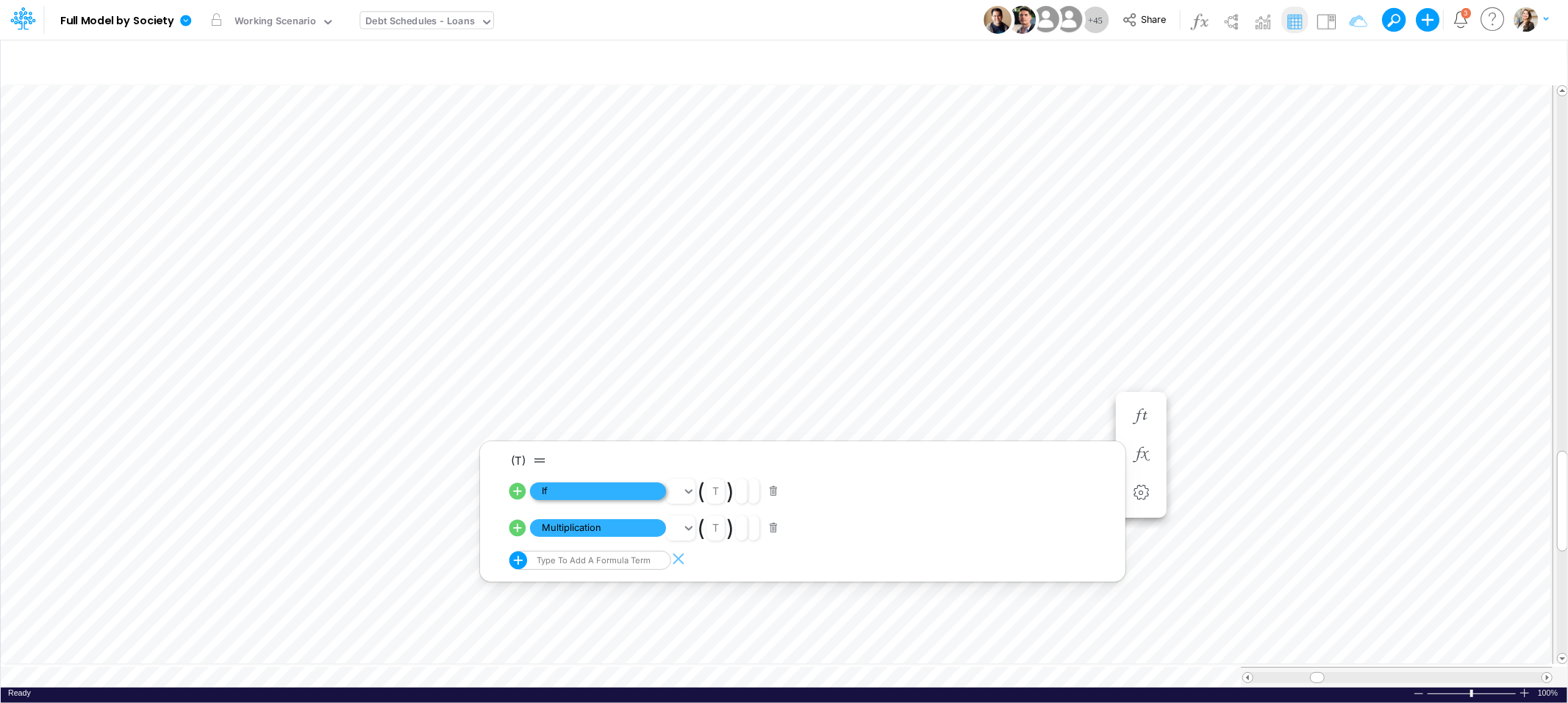
click at [613, 495] on span "If" at bounding box center [598, 491] width 136 height 18
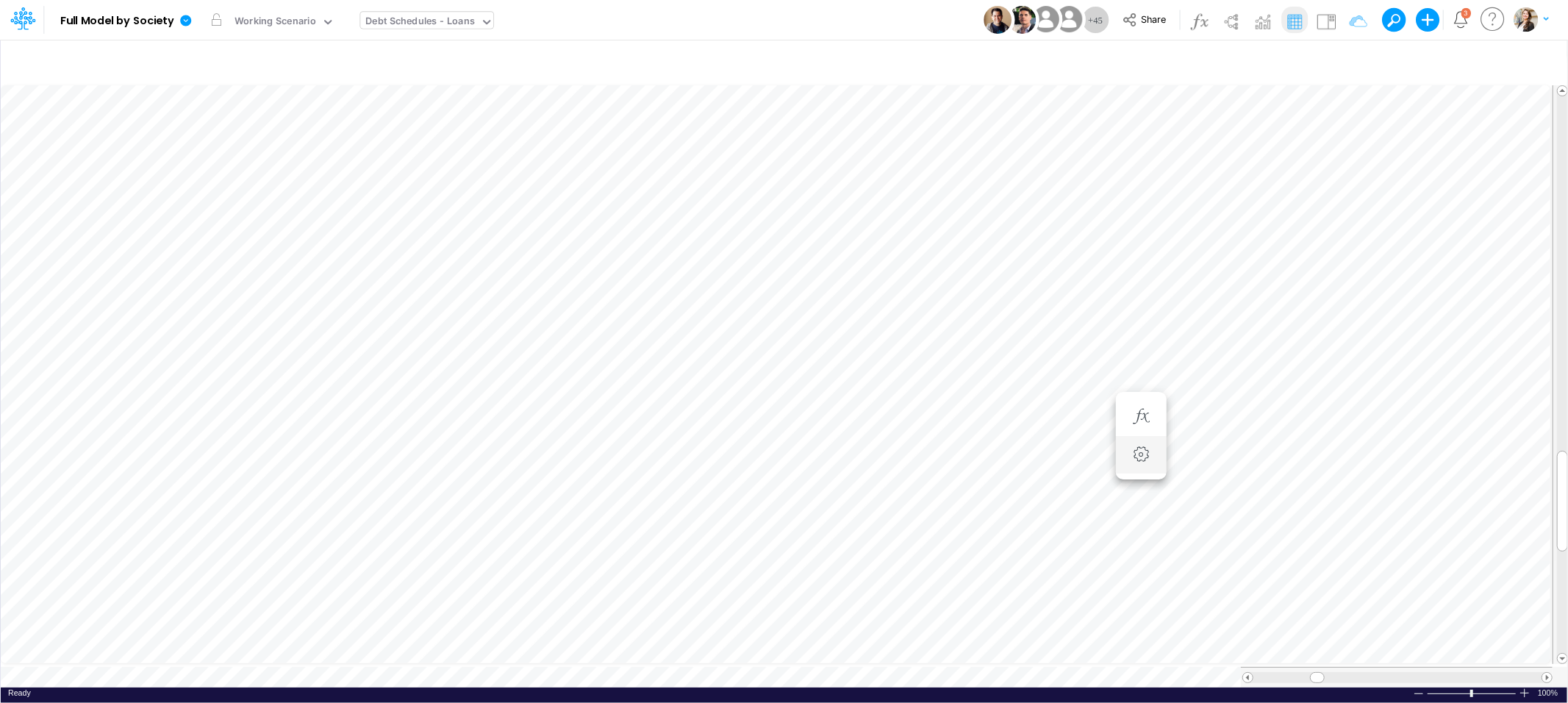
scroll to position [0, 1]
click at [1069, 419] on icon "button" at bounding box center [1061, 417] width 22 height 16
click at [1237, 457] on icon "button" at bounding box center [1238, 455] width 22 height 16
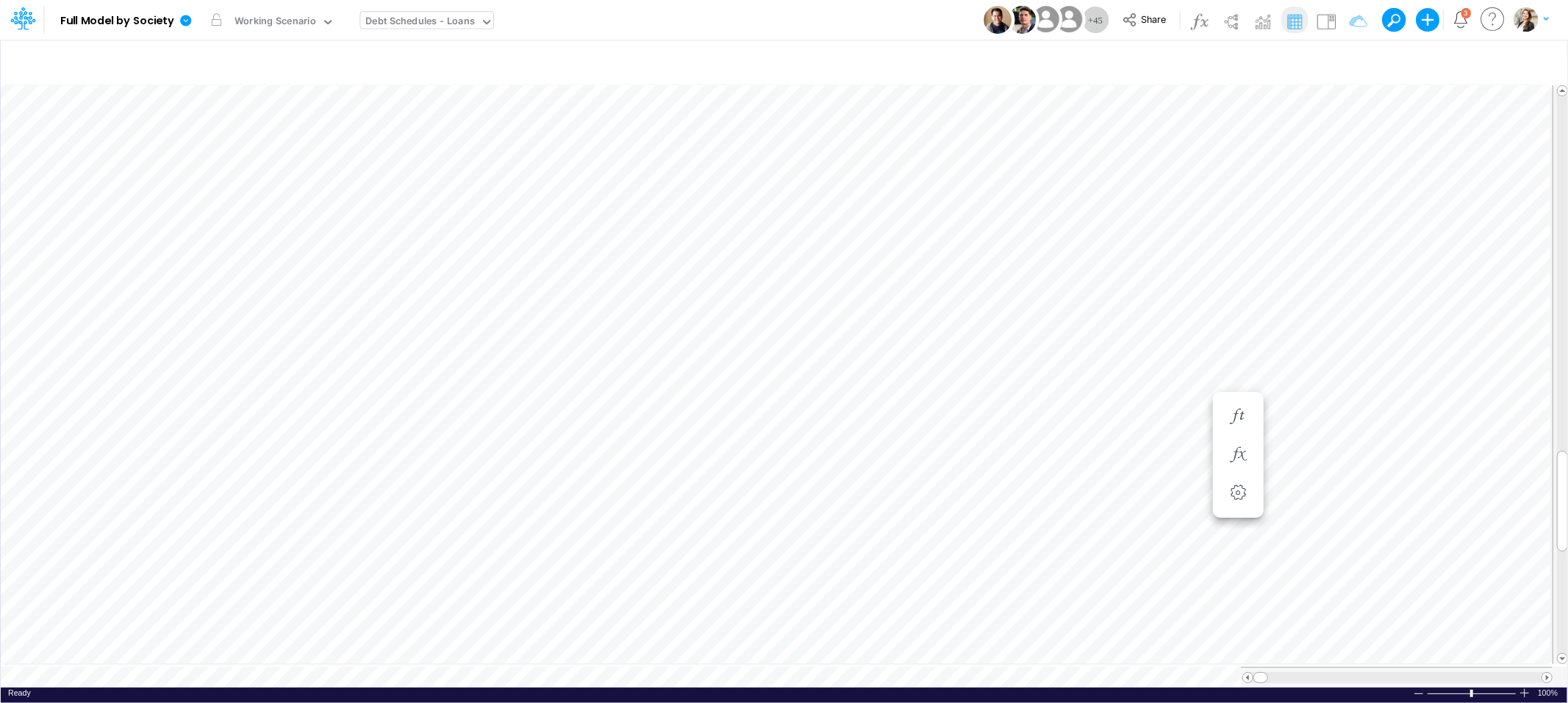
scroll to position [0, 1]
drag, startPoint x: 1315, startPoint y: 671, endPoint x: 1252, endPoint y: 669, distance: 63.0
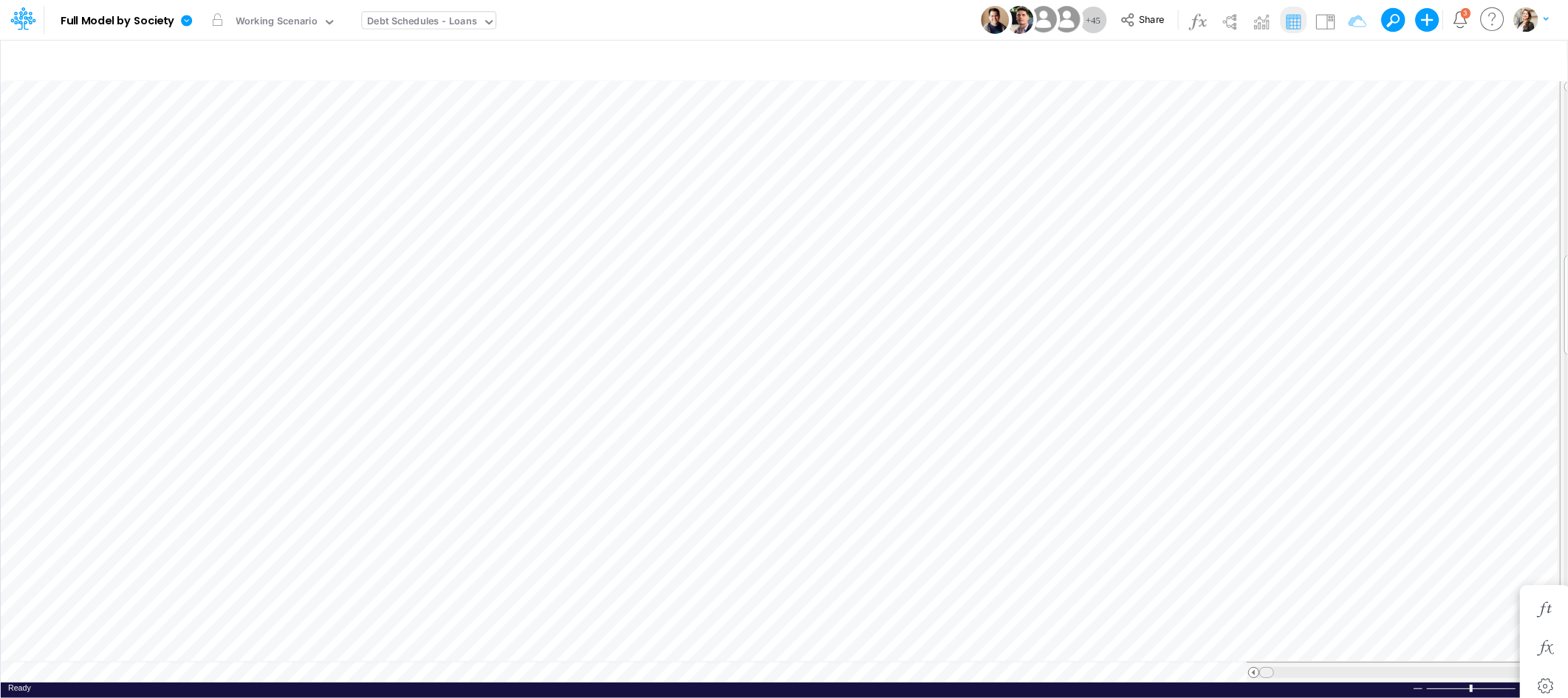
click at [1258, 672] on div at bounding box center [1403, 673] width 312 height 11
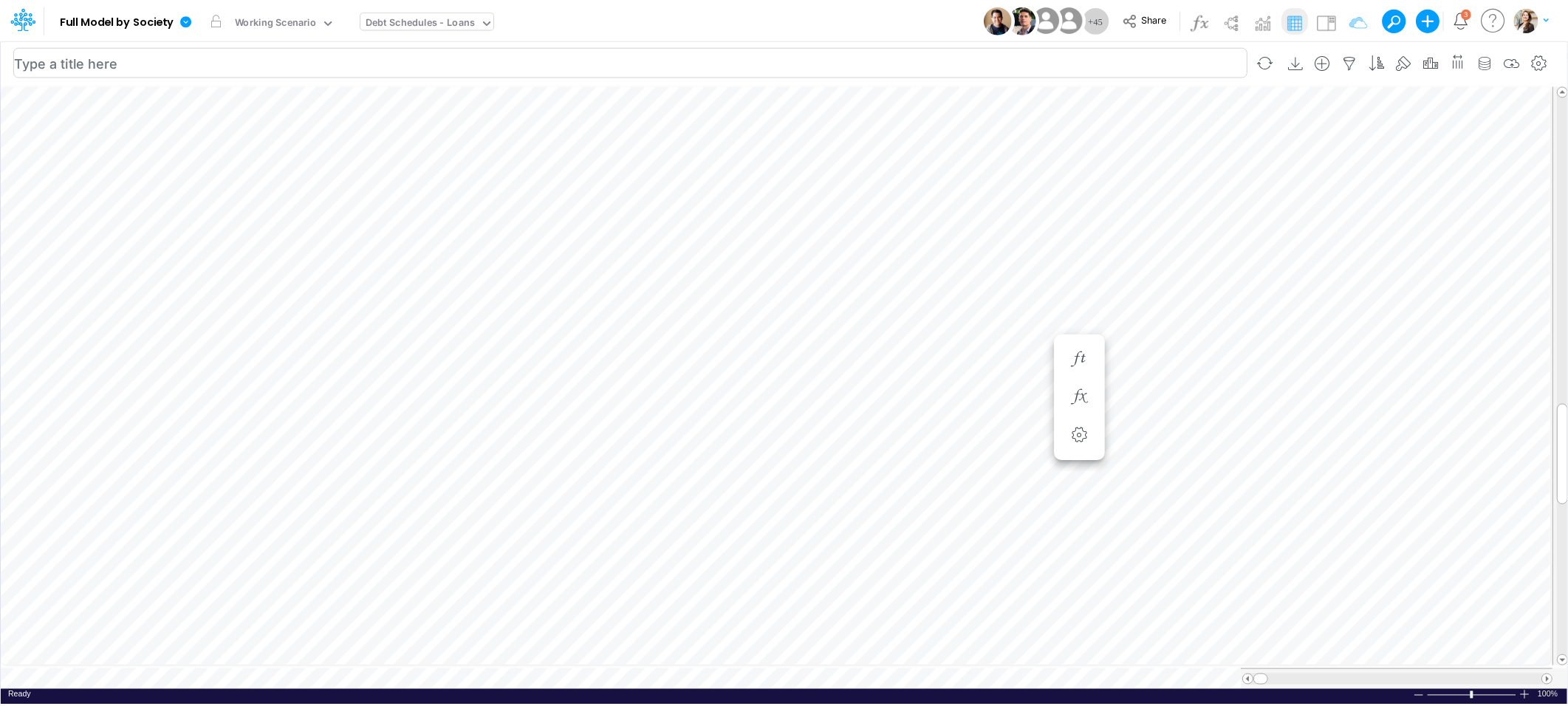
scroll to position [0, 1]
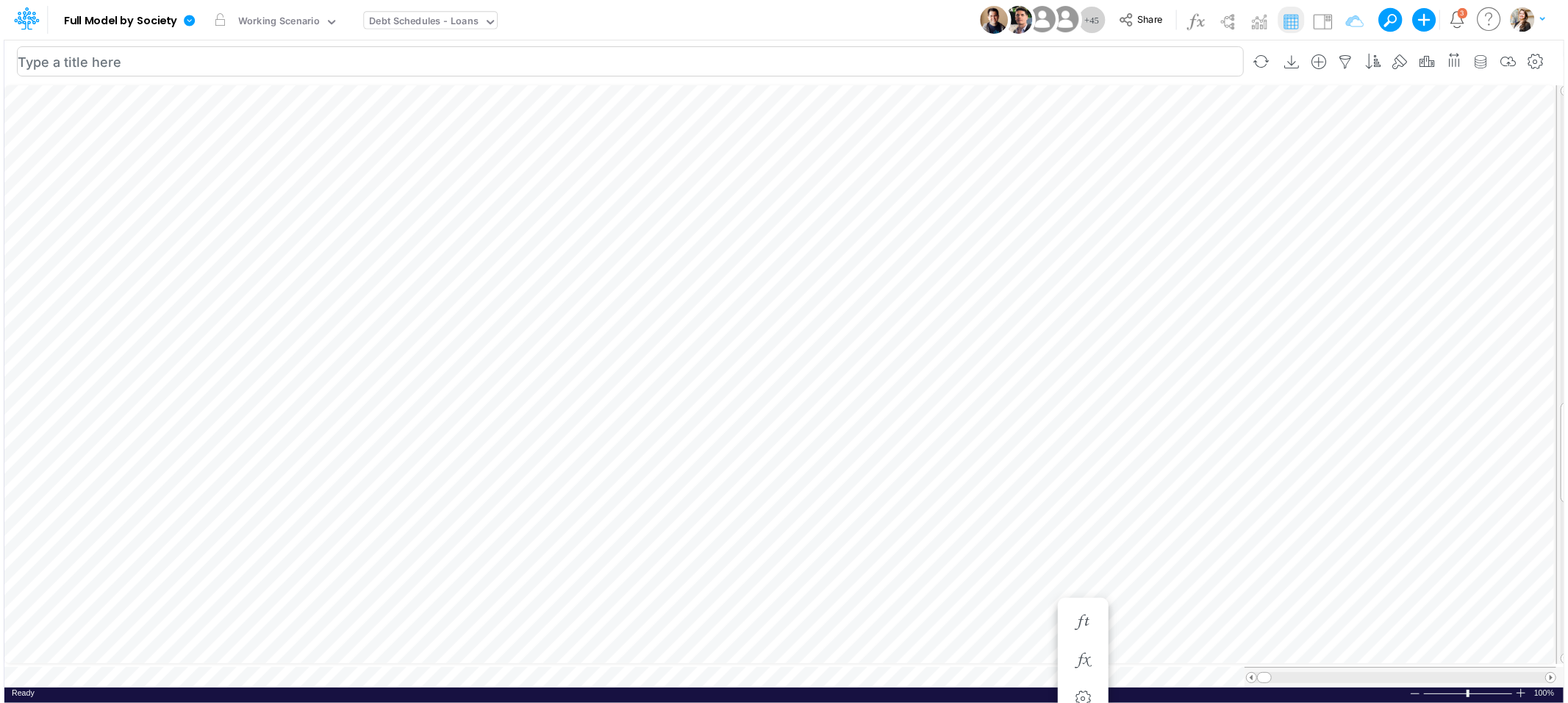
scroll to position [0, 1]
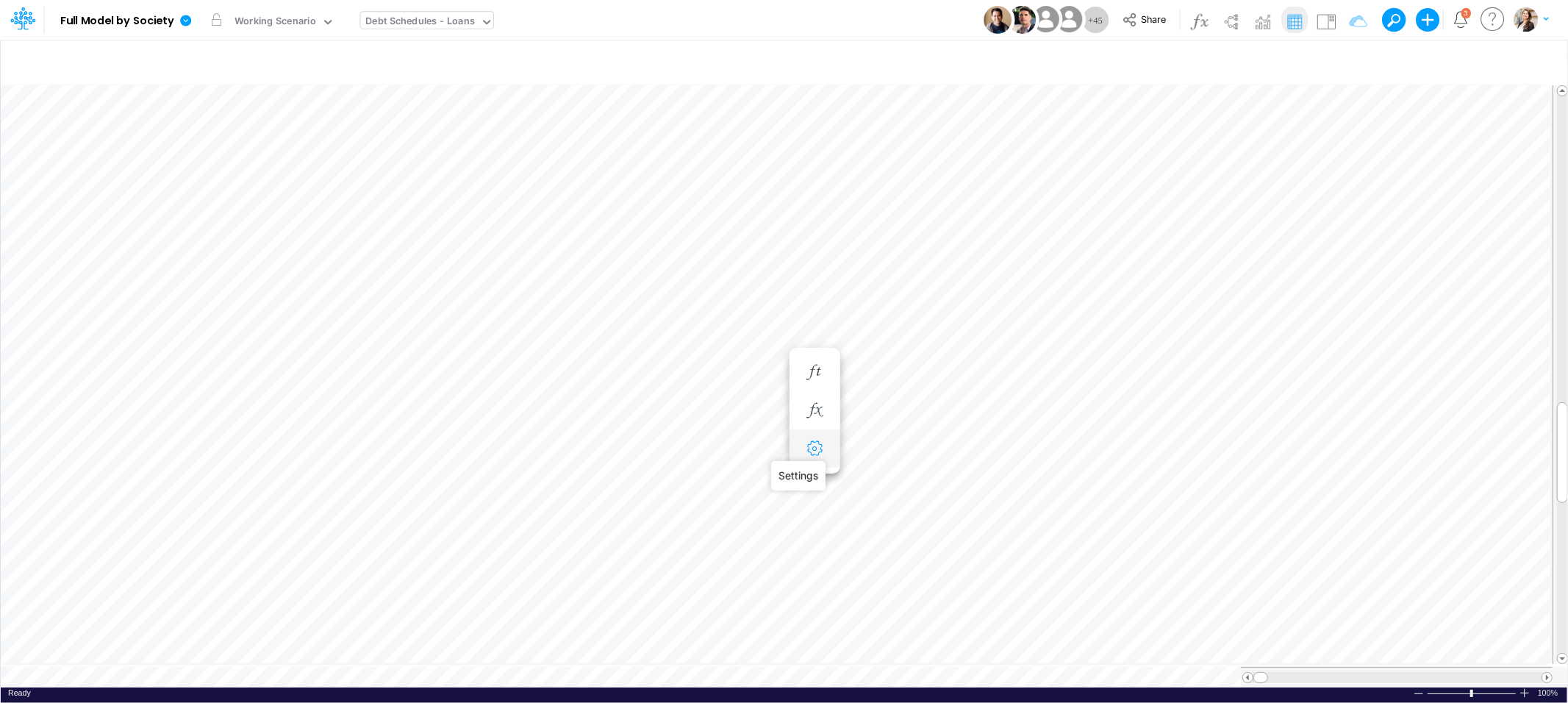
click at [817, 454] on icon "button" at bounding box center [814, 449] width 22 height 16
select select "field"
select select "Number"
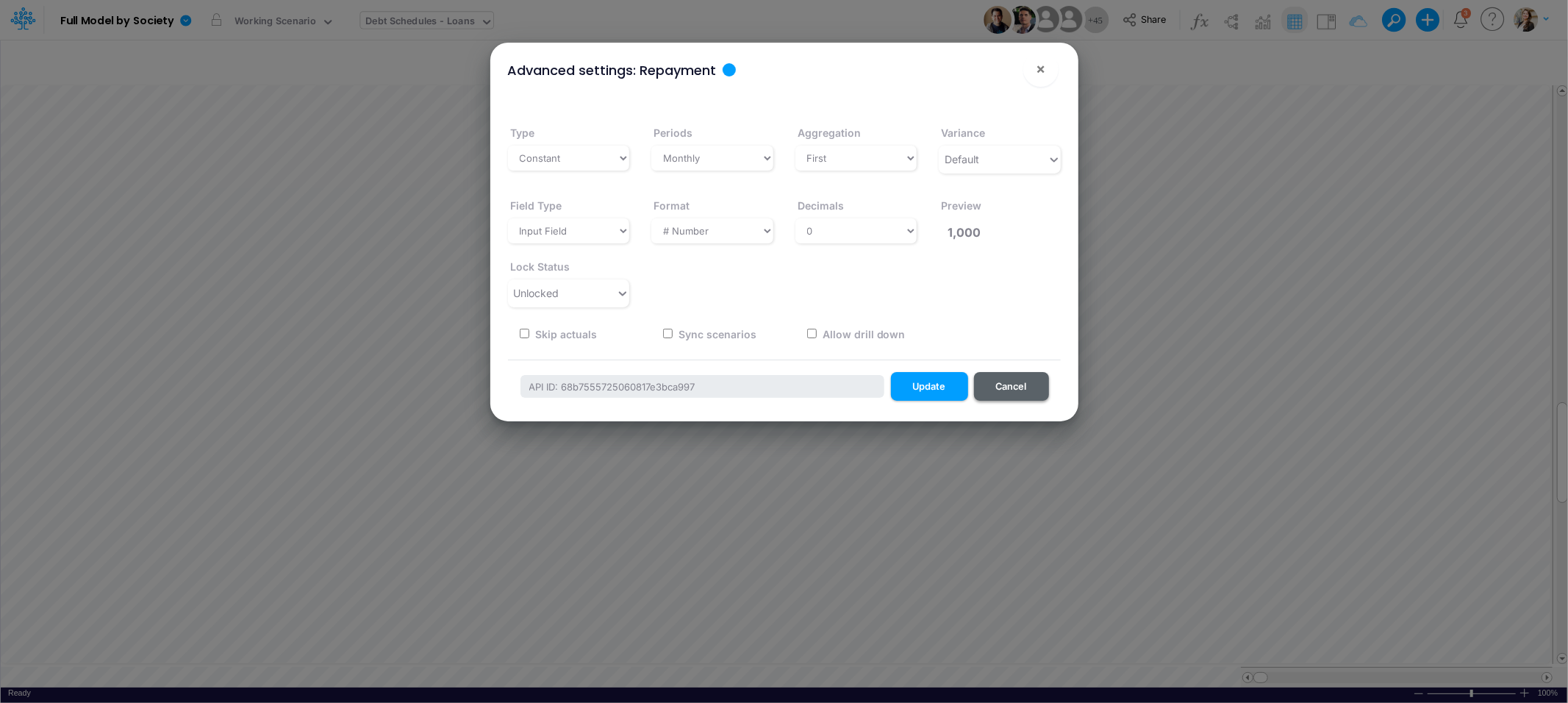
click at [986, 389] on button "Cancel" at bounding box center [1012, 386] width 75 height 29
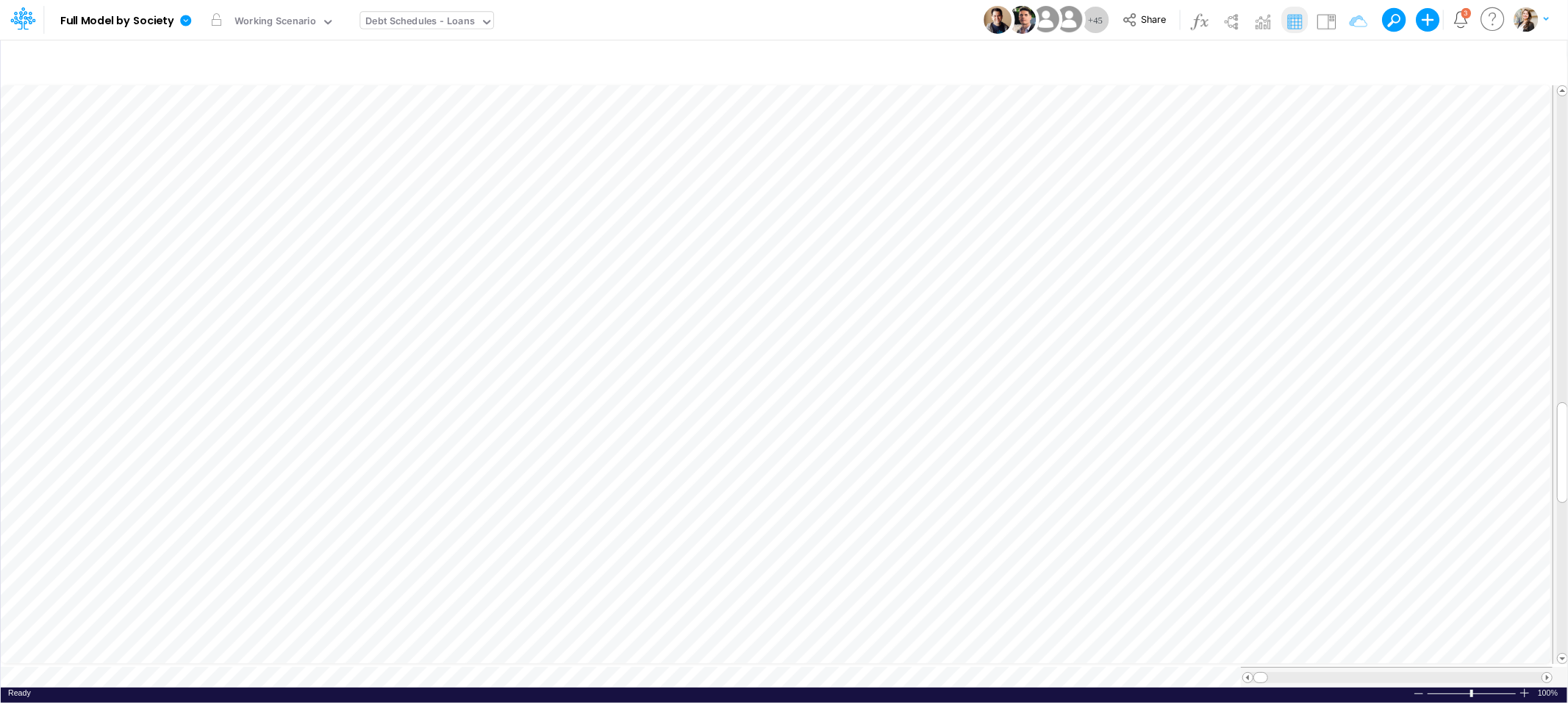
scroll to position [0, 1]
click at [1090, 443] on icon "button" at bounding box center [1078, 449] width 22 height 16
select select "field"
select select "Number"
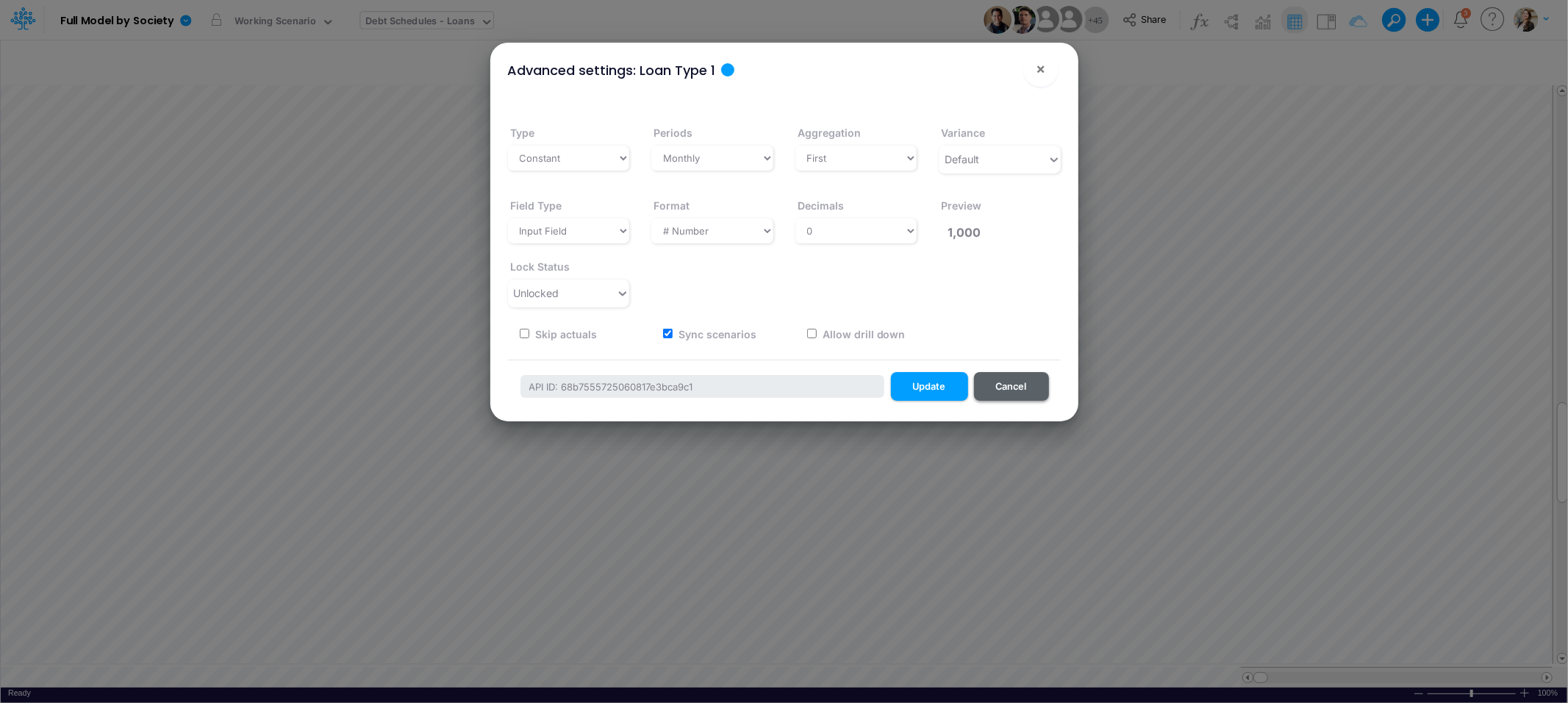
click at [1025, 396] on button "Cancel" at bounding box center [1012, 386] width 75 height 29
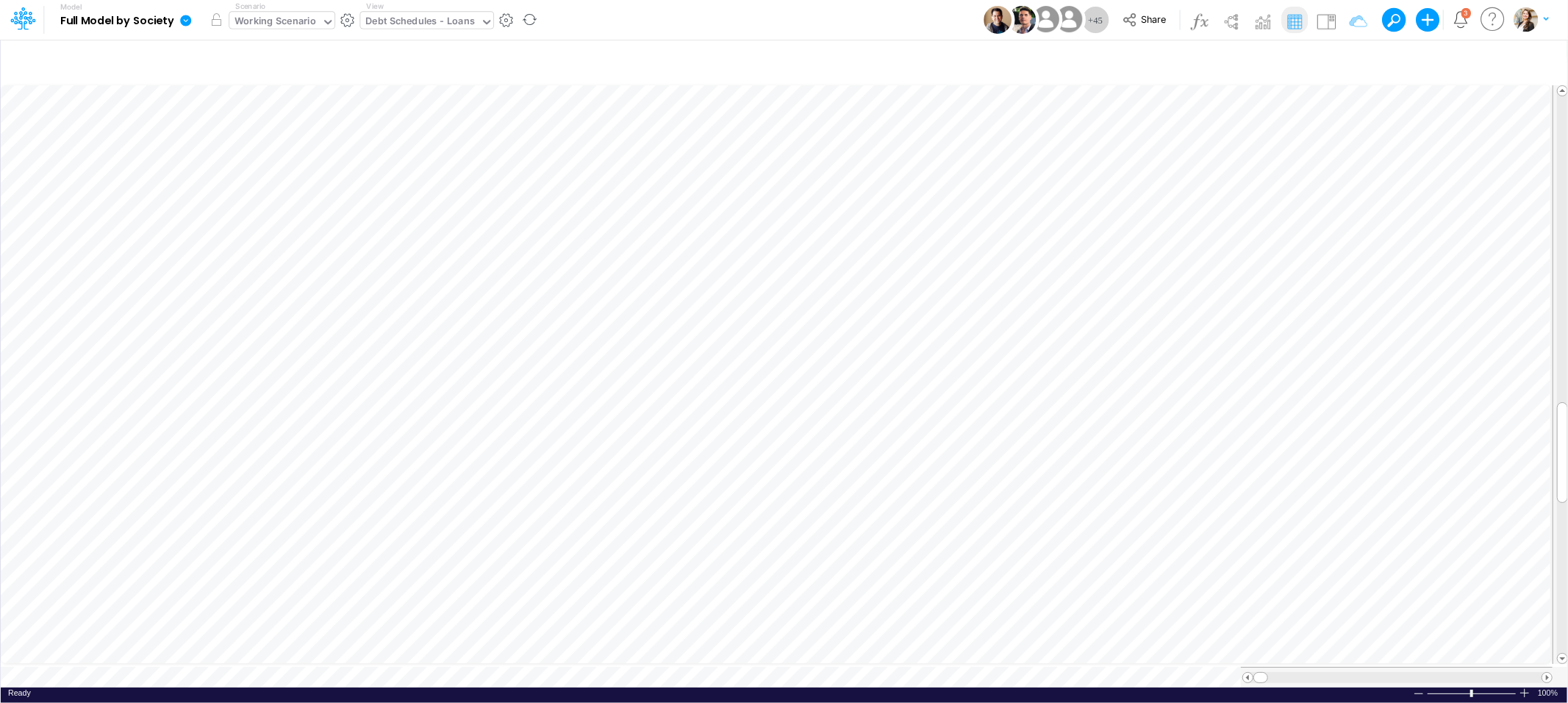
click at [284, 22] on div "Working Scenario" at bounding box center [276, 23] width 81 height 17
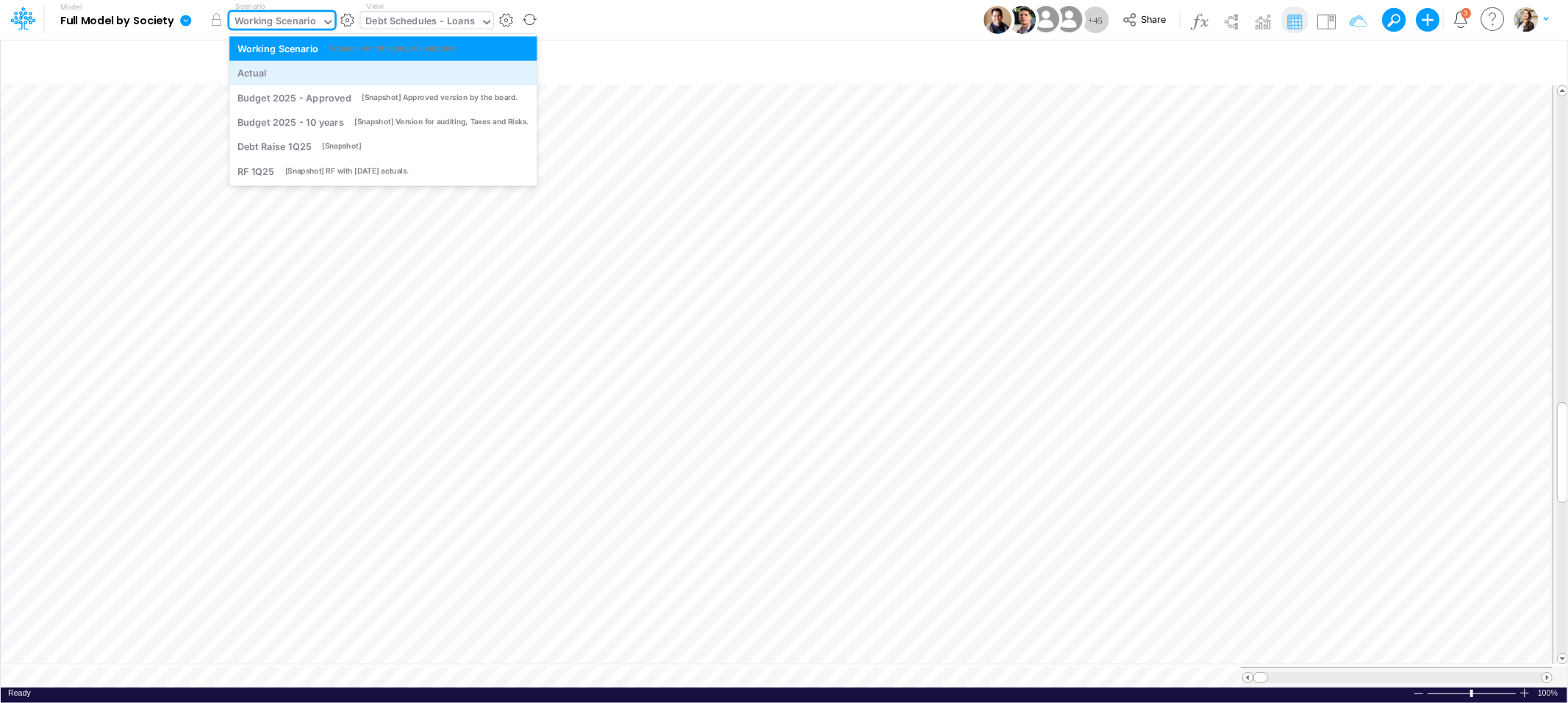
click at [280, 71] on div "Actual" at bounding box center [383, 73] width 292 height 14
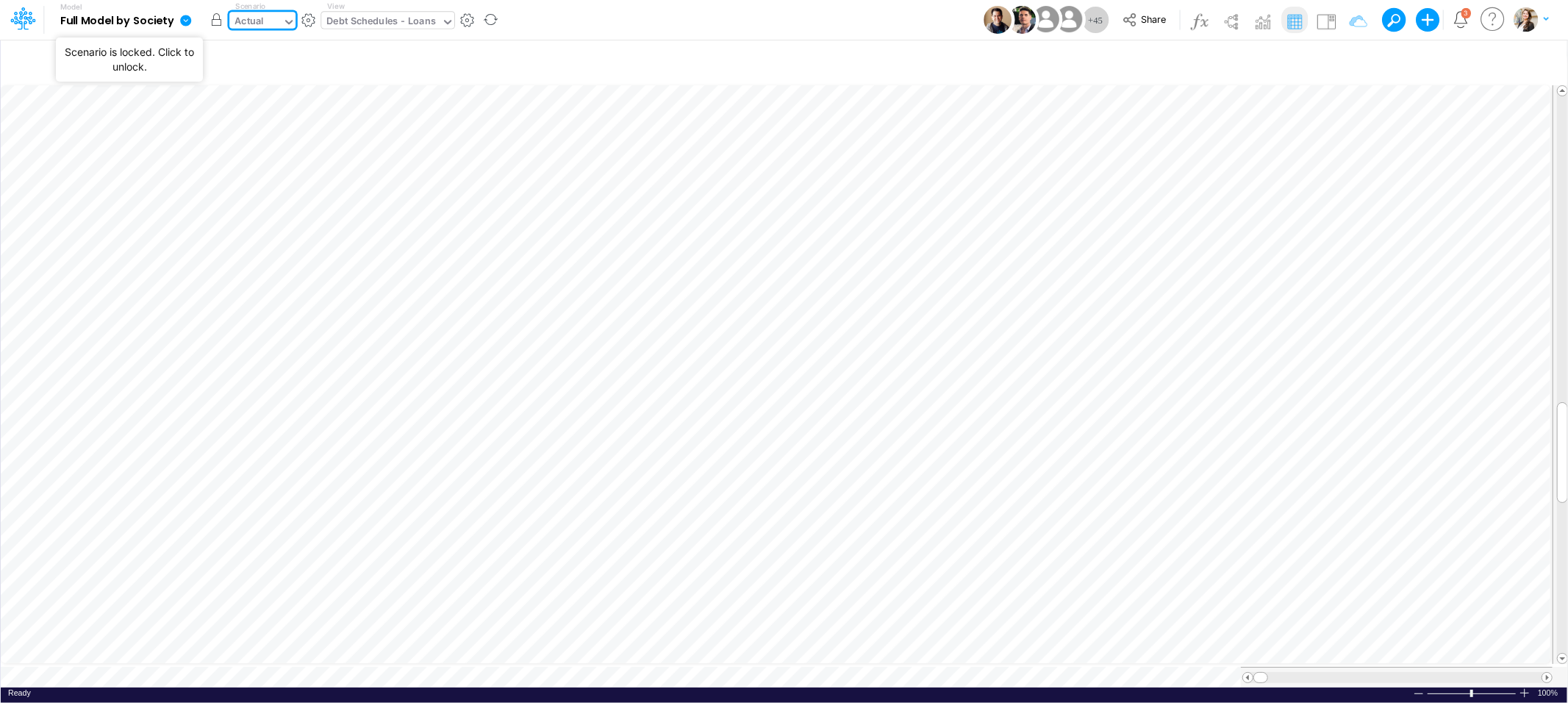
click at [214, 17] on button "button" at bounding box center [216, 20] width 27 height 27
click at [254, 17] on div "Actual" at bounding box center [250, 23] width 29 height 17
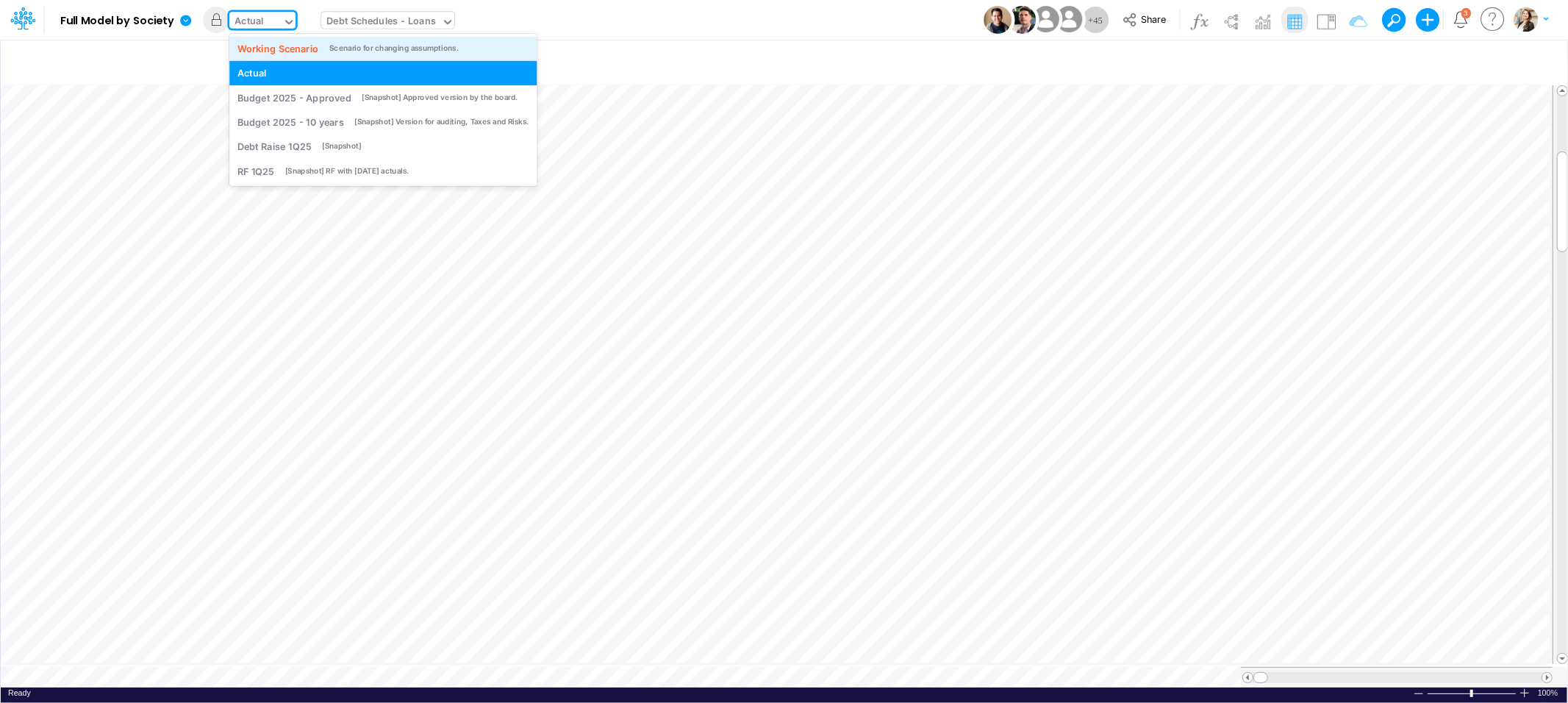
click at [266, 47] on div "Working Scenario" at bounding box center [278, 48] width 81 height 14
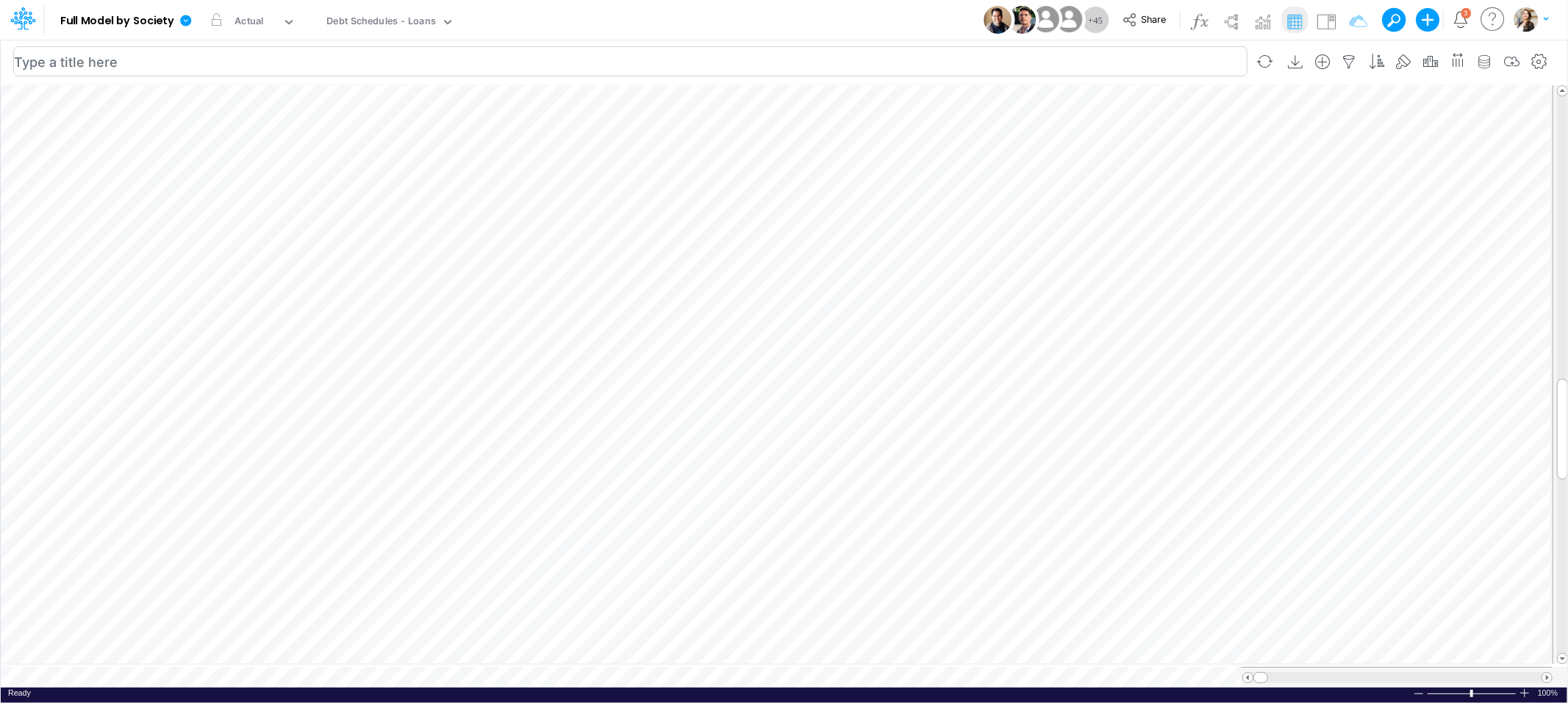
scroll to position [0, 1]
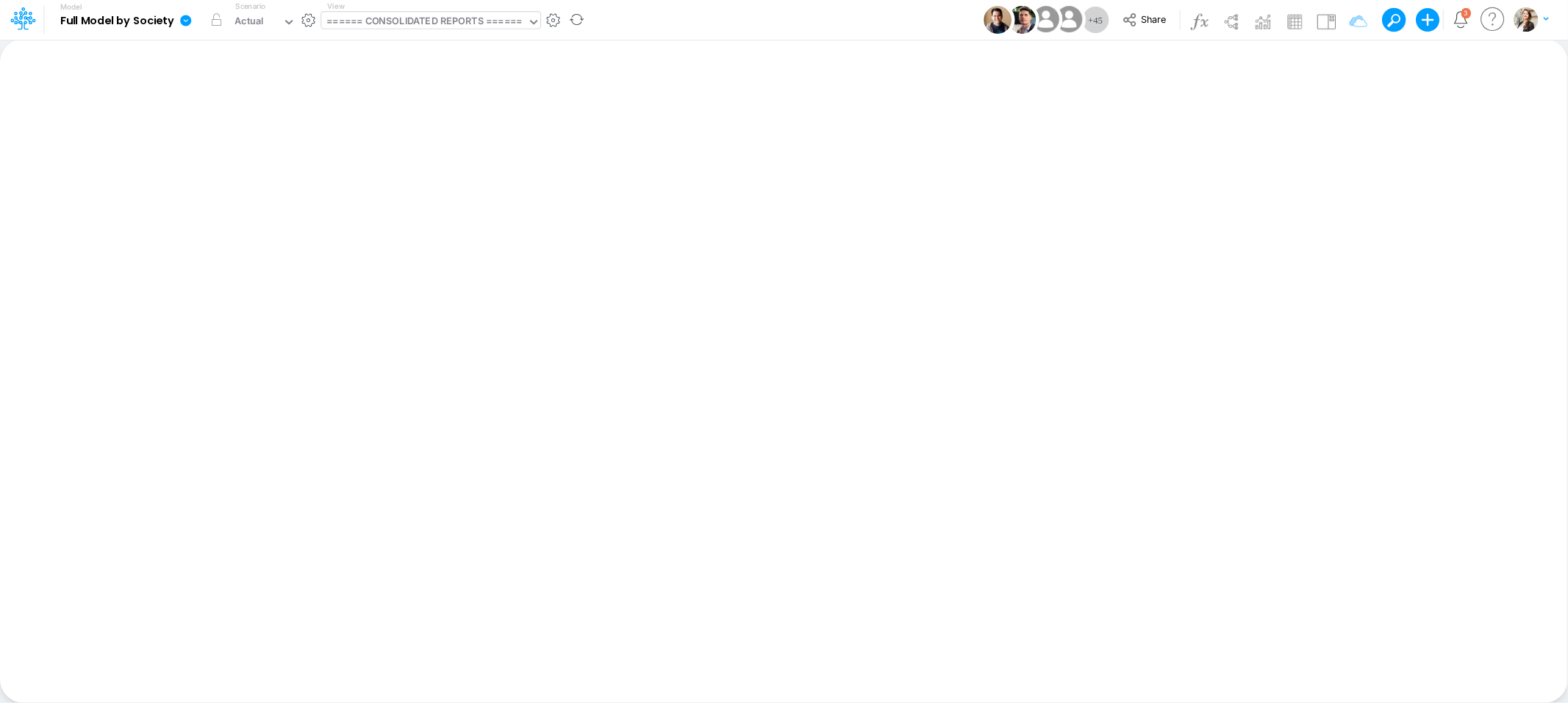
click at [391, 24] on div "====== CONSOLIDATED REPORTS ======" at bounding box center [424, 23] width 195 height 17
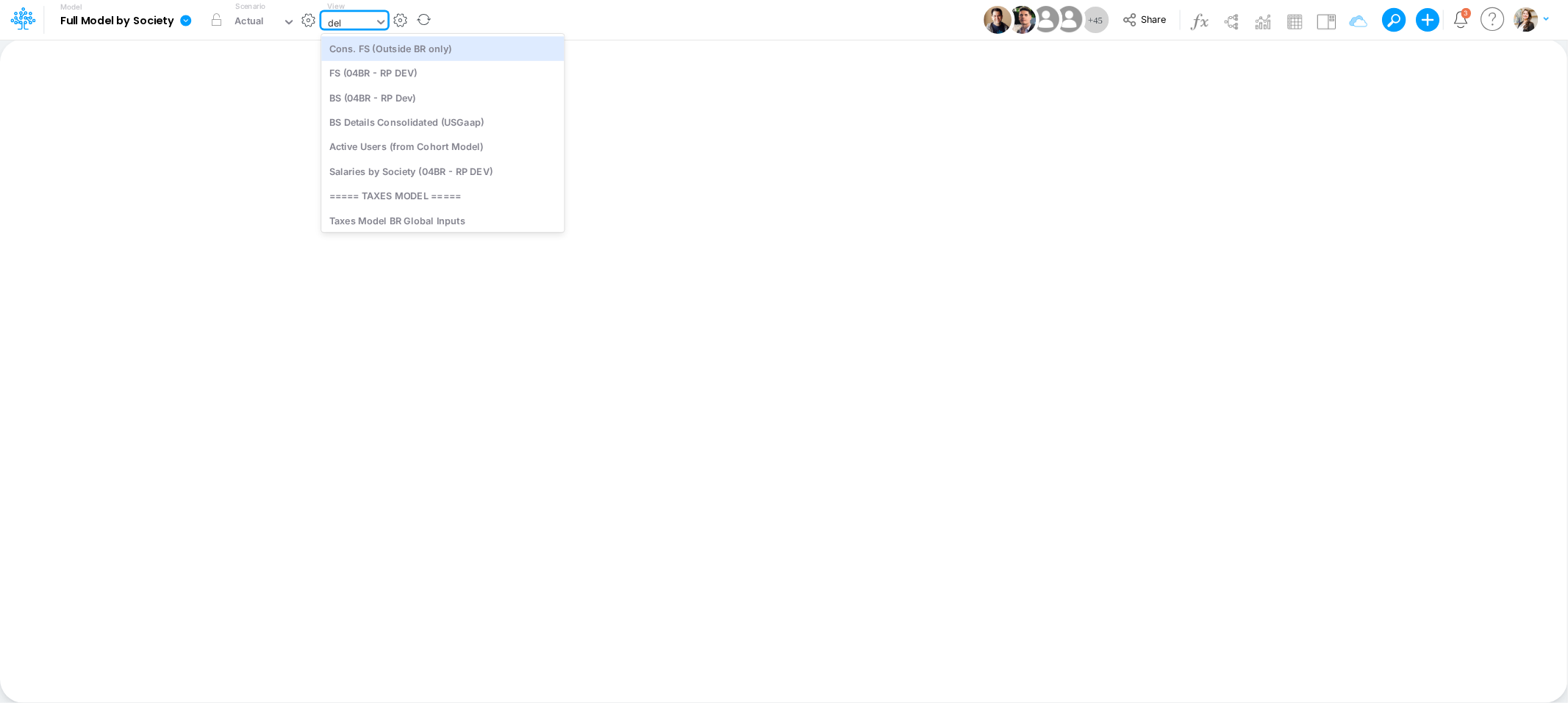
type input "debt"
click at [434, 51] on div "Debt Schedules - Loans" at bounding box center [420, 49] width 198 height 24
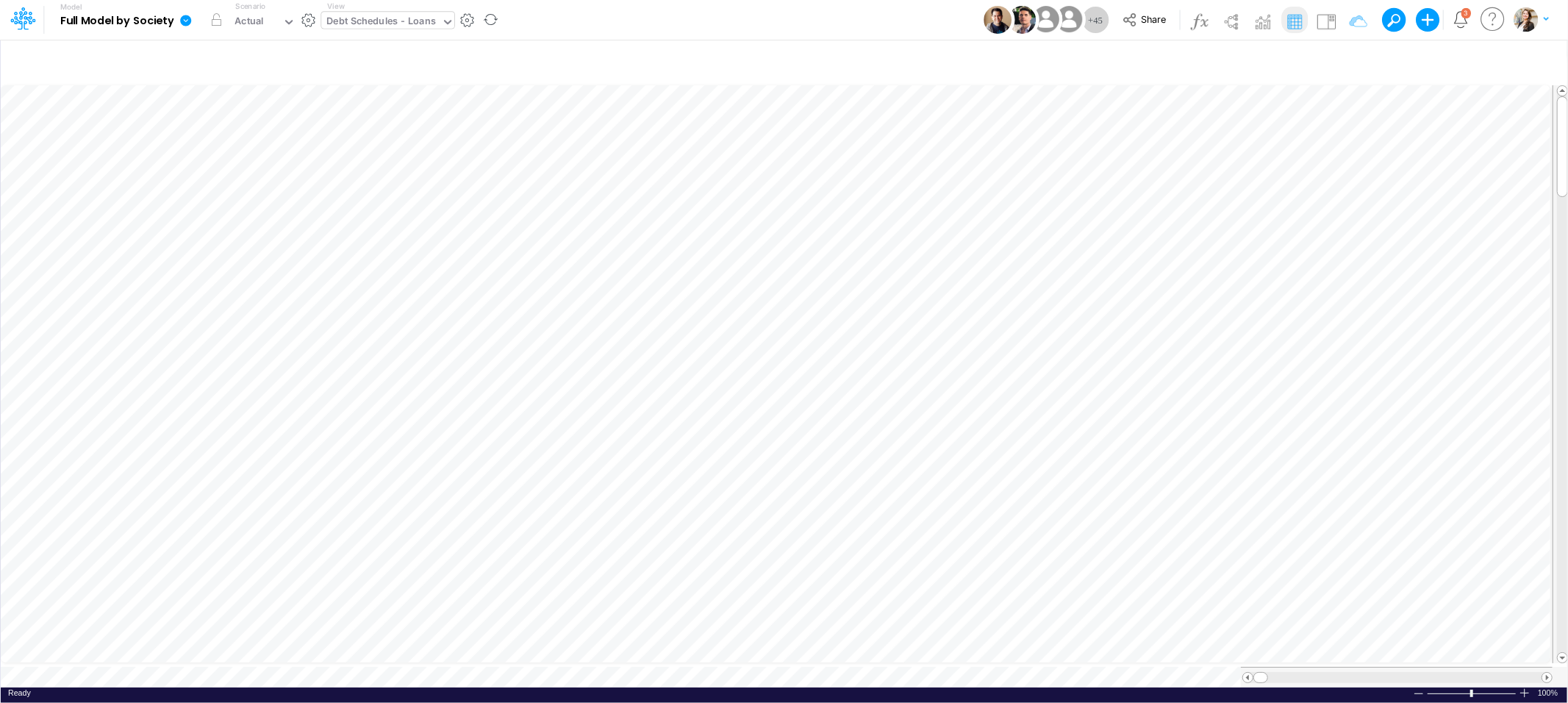
click at [220, 671] on div "Insert new Conditional formatting Paste Cut Copy AutoFill Ready 100% Sum: null …" at bounding box center [784, 371] width 1567 height 664
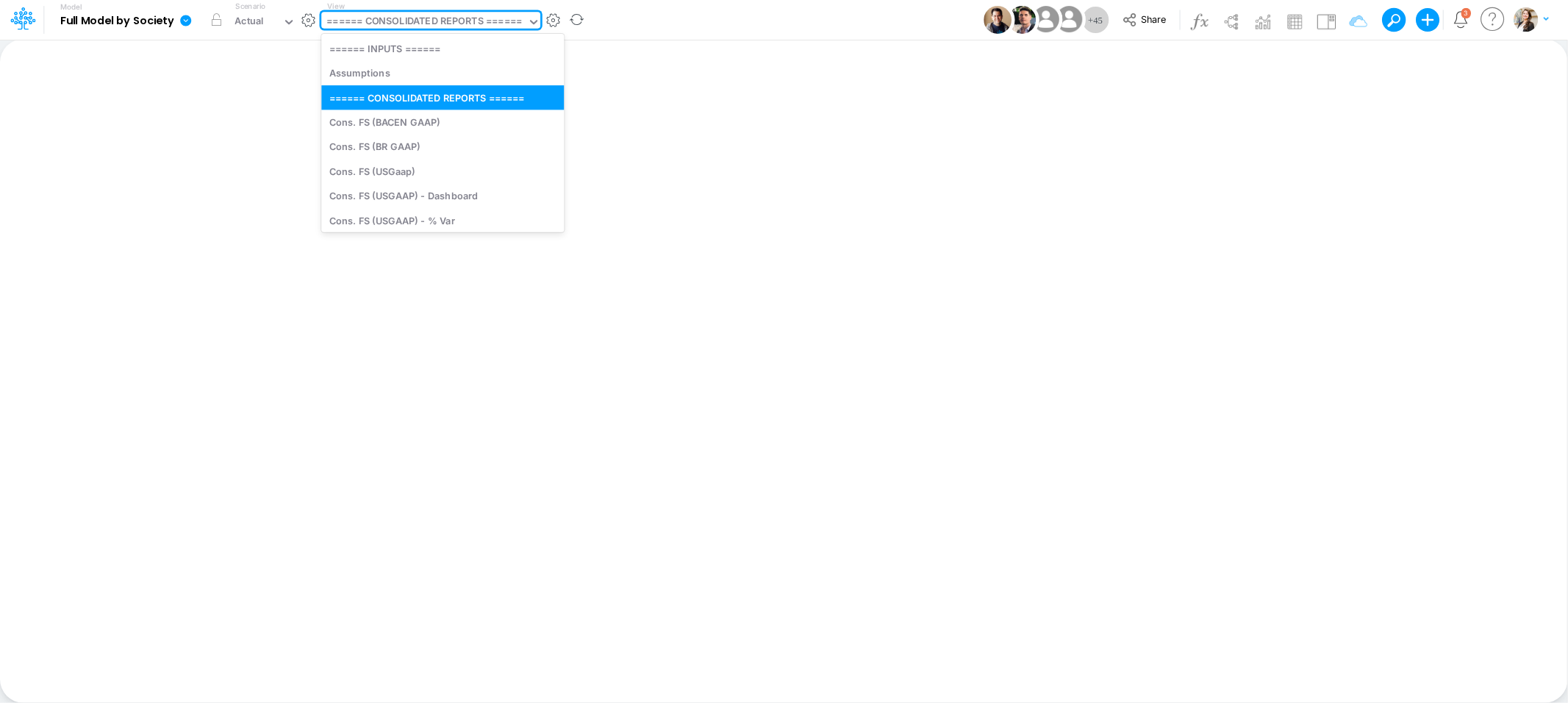
click at [420, 23] on div "====== CONSOLIDATED REPORTS ======" at bounding box center [424, 23] width 195 height 17
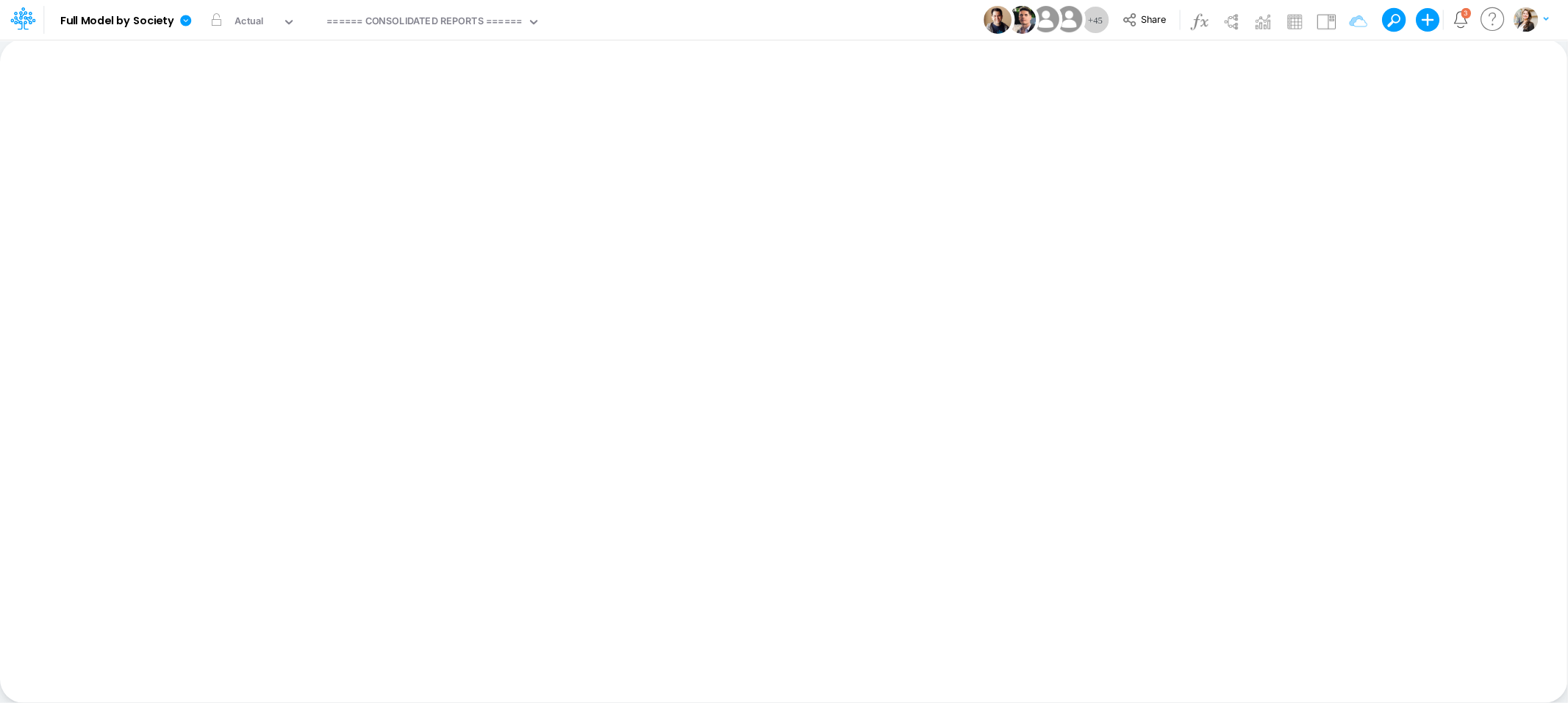
click at [373, 375] on div "Insert new Conditional formatting Paste Cut Copy AutoFill Ready 100% Sum: null …" at bounding box center [784, 371] width 1567 height 664
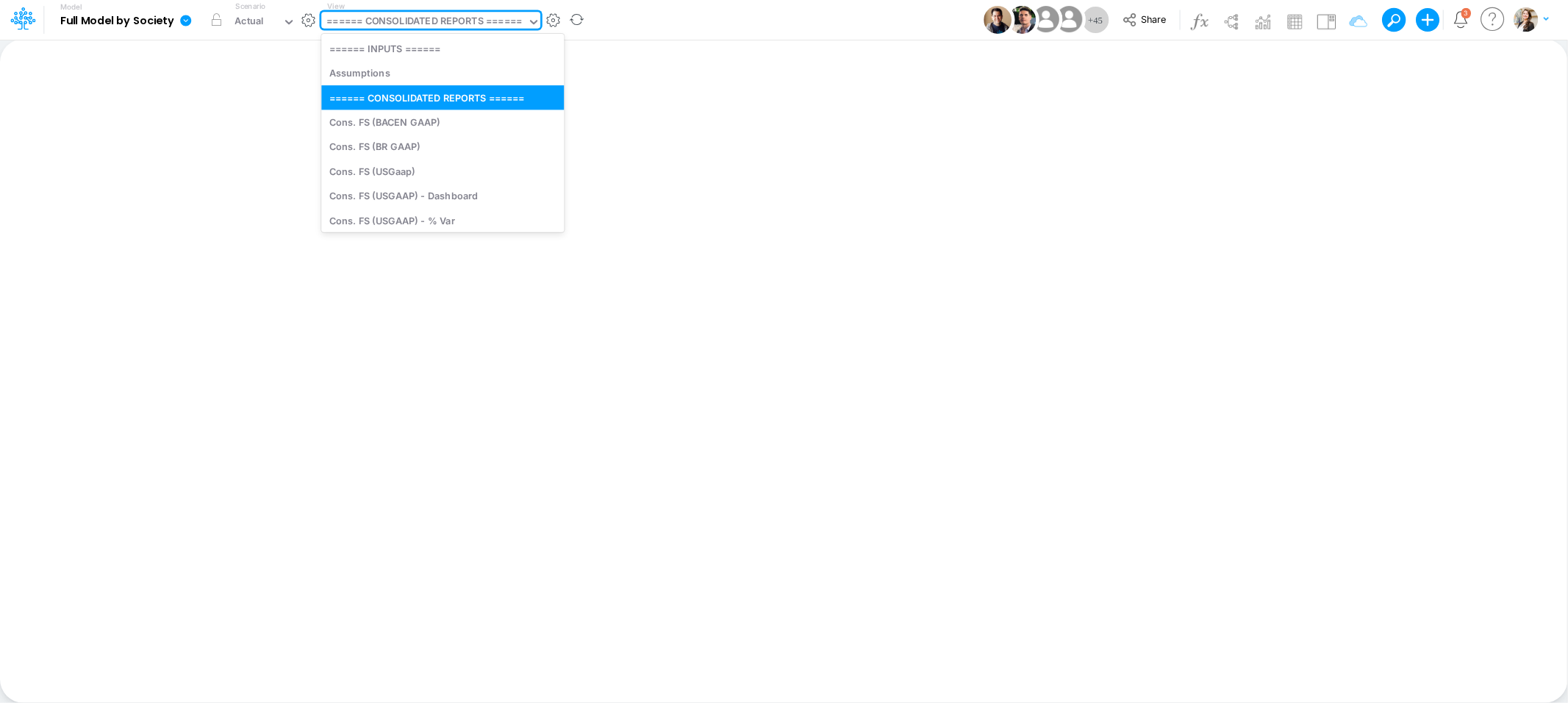
click at [433, 24] on div "====== CONSOLIDATED REPORTS ======" at bounding box center [424, 23] width 195 height 17
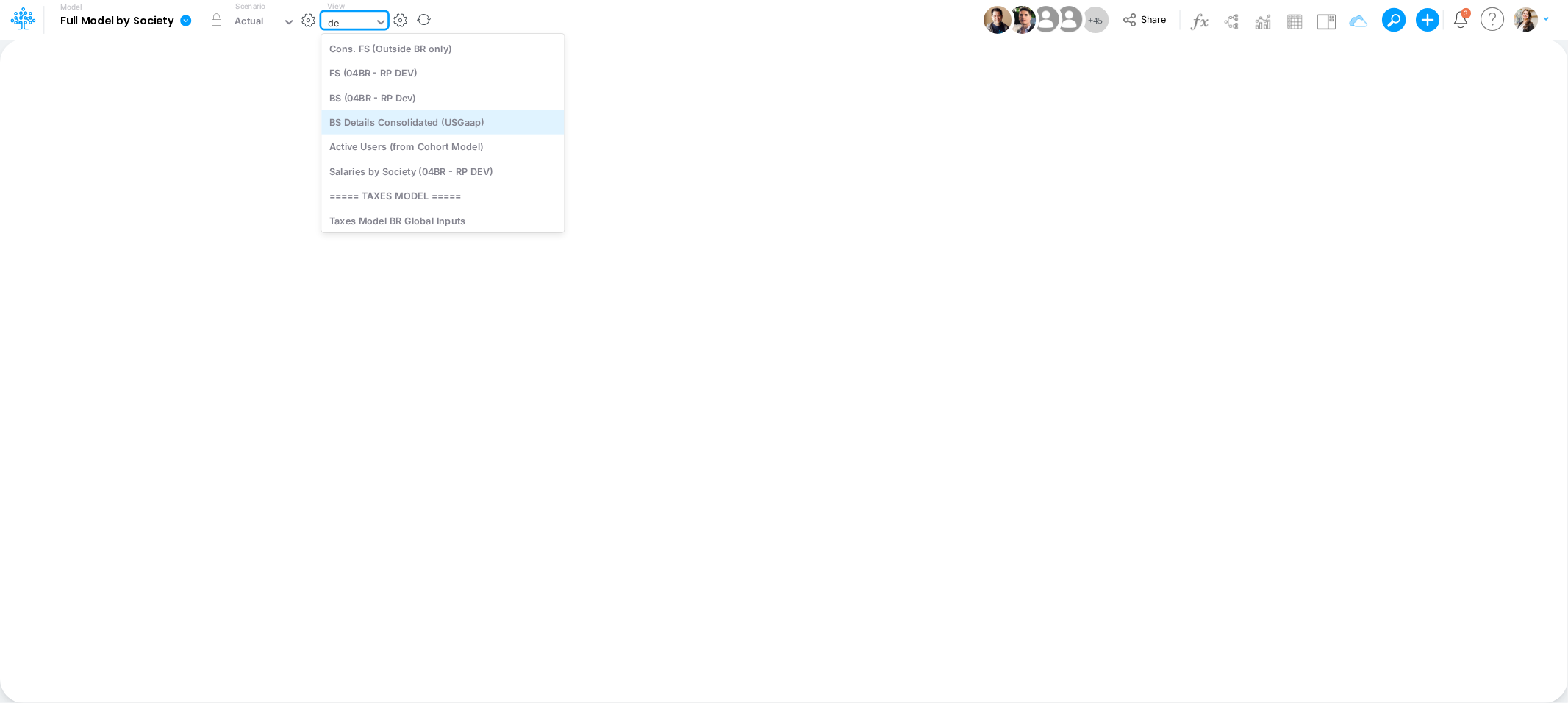
type input "deb"
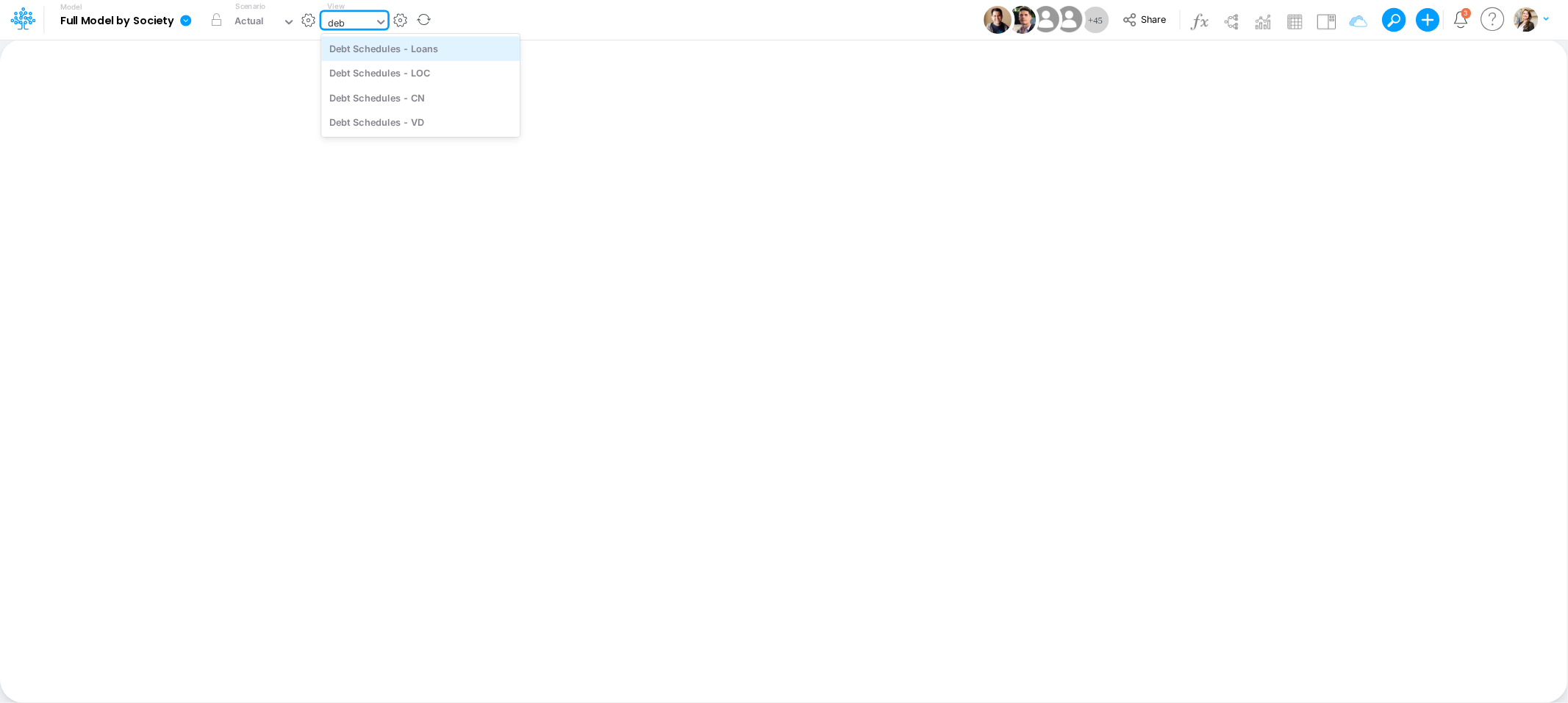
click at [456, 47] on div "Debt Schedules - Loans" at bounding box center [420, 49] width 198 height 24
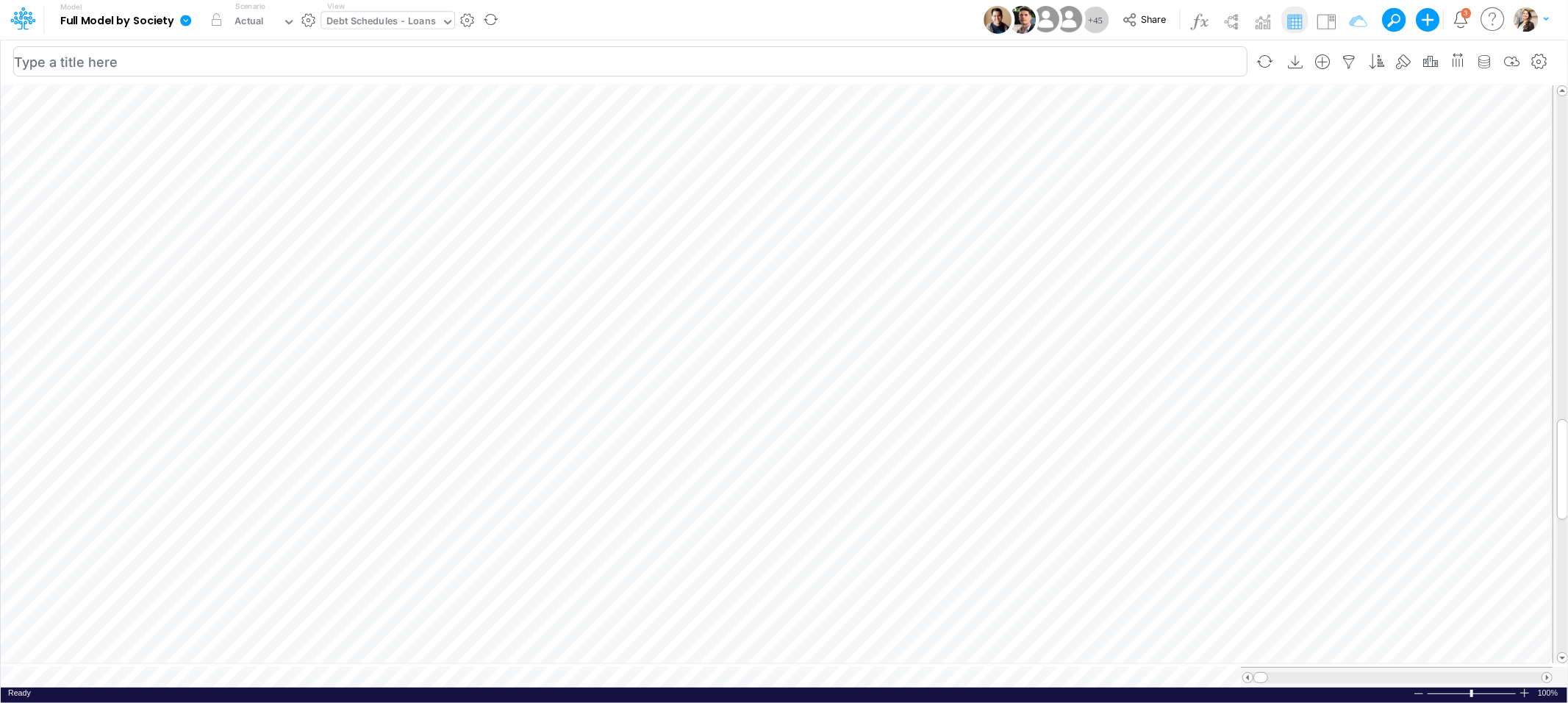
scroll to position [0, 1]
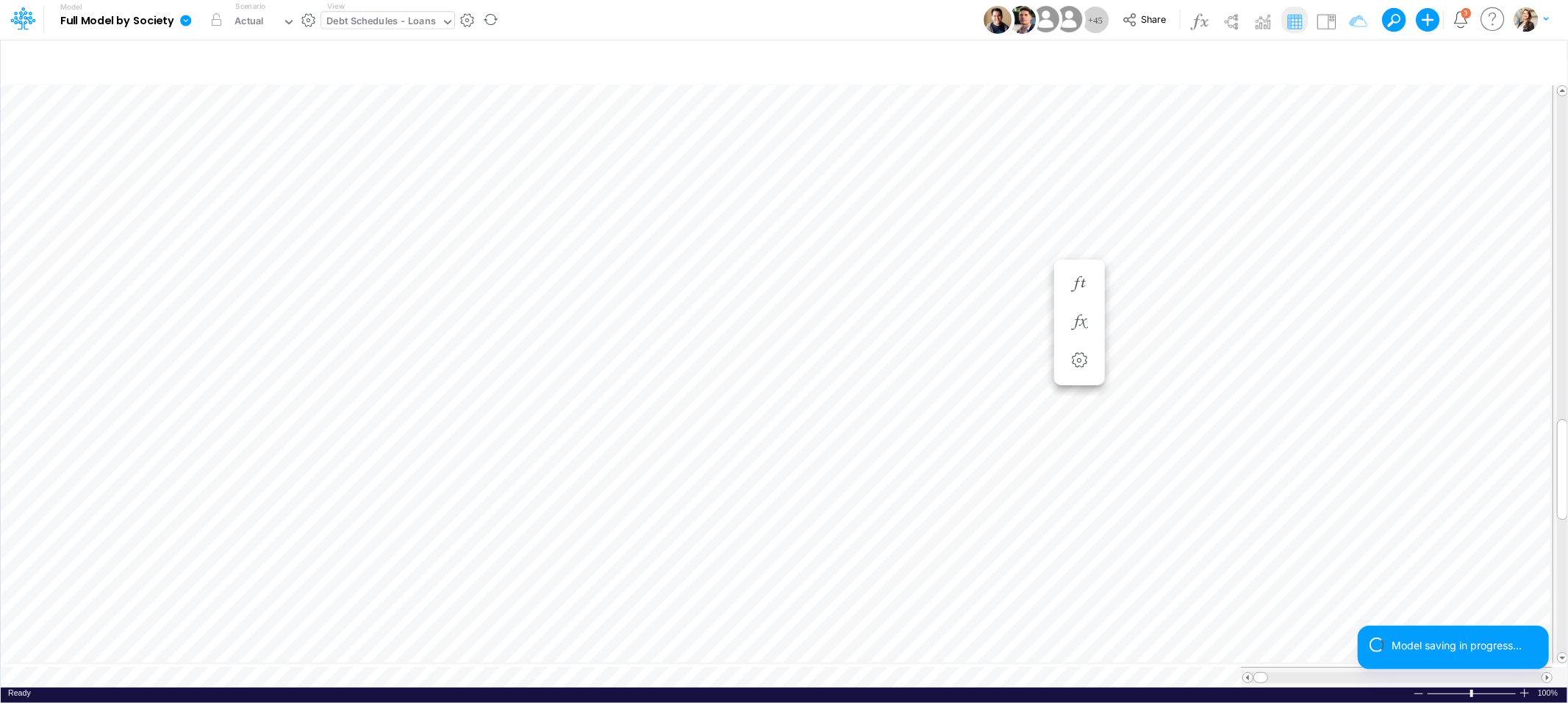
scroll to position [0, 1]
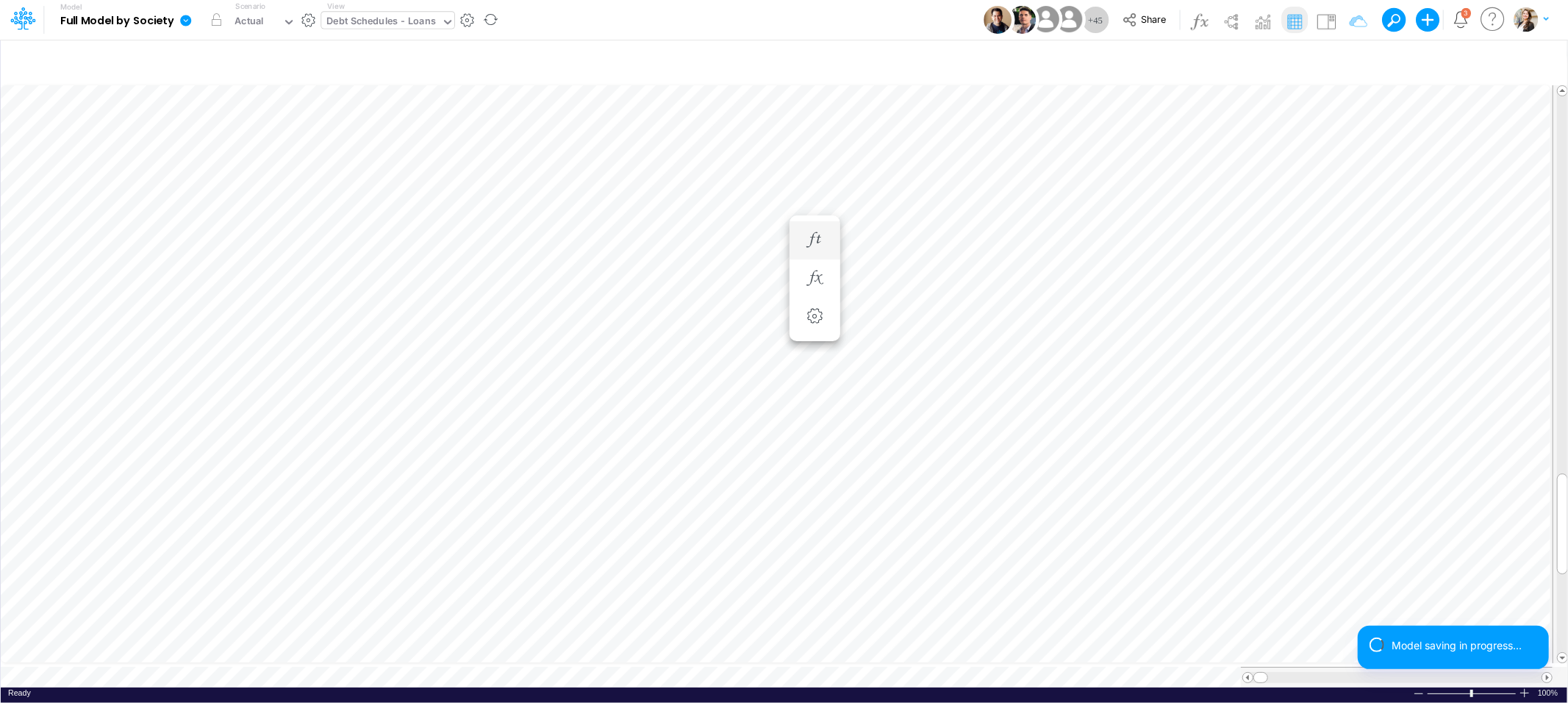
scroll to position [0, 1]
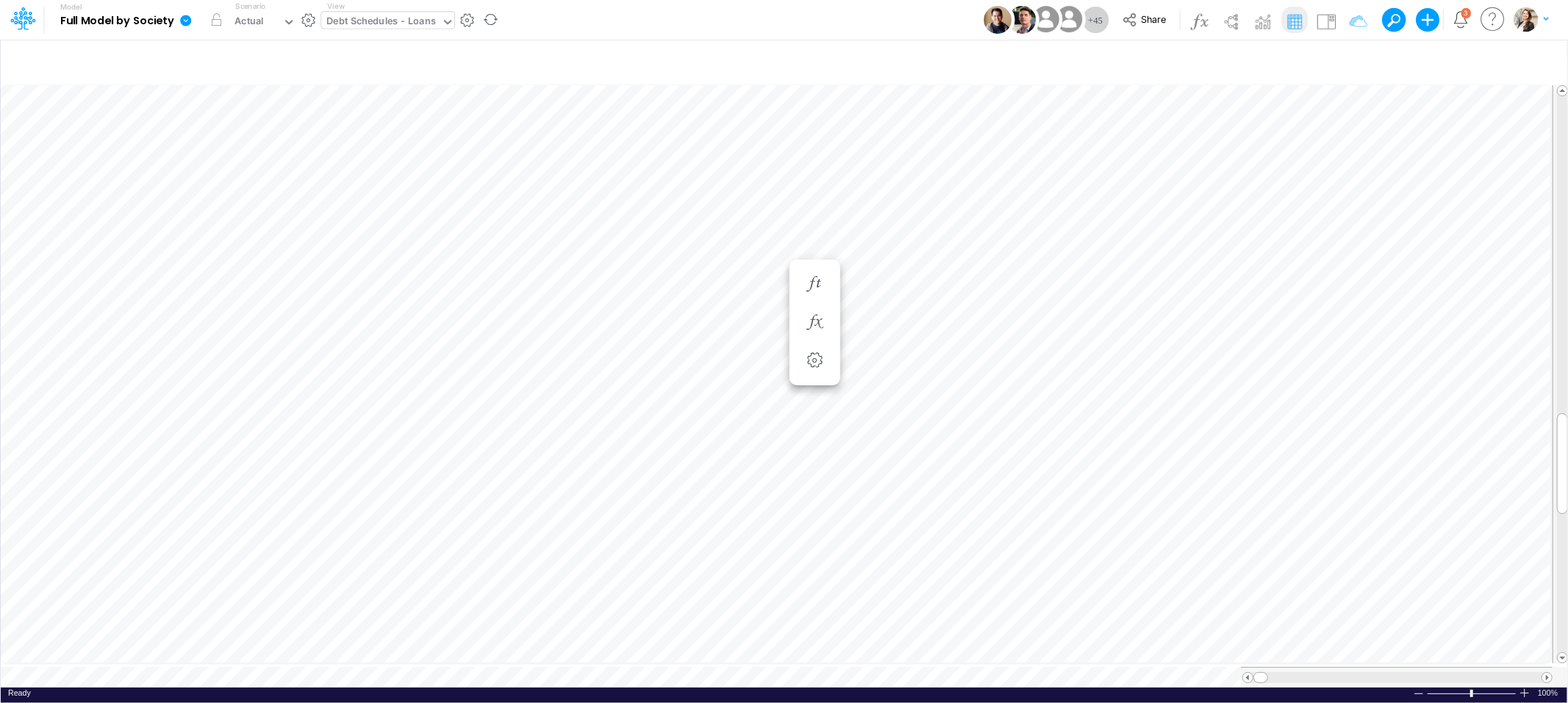
click at [185, 20] on icon at bounding box center [185, 20] width 11 height 11
click at [204, 153] on button "View model info" at bounding box center [260, 153] width 158 height 23
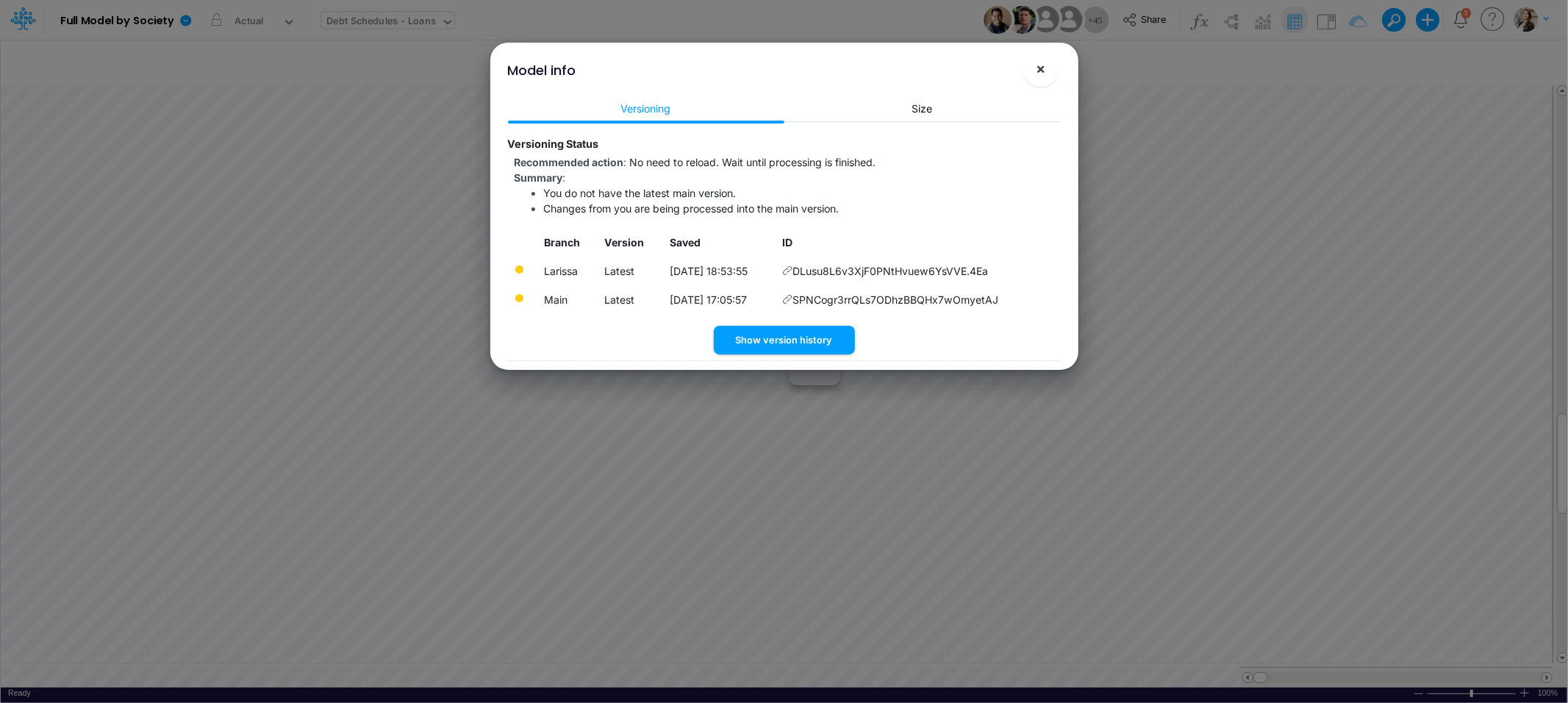
click at [1044, 73] on span "×" at bounding box center [1040, 68] width 10 height 17
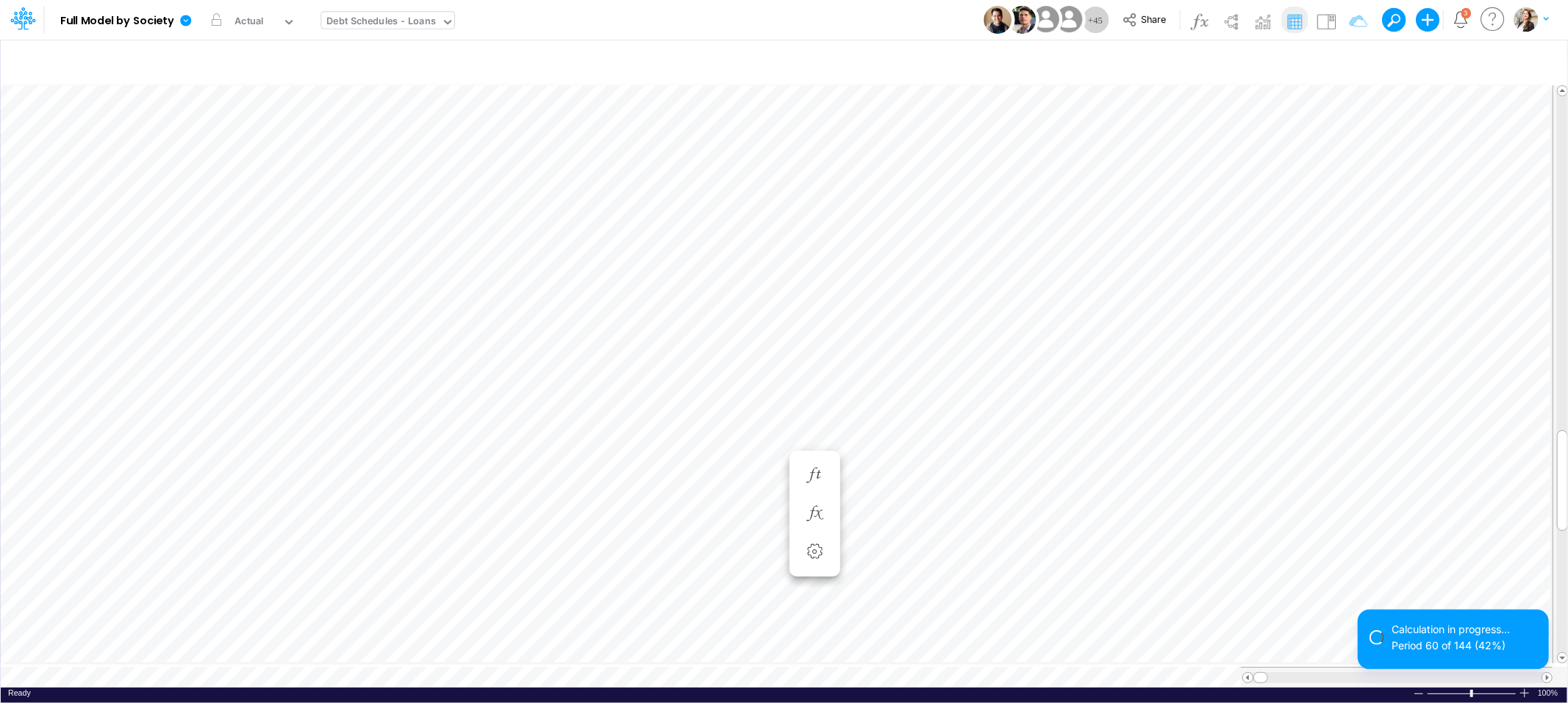
scroll to position [0, 1]
click at [1086, 570] on icon "button" at bounding box center [1078, 567] width 22 height 16
select select "field"
select select "Number"
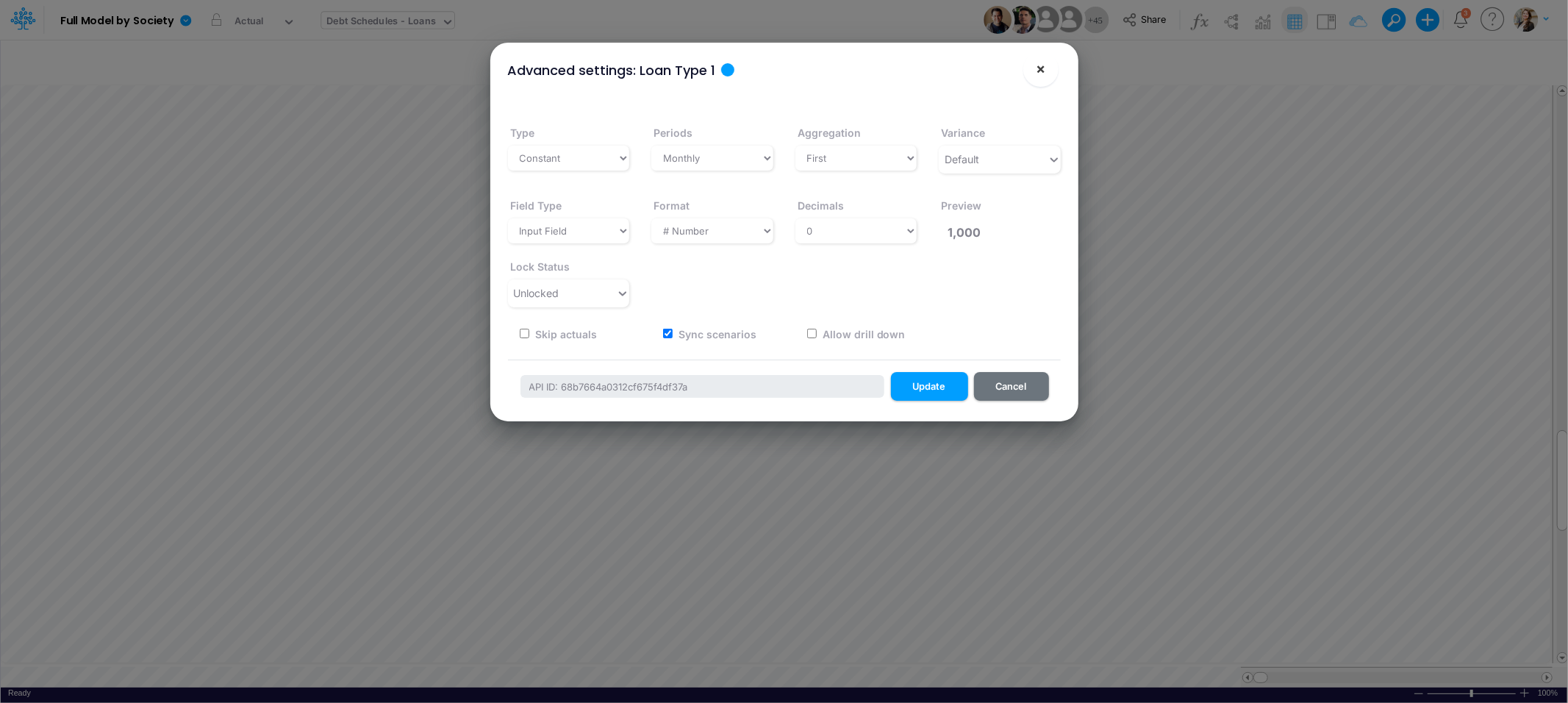
click at [1043, 78] on button "×" at bounding box center [1041, 68] width 36 height 36
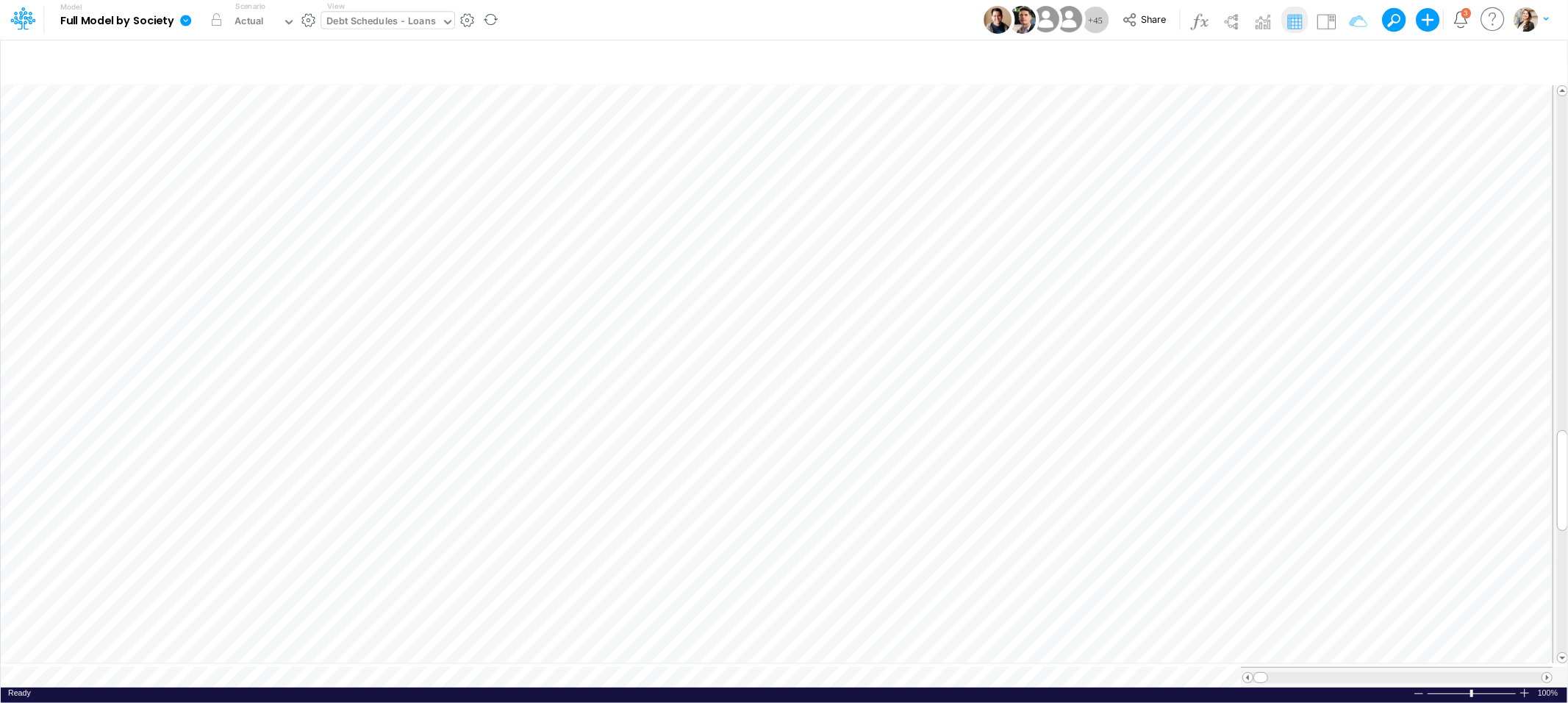
click at [185, 19] on icon at bounding box center [185, 20] width 11 height 11
click at [225, 162] on button "View model info" at bounding box center [260, 153] width 158 height 23
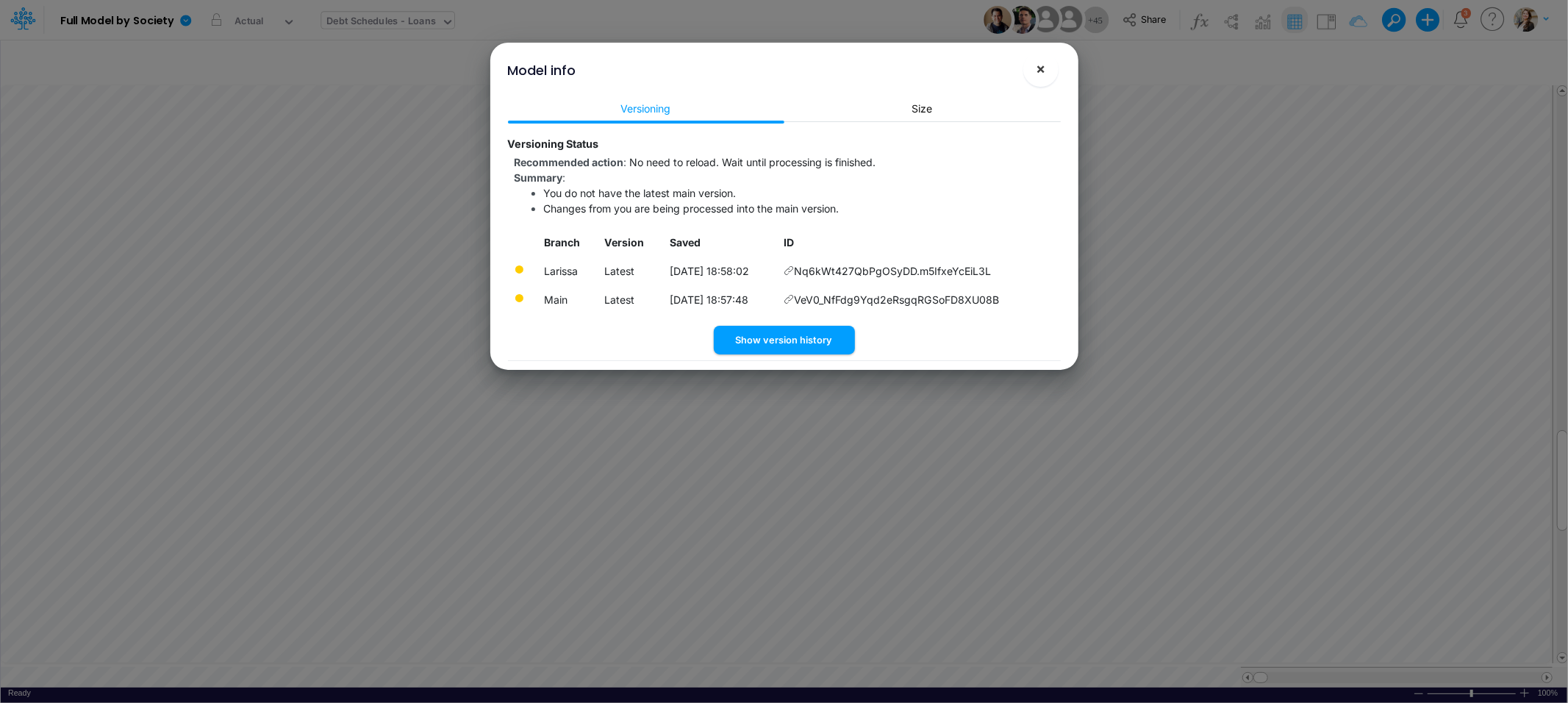
click at [1038, 81] on button "×" at bounding box center [1041, 68] width 36 height 36
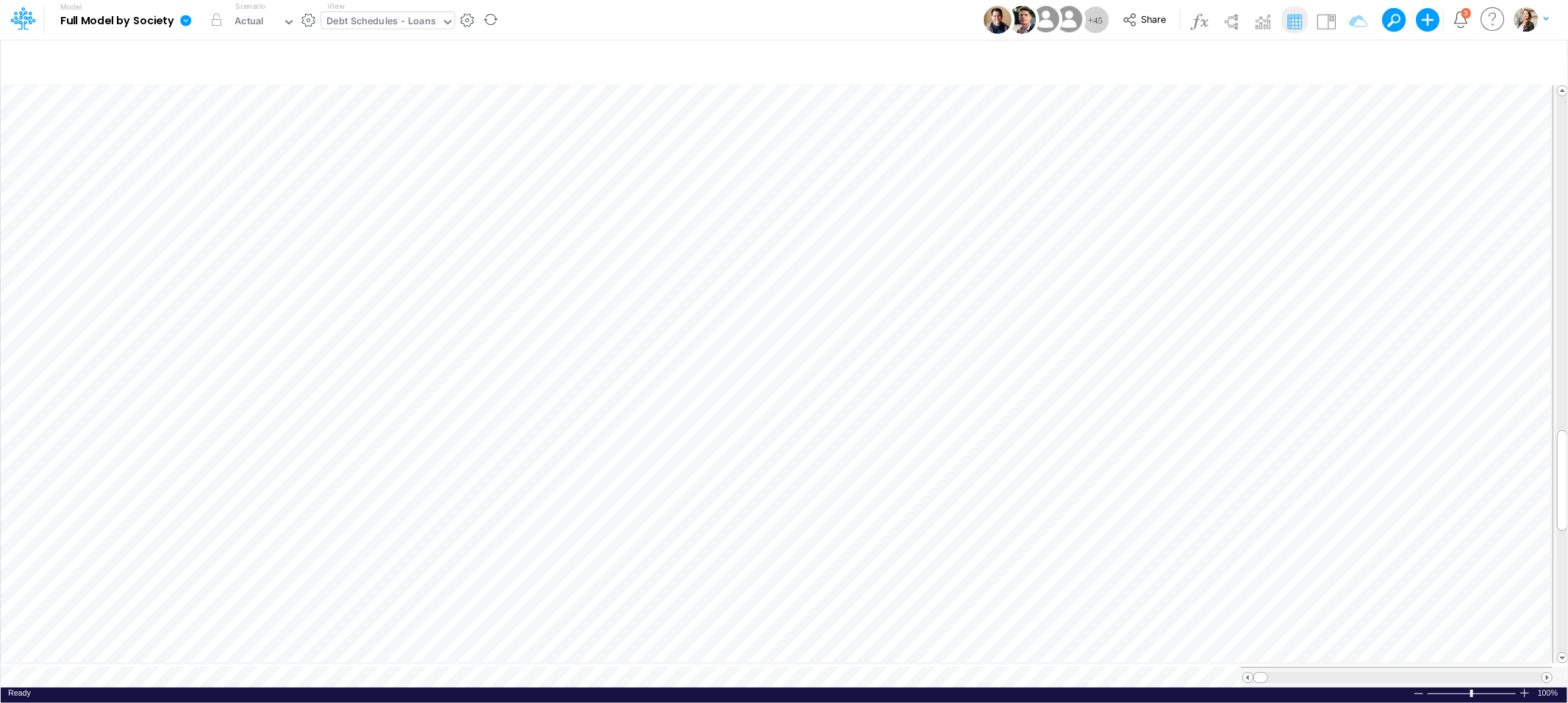
click at [186, 22] on icon at bounding box center [185, 20] width 11 height 11
click at [220, 157] on button "View model info" at bounding box center [260, 153] width 158 height 23
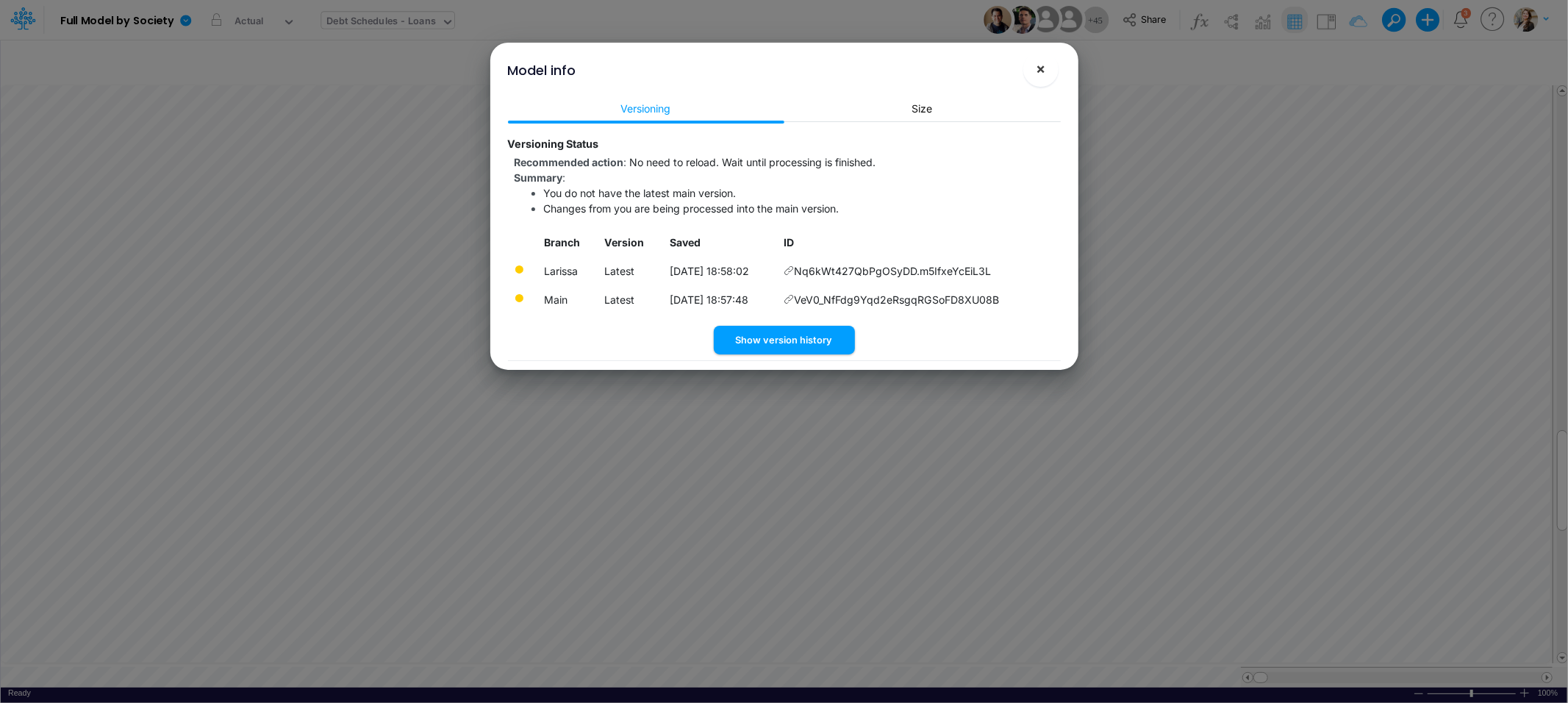
click at [1054, 78] on button "×" at bounding box center [1041, 68] width 36 height 36
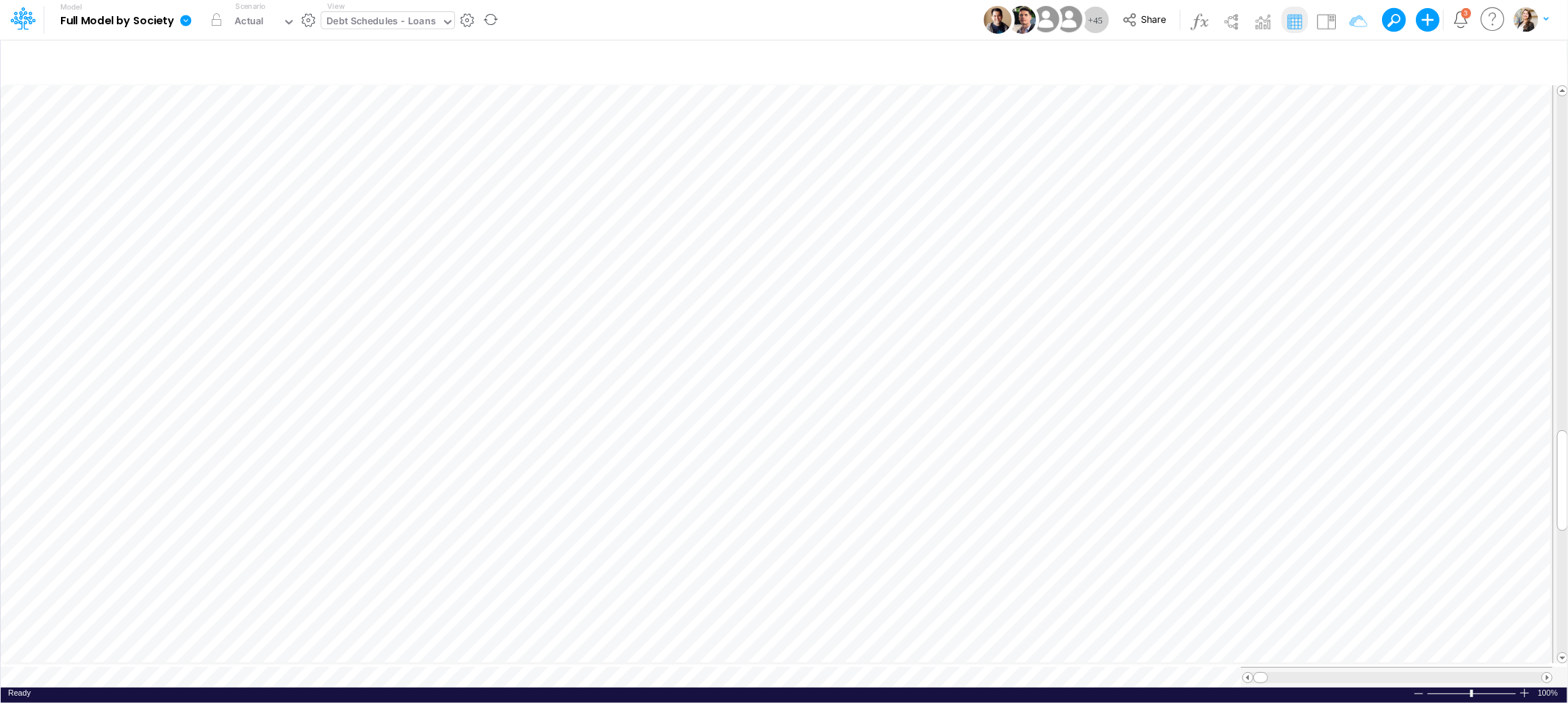
click at [188, 22] on icon at bounding box center [185, 20] width 11 height 11
click at [242, 158] on button "View model info" at bounding box center [260, 153] width 158 height 23
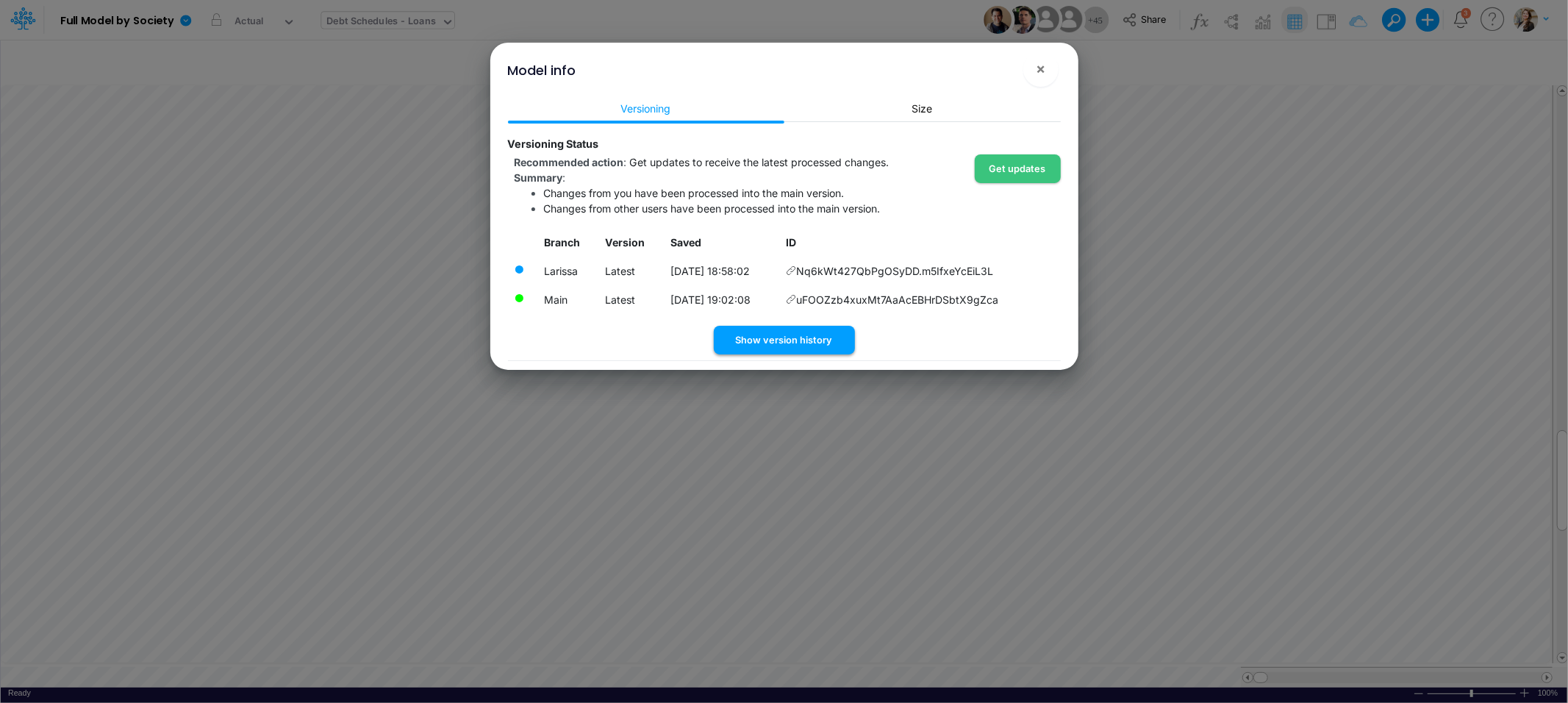
click at [754, 343] on button "Show version history" at bounding box center [784, 340] width 141 height 29
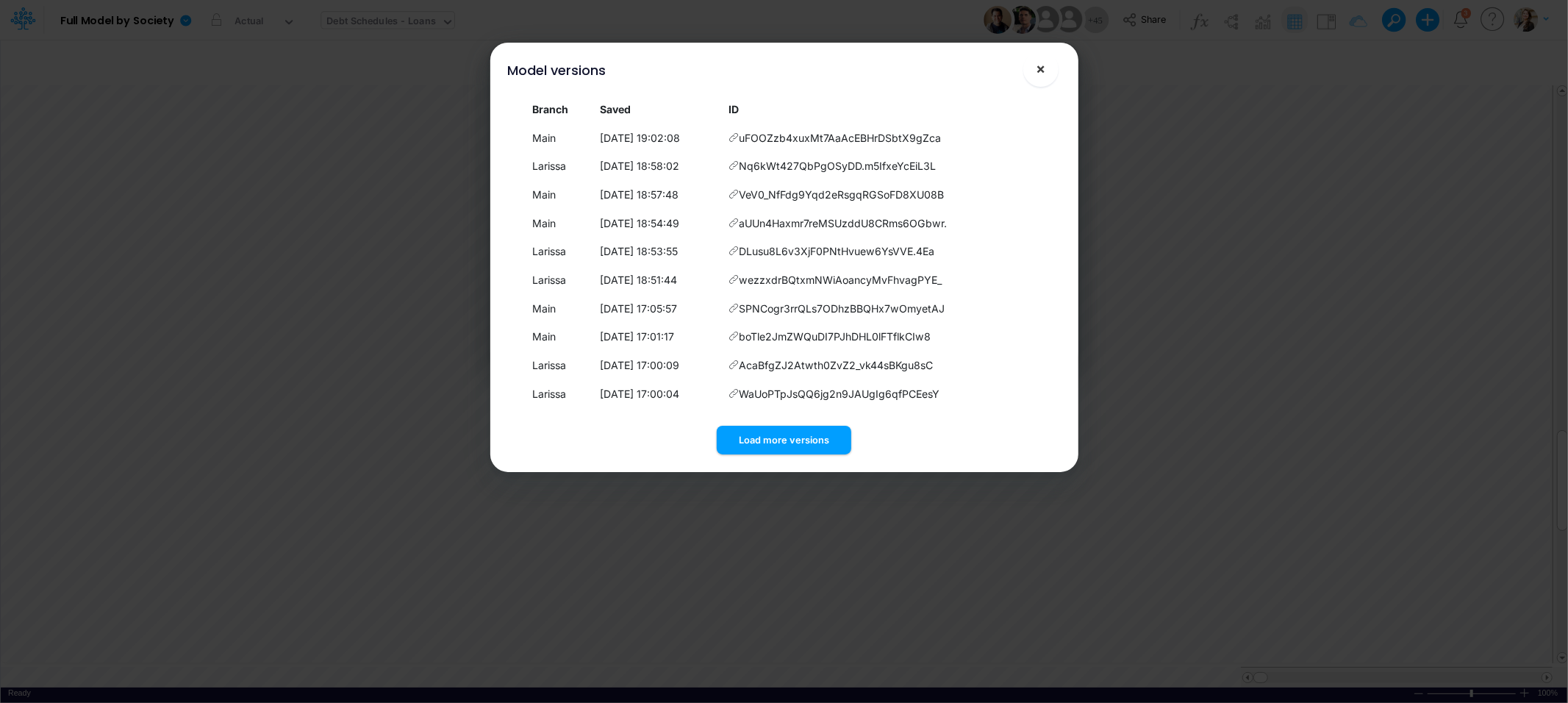
click at [1045, 71] on button "×" at bounding box center [1041, 68] width 36 height 36
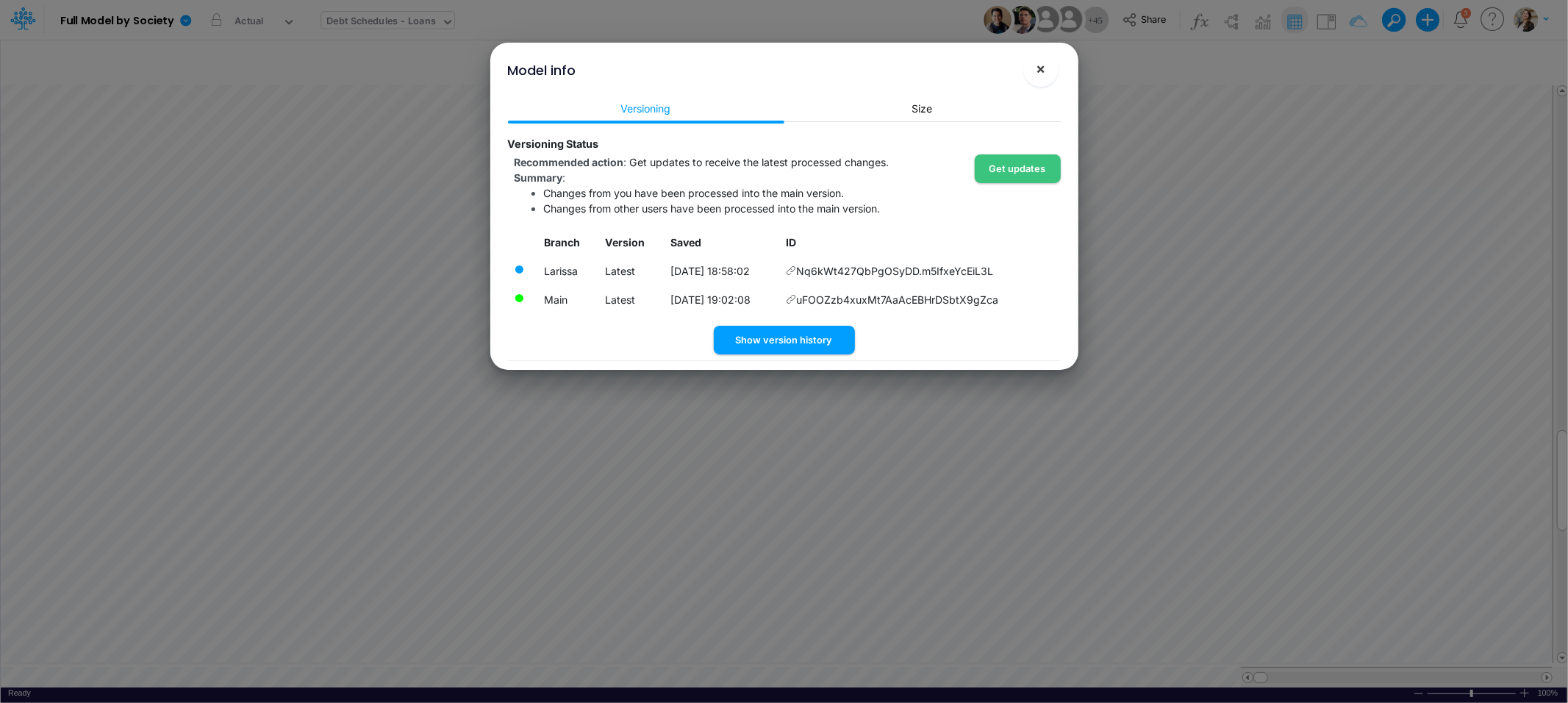
click at [1043, 75] on span "×" at bounding box center [1040, 68] width 10 height 17
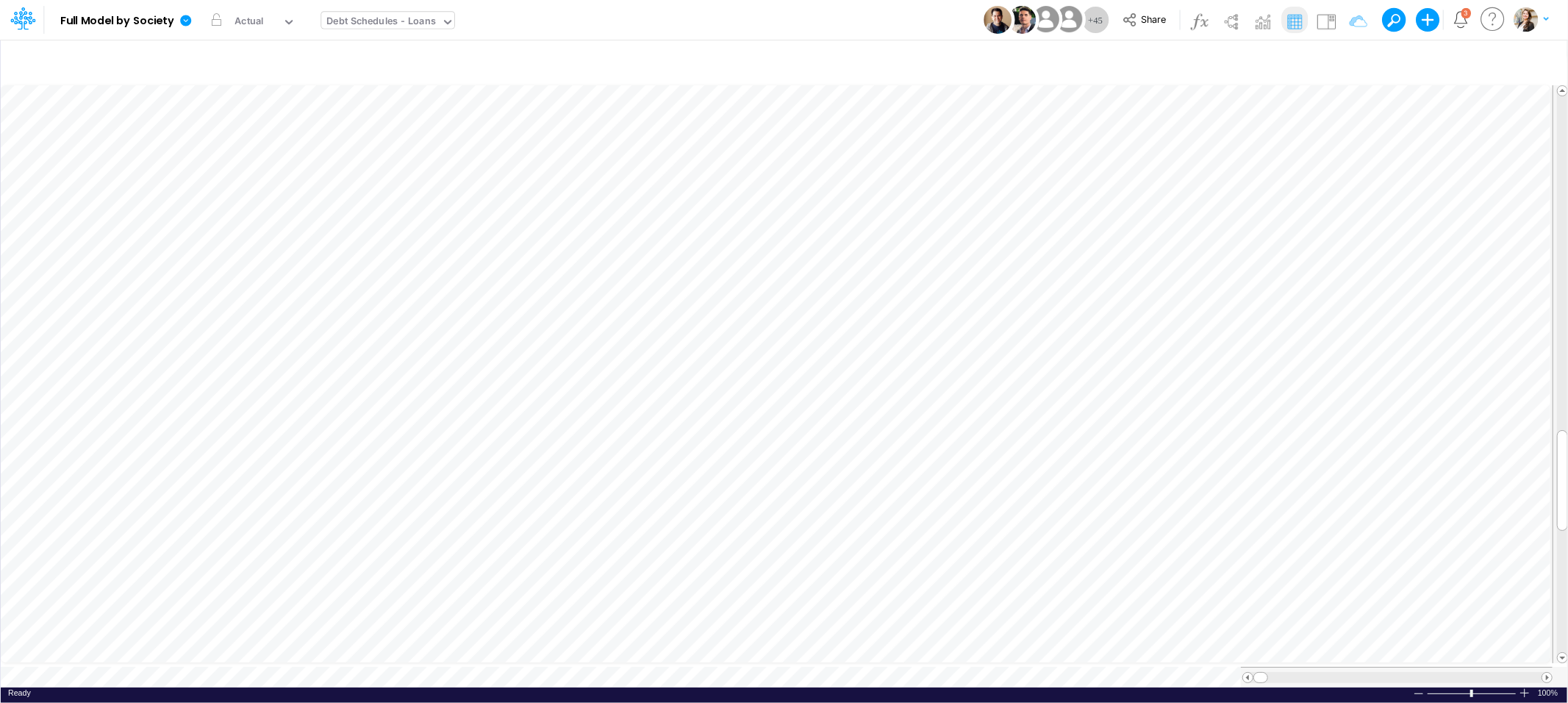
scroll to position [0, 1]
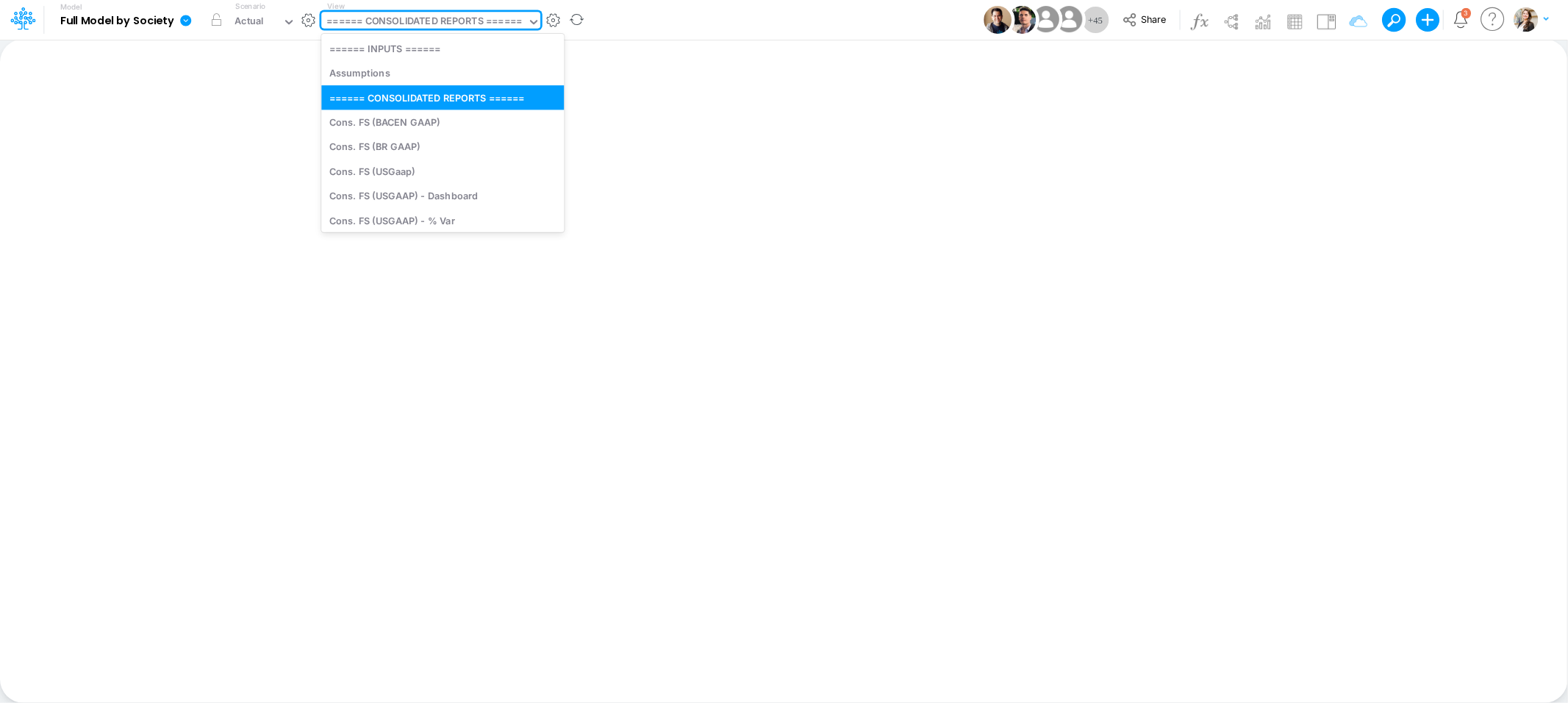
click at [481, 20] on div "====== CONSOLIDATED REPORTS ======" at bounding box center [424, 23] width 195 height 17
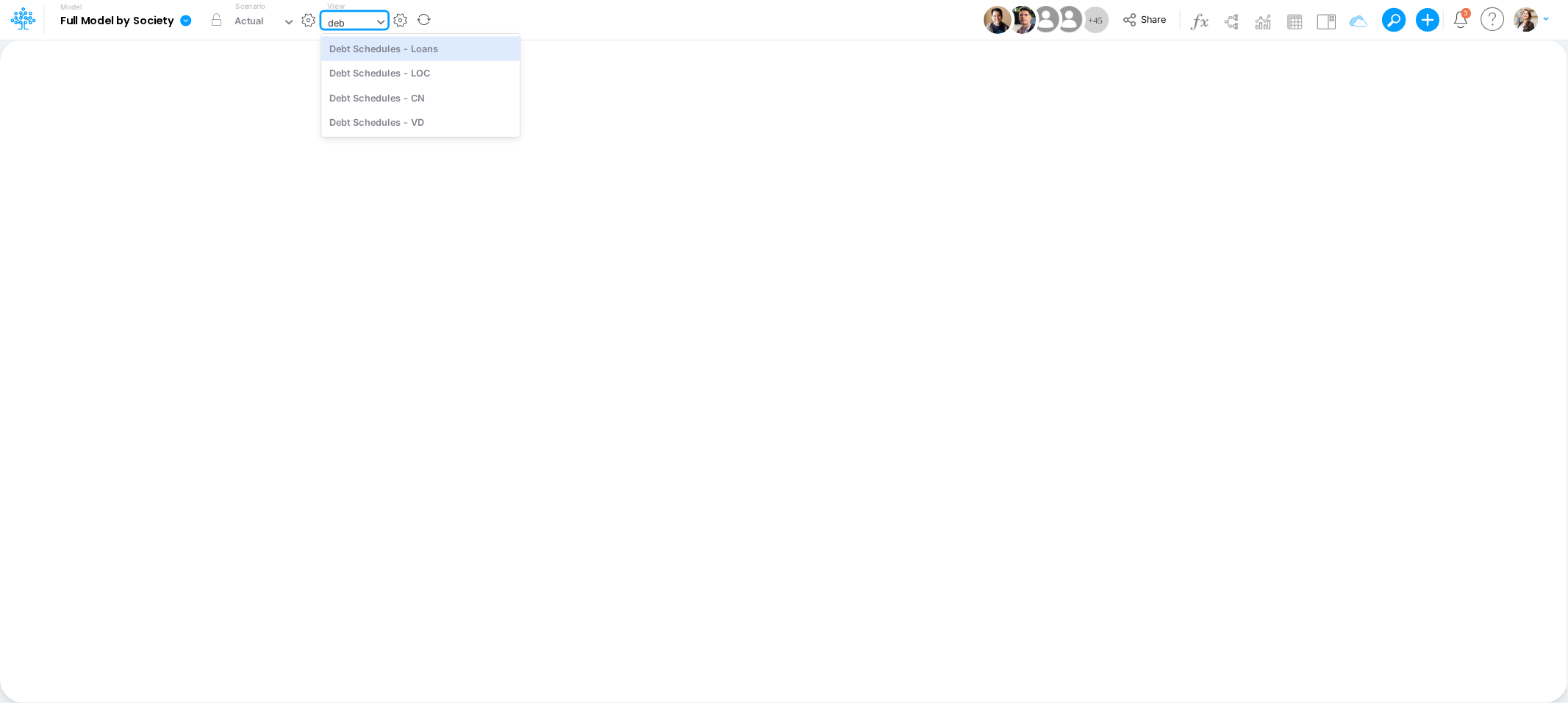
type input "debt"
click at [444, 54] on div "Debt Schedules - Loans" at bounding box center [420, 49] width 198 height 24
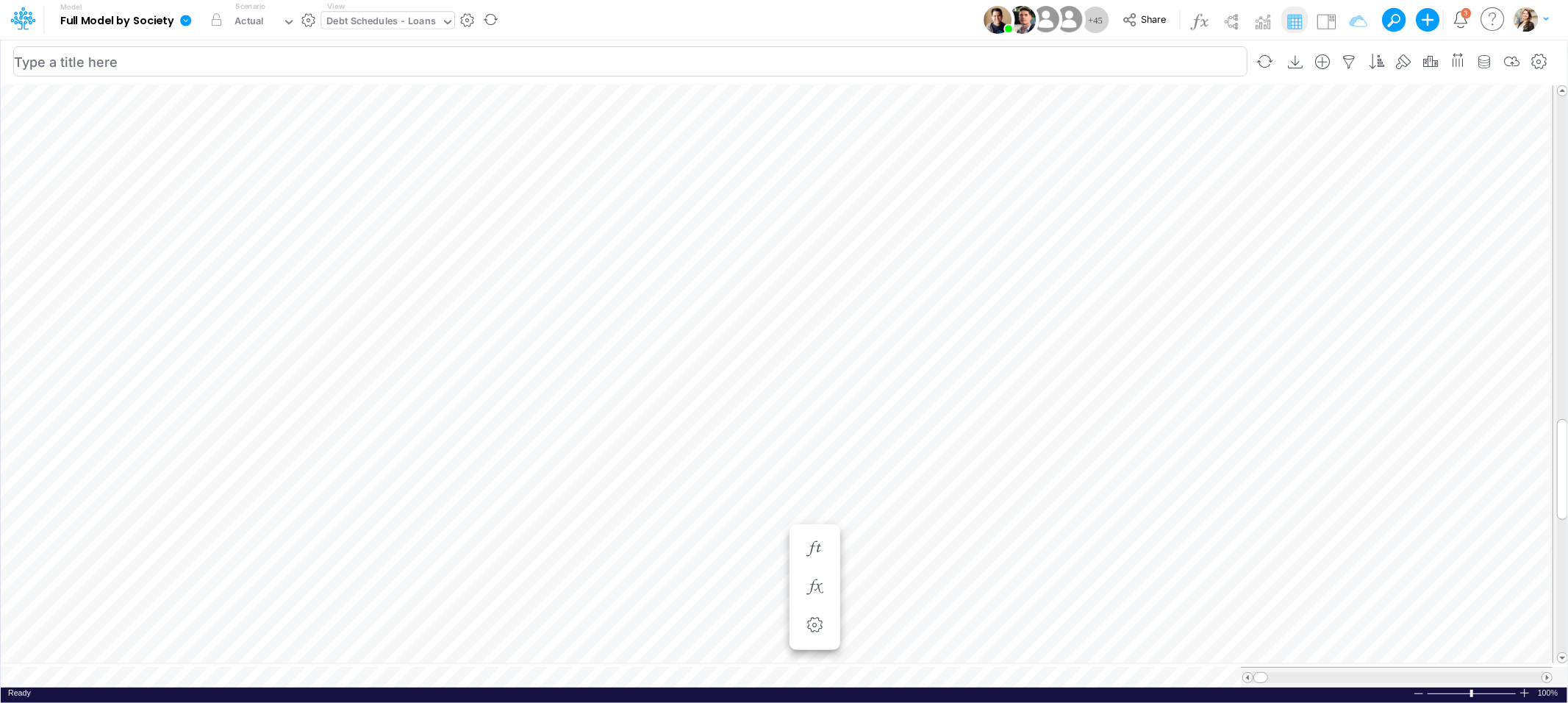
scroll to position [0, 1]
click at [823, 602] on icon "button" at bounding box center [814, 596] width 22 height 16
select select "field"
select select "Number"
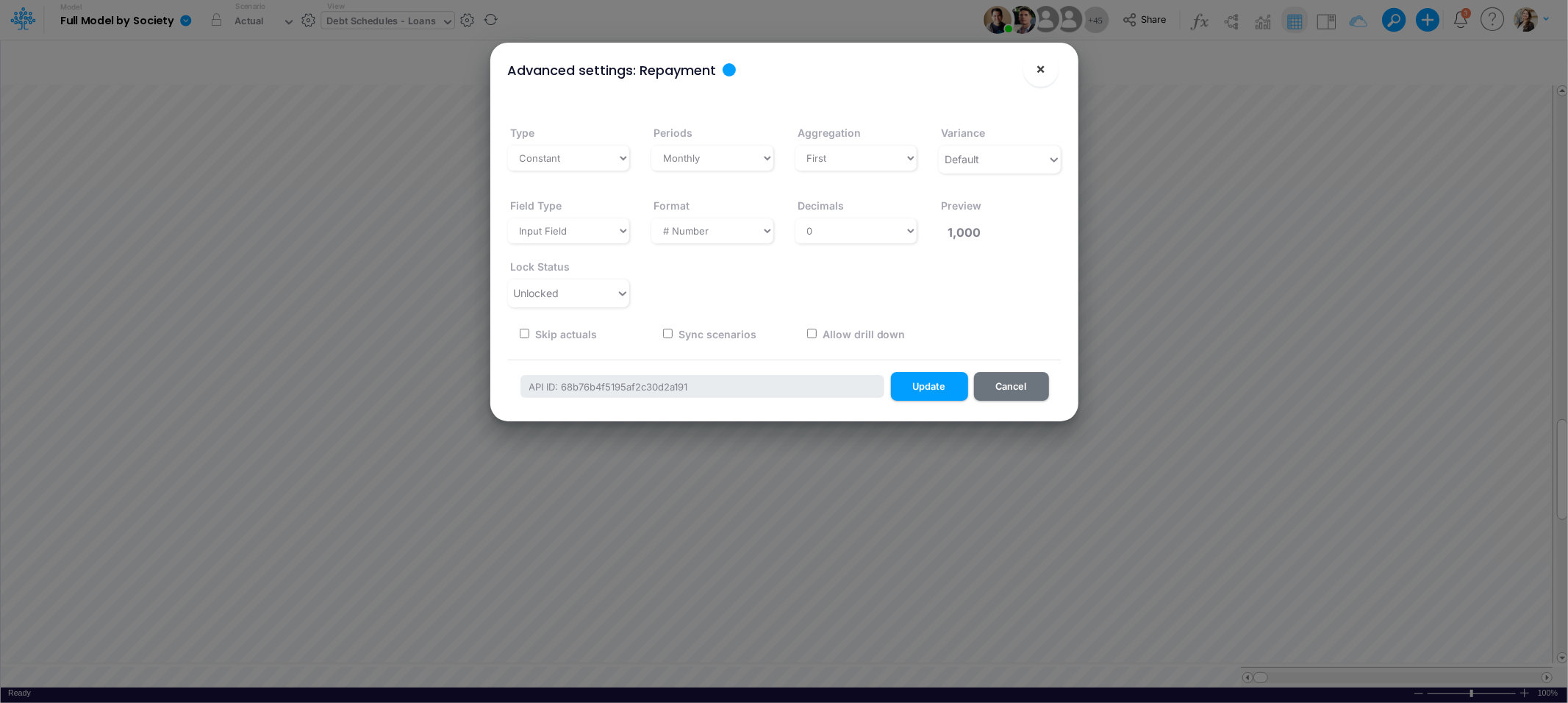
click at [1038, 70] on span "×" at bounding box center [1040, 68] width 10 height 17
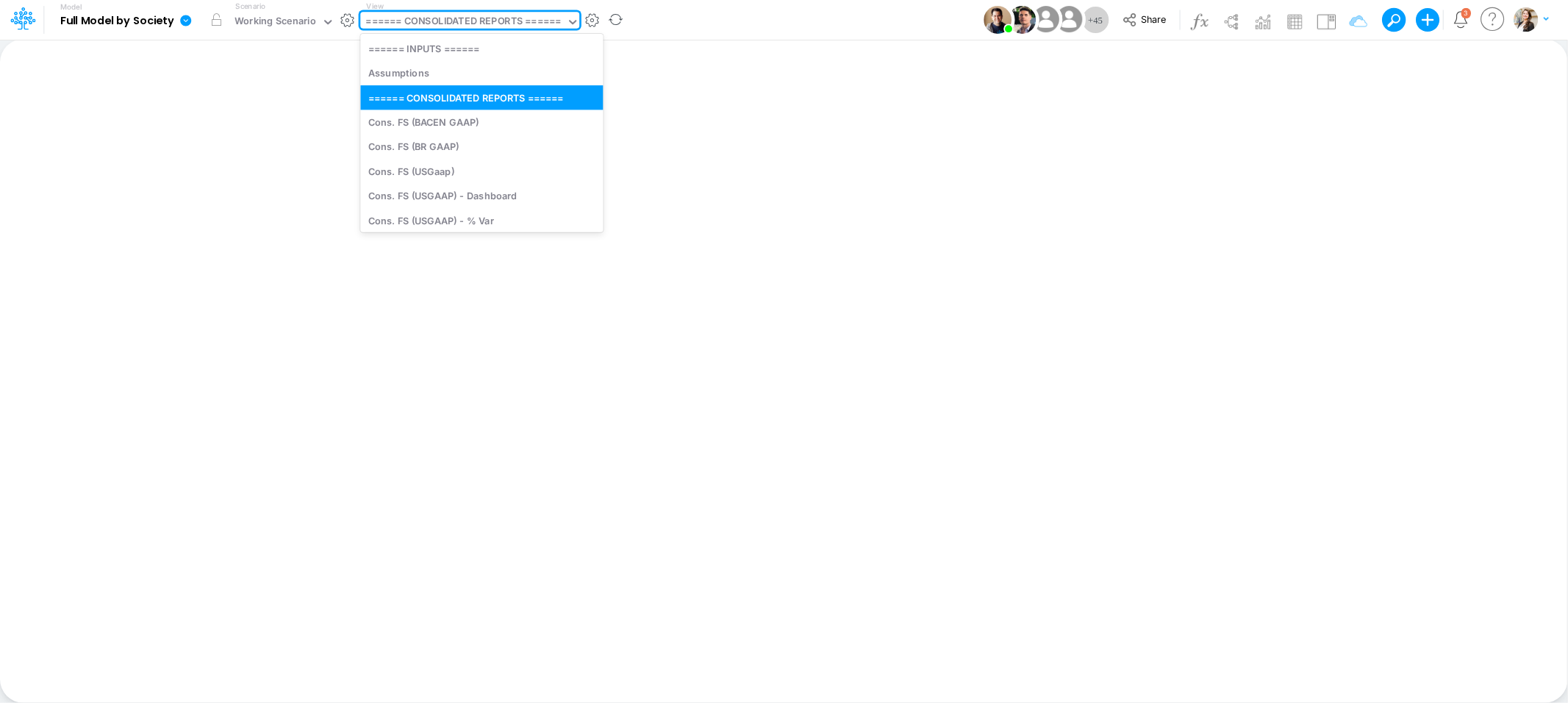
click at [400, 12] on div "====== CONSOLIDATED REPORTS ======" at bounding box center [463, 23] width 205 height 22
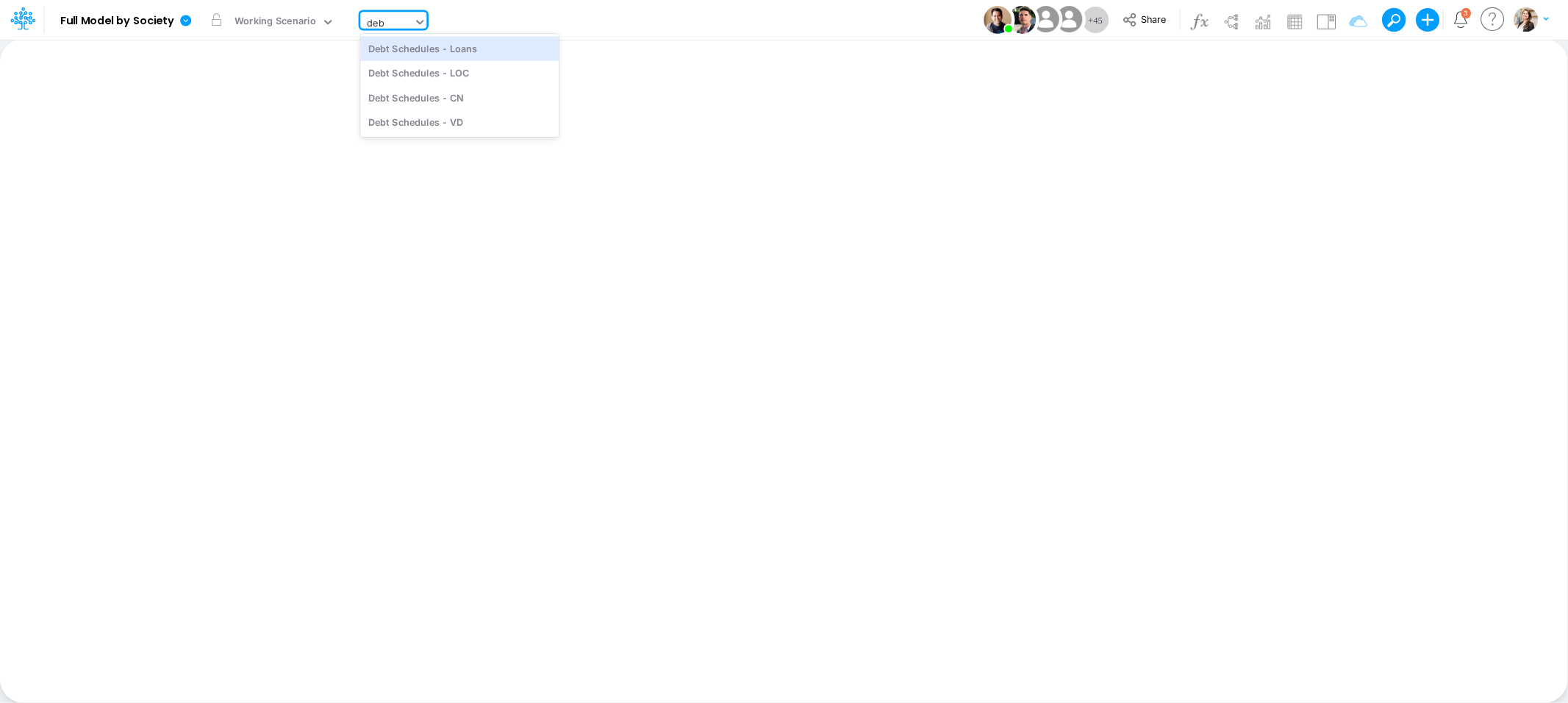
type input "debt"
click at [418, 57] on div "Debt Schedules - Loans" at bounding box center [459, 49] width 198 height 24
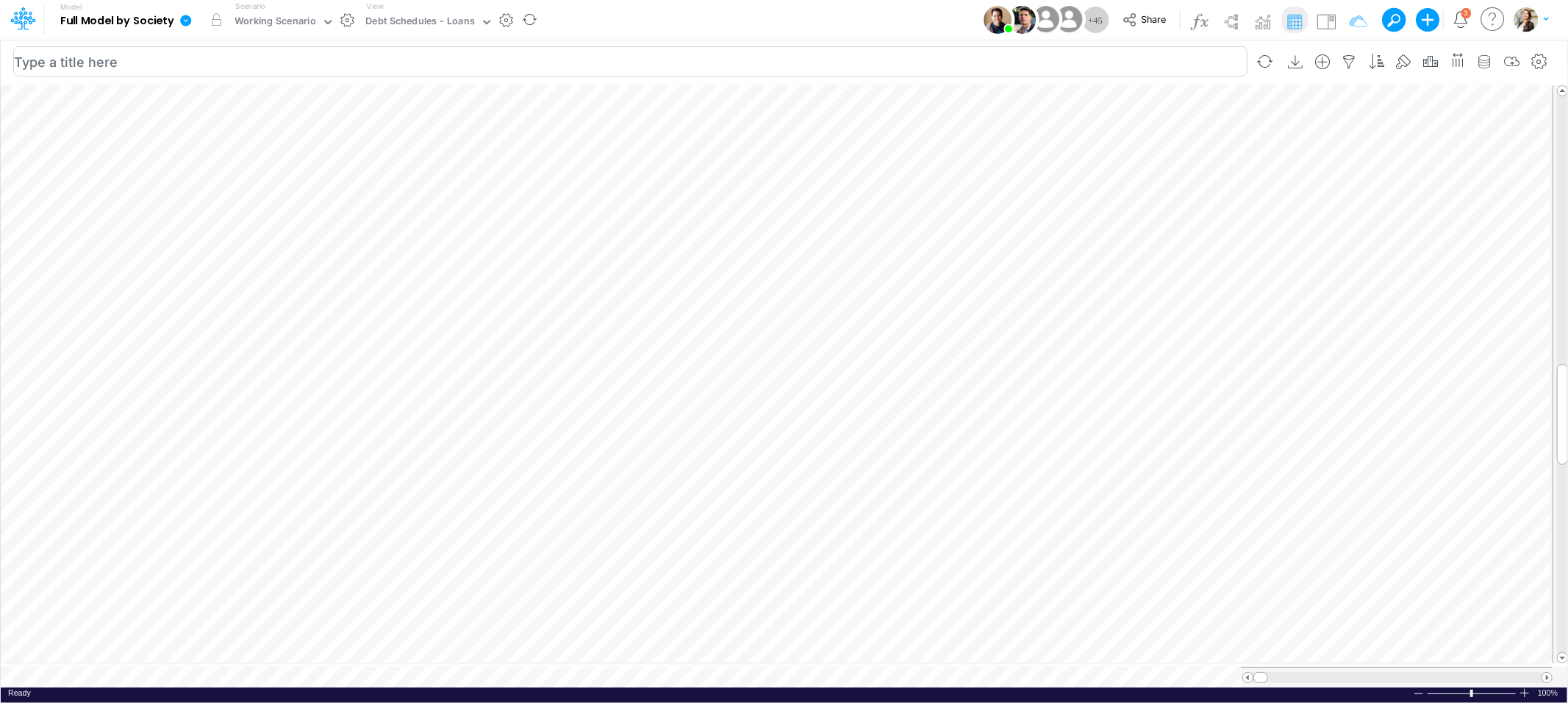
scroll to position [0, 1]
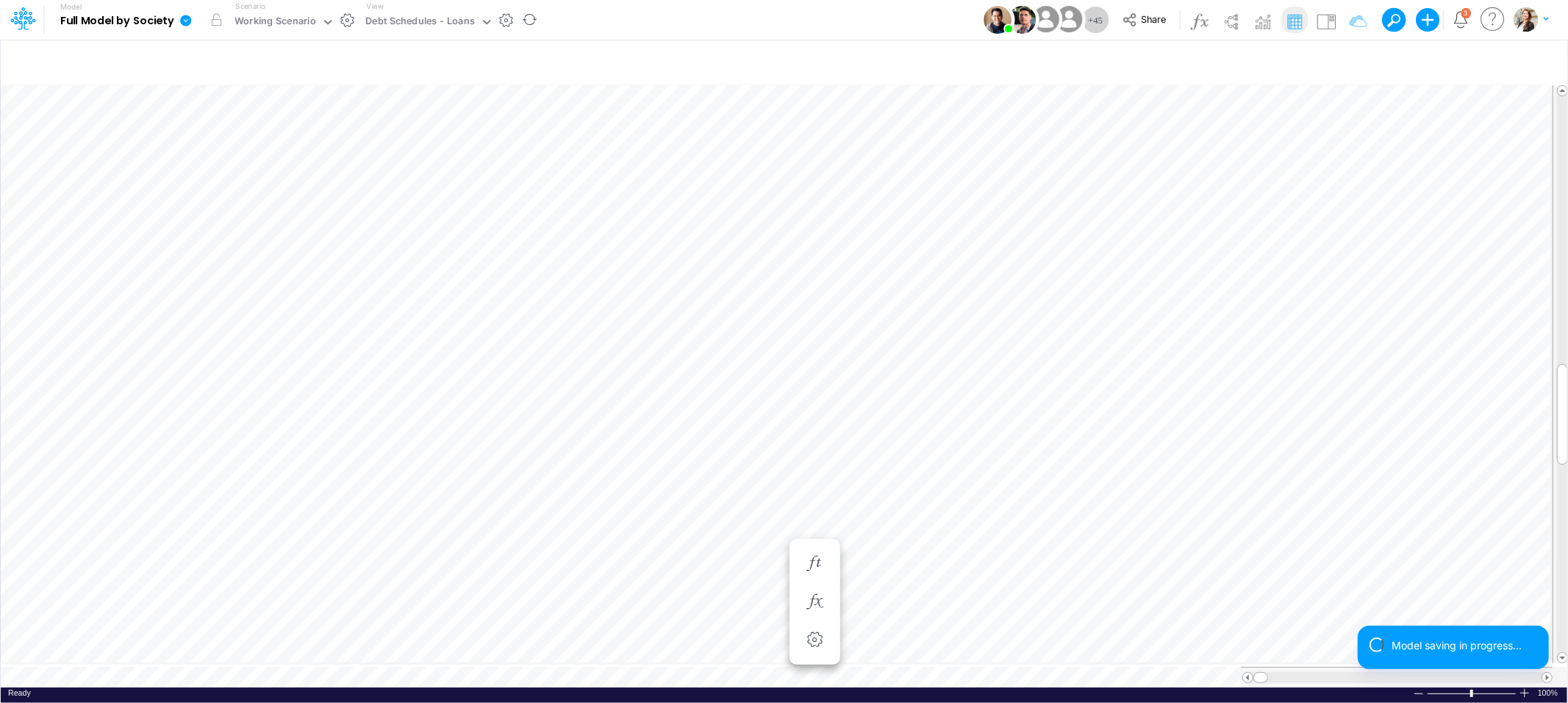
scroll to position [0, 1]
